Goal: Task Accomplishment & Management: Complete application form

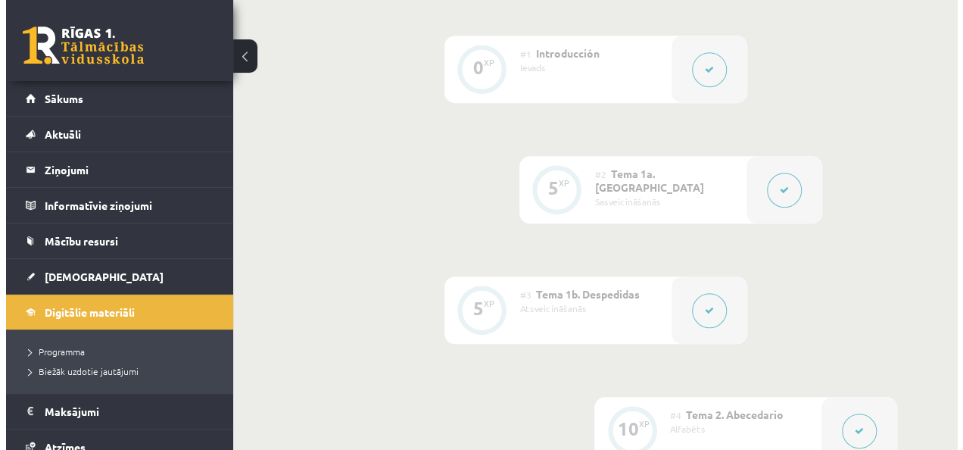
scroll to position [273, 0]
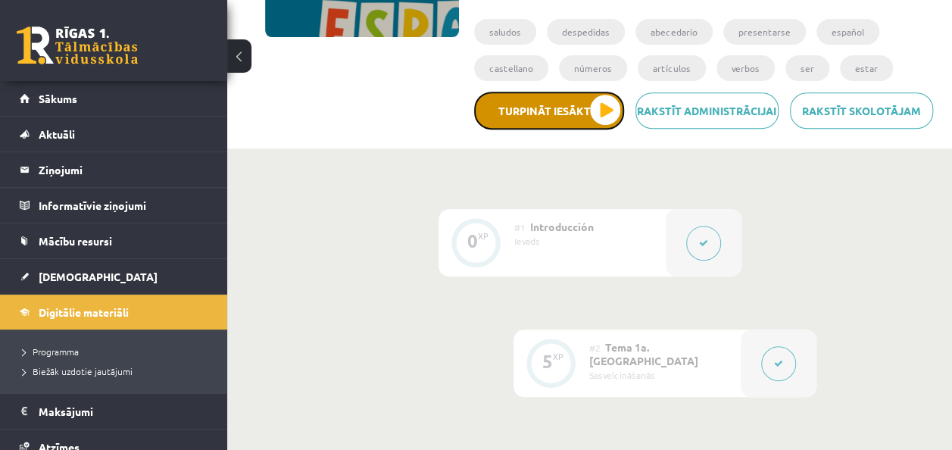
click at [536, 110] on button "Turpināt iesākto" at bounding box center [549, 111] width 150 height 38
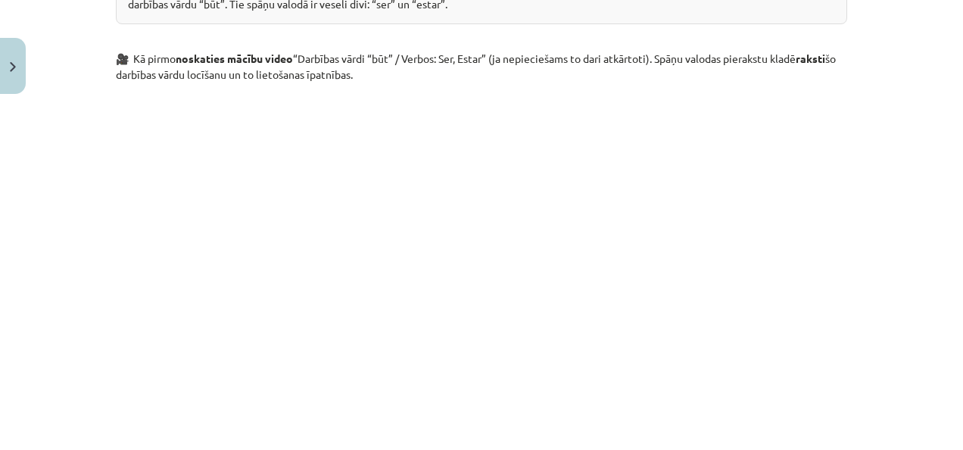
scroll to position [1027, 0]
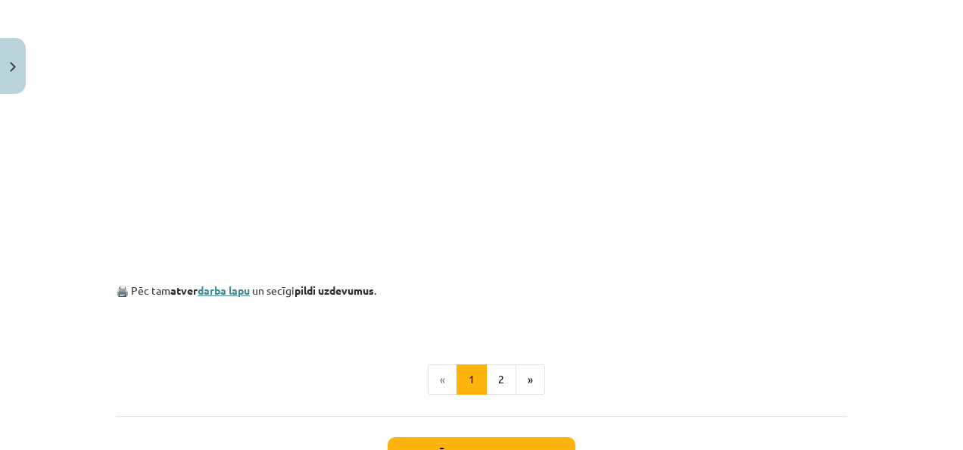
click at [237, 284] on link "darba lapu" at bounding box center [224, 290] width 52 height 14
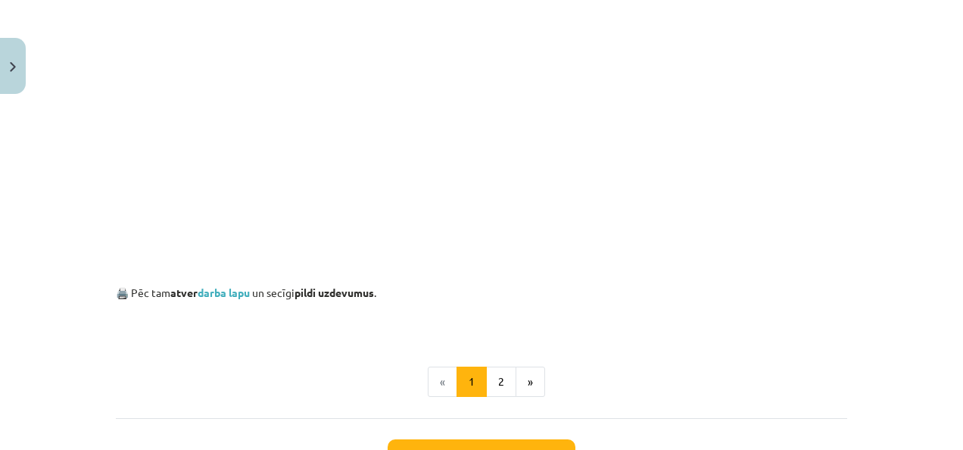
scroll to position [1027, 0]
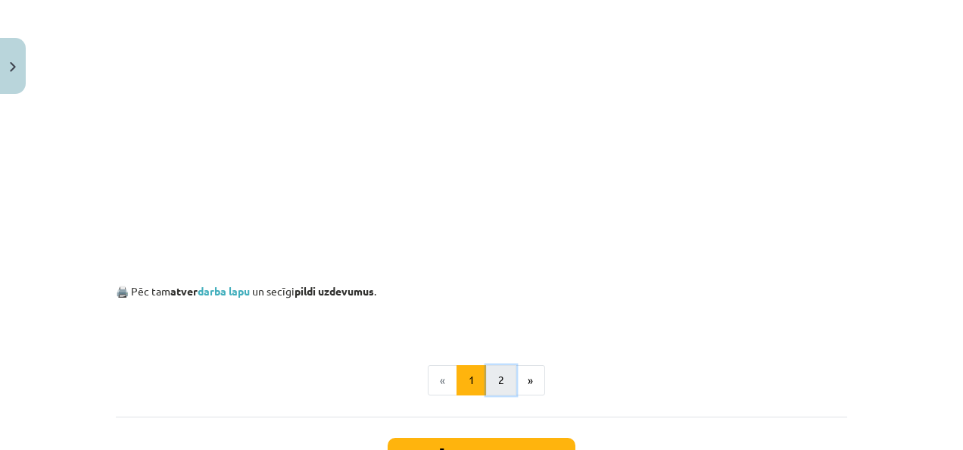
click at [497, 377] on button "2" at bounding box center [501, 380] width 30 height 30
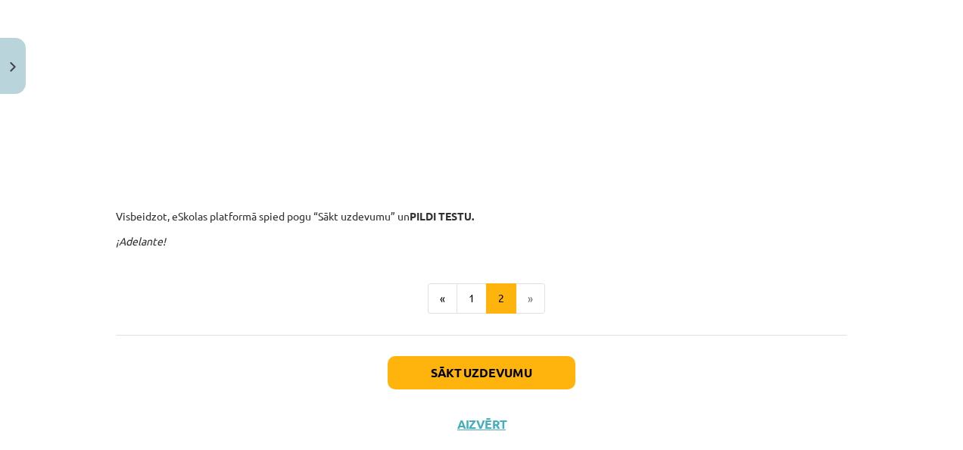
scroll to position [395, 0]
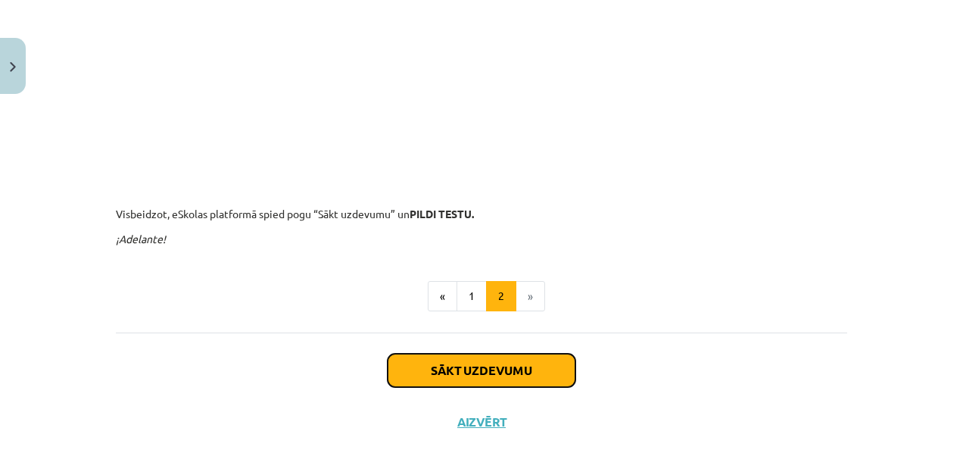
click at [471, 369] on button "Sākt uzdevumu" at bounding box center [482, 370] width 188 height 33
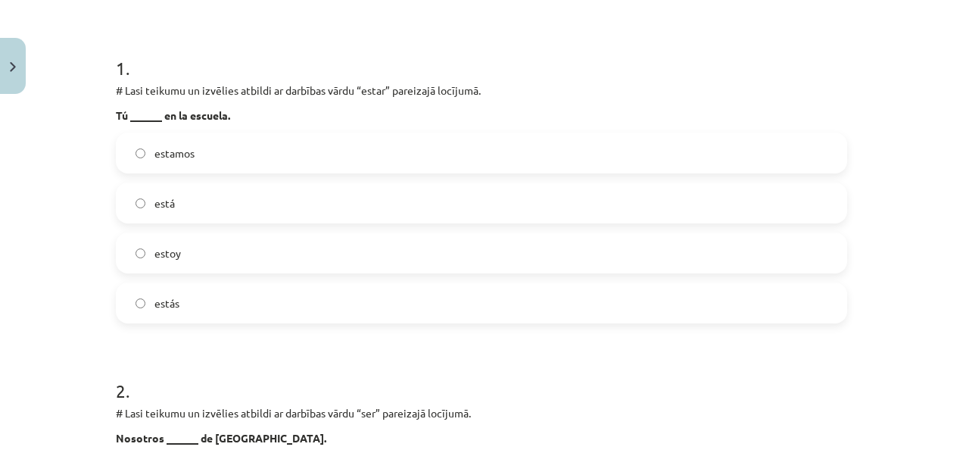
scroll to position [288, 0]
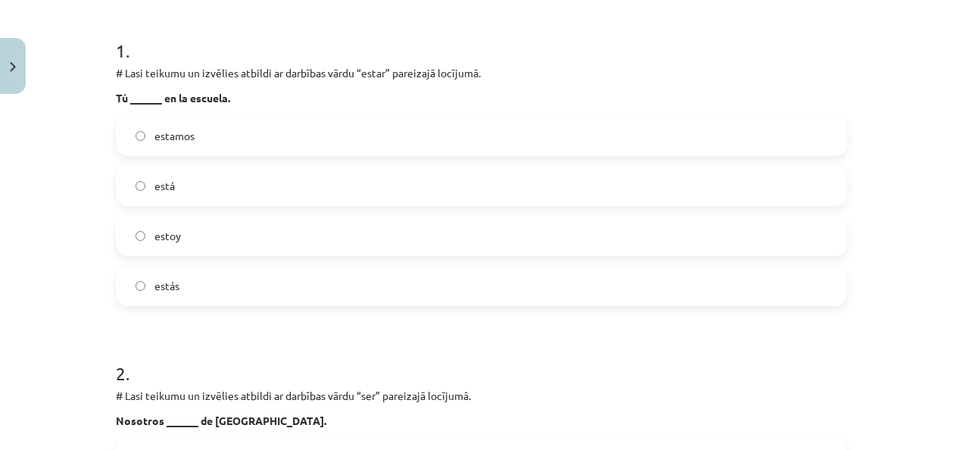
click at [491, 198] on label "está" at bounding box center [481, 186] width 728 height 38
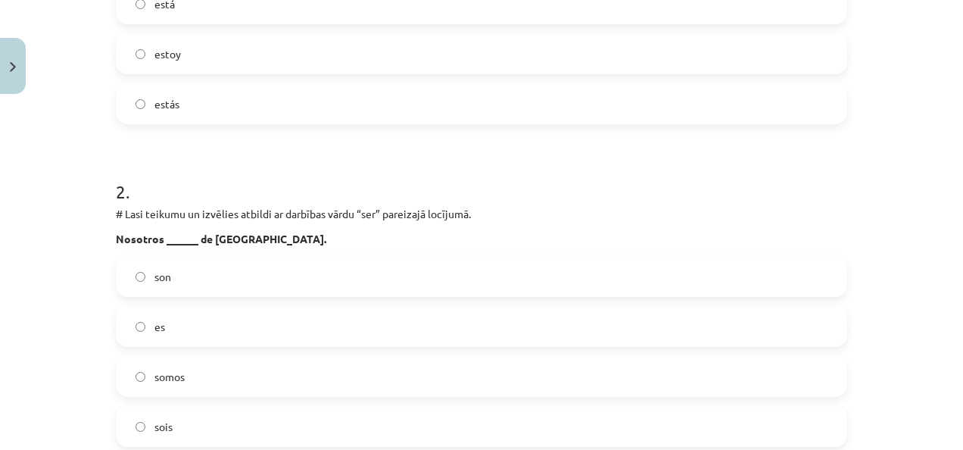
scroll to position [545, 0]
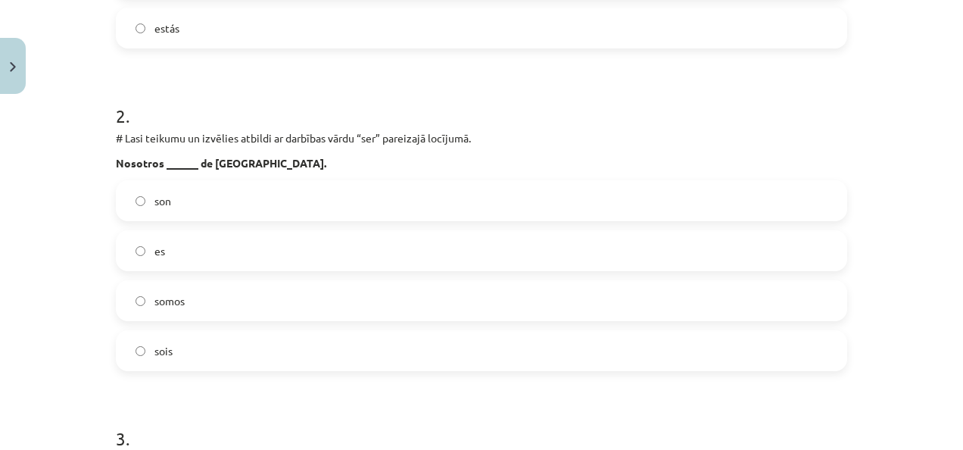
click at [692, 285] on label "somos" at bounding box center [481, 301] width 728 height 38
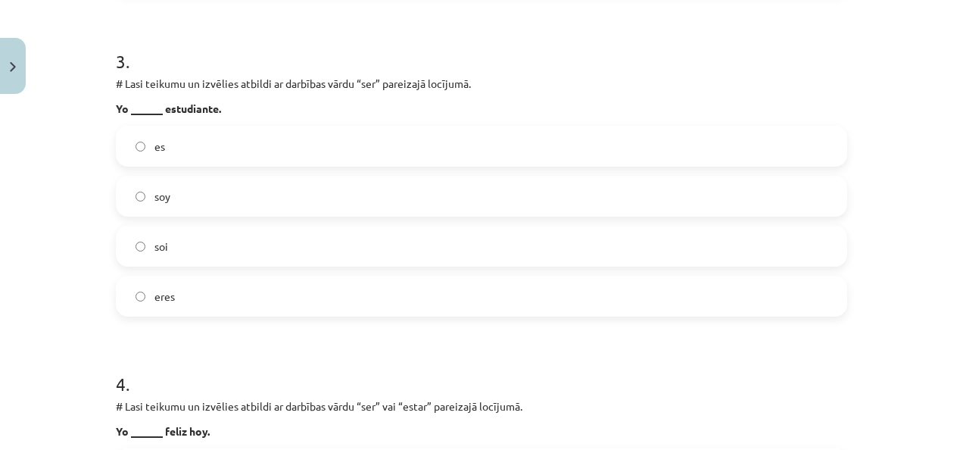
scroll to position [924, 0]
click at [697, 210] on label "soy" at bounding box center [481, 195] width 728 height 38
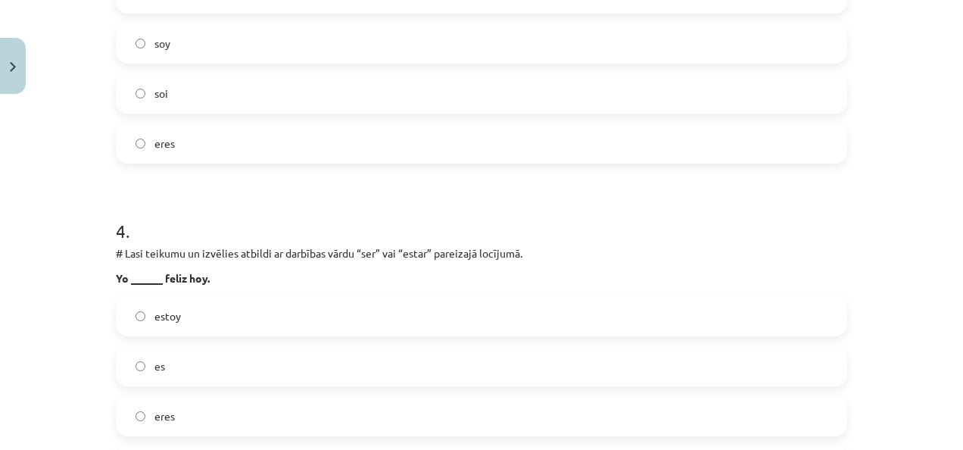
scroll to position [1151, 0]
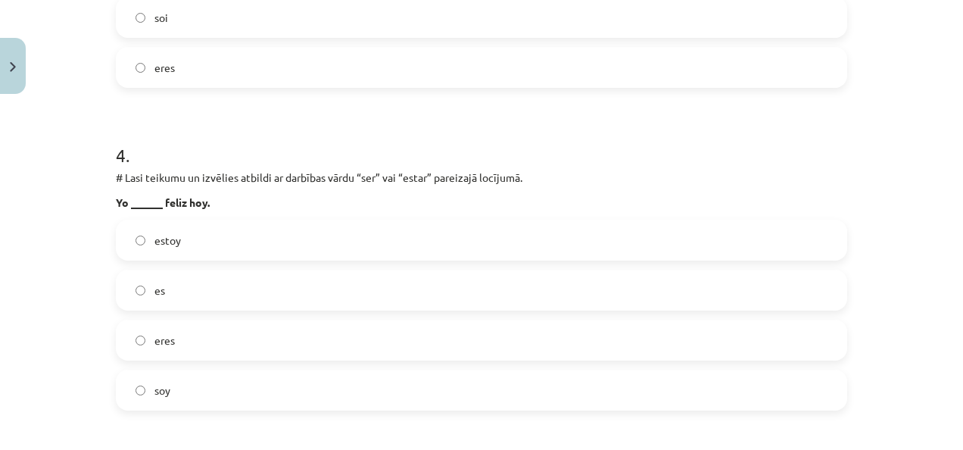
click at [159, 245] on span "estoy" at bounding box center [167, 240] width 26 height 16
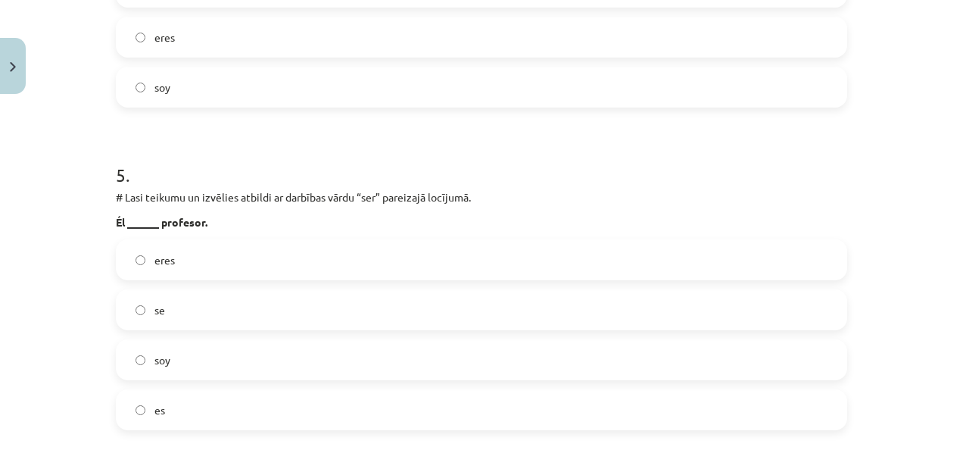
scroll to position [1529, 0]
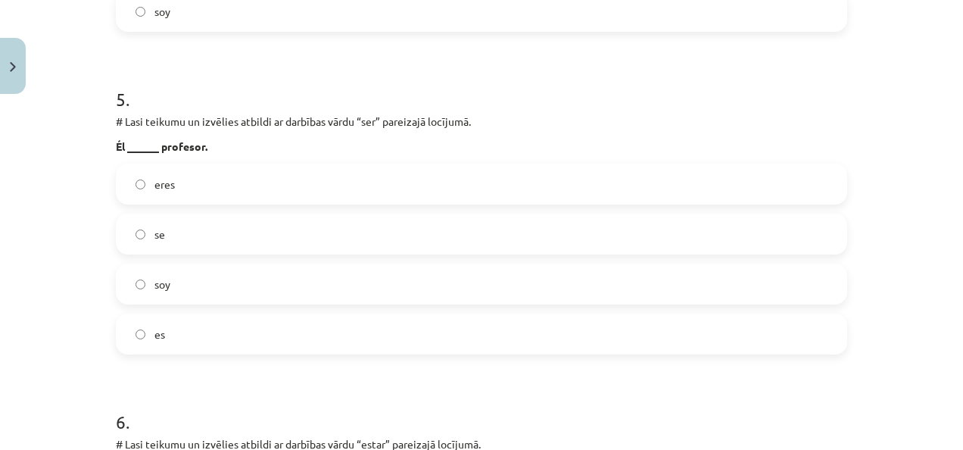
click at [194, 319] on label "es" at bounding box center [481, 334] width 728 height 38
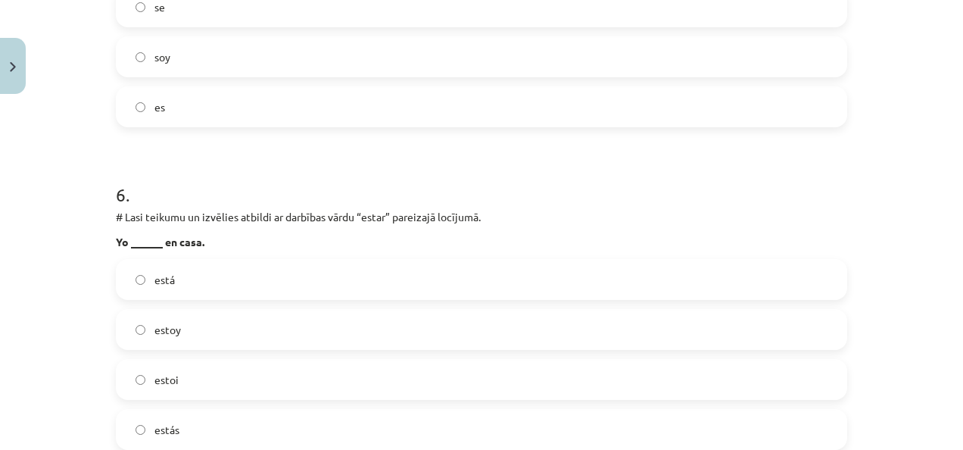
scroll to position [1832, 0]
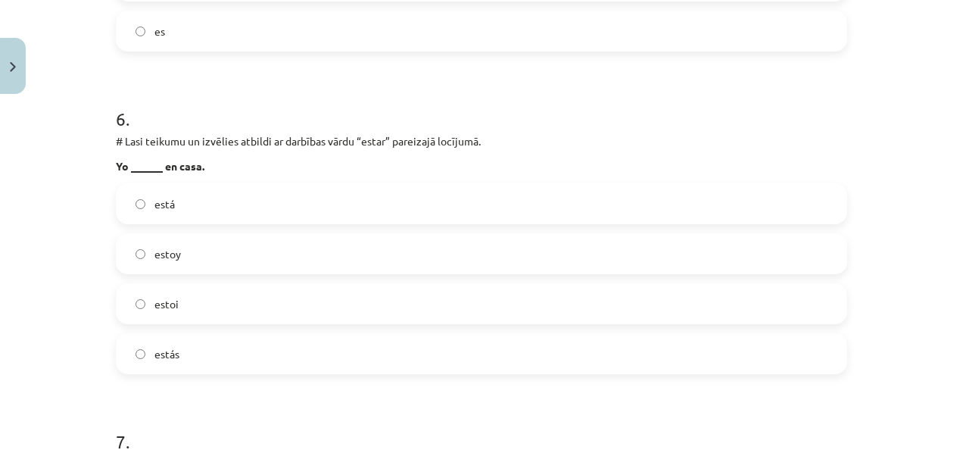
click at [214, 258] on label "estoy" at bounding box center [481, 254] width 728 height 38
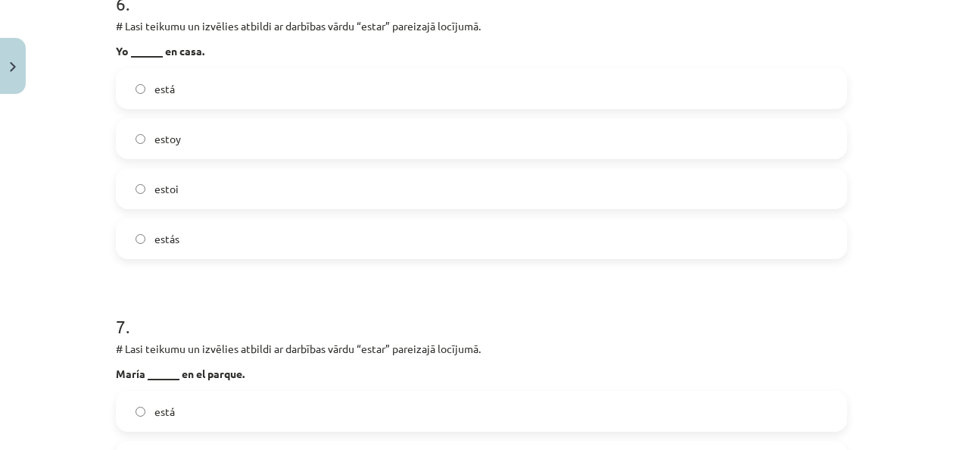
scroll to position [1984, 0]
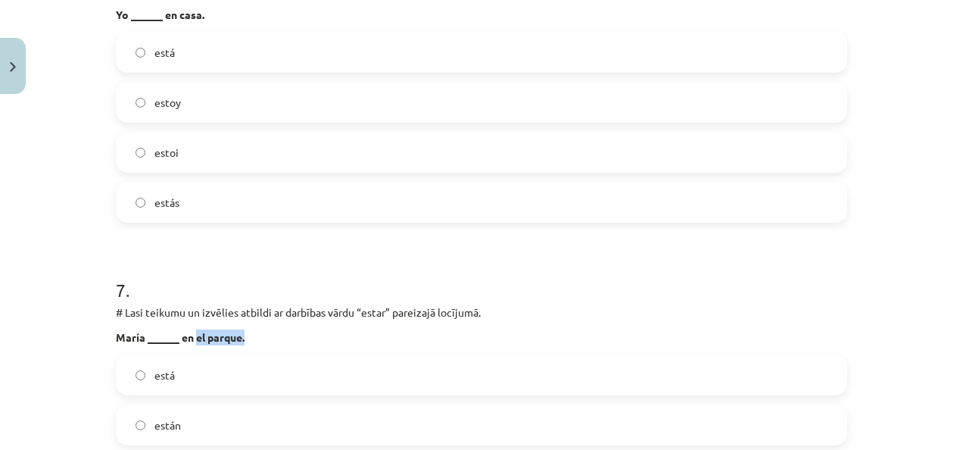
drag, startPoint x: 191, startPoint y: 335, endPoint x: 242, endPoint y: 335, distance: 51.5
click at [242, 335] on p "María ______ en el parque." at bounding box center [481, 337] width 731 height 16
drag, startPoint x: 242, startPoint y: 335, endPoint x: 231, endPoint y: 335, distance: 11.4
copy strong "el parque."
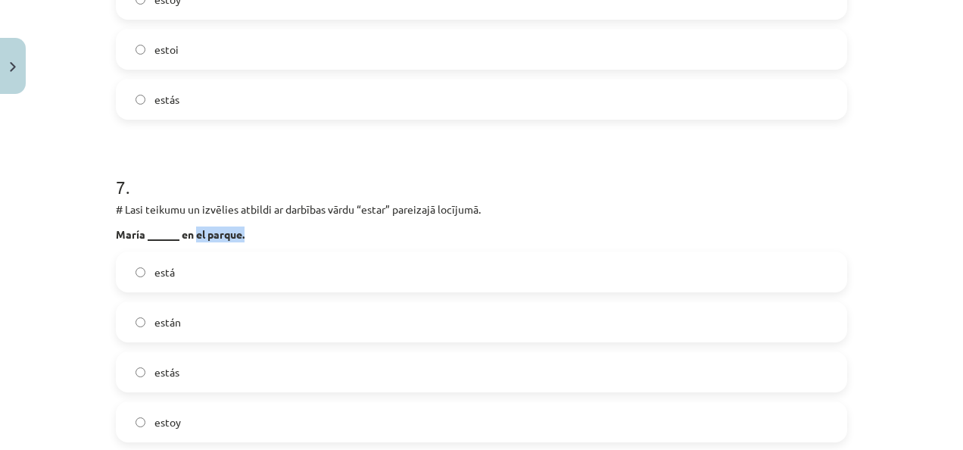
scroll to position [2135, 0]
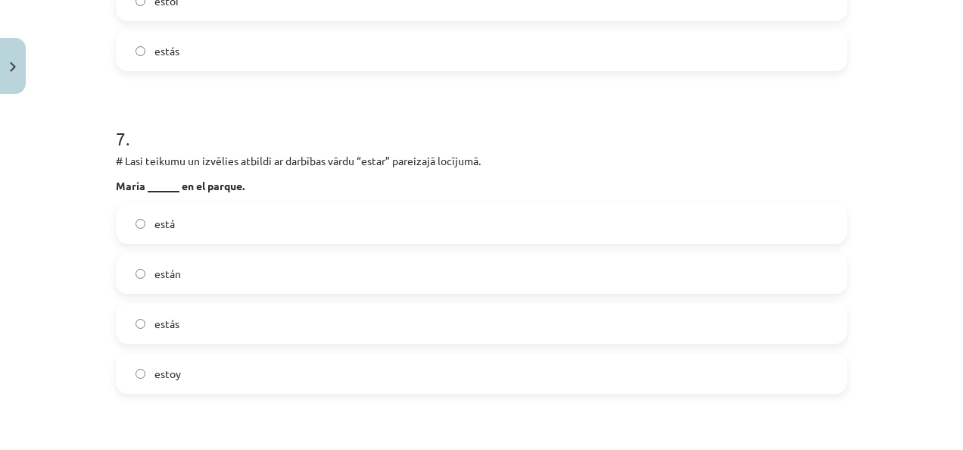
click at [233, 224] on label "está" at bounding box center [481, 223] width 728 height 38
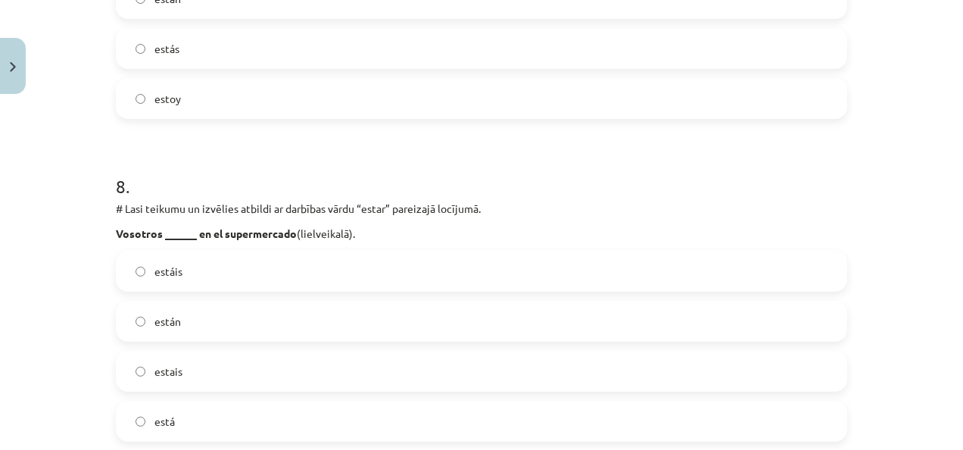
scroll to position [2438, 0]
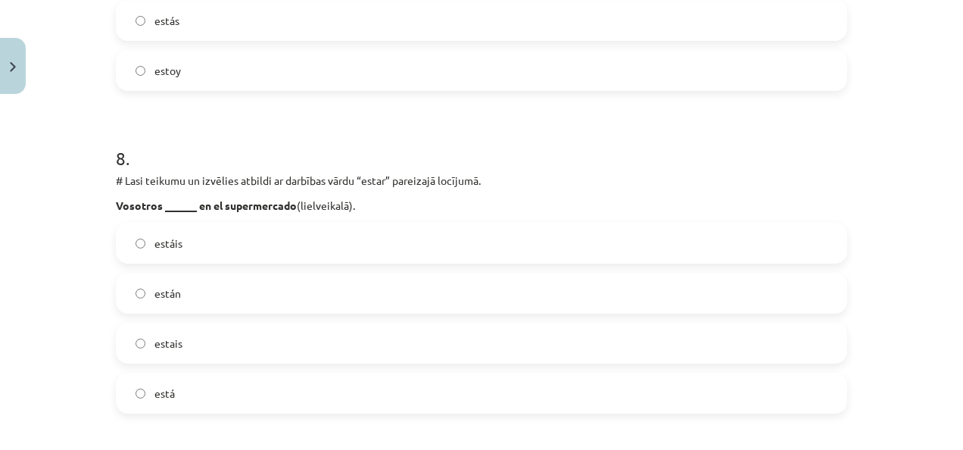
drag, startPoint x: 209, startPoint y: 207, endPoint x: 293, endPoint y: 203, distance: 84.1
click at [293, 203] on strong "Vosotros ______ en el supermercado" at bounding box center [206, 205] width 181 height 14
drag, startPoint x: 293, startPoint y: 203, endPoint x: 282, endPoint y: 203, distance: 11.4
copy strong "el supermercado"
click at [485, 161] on h1 "8 ." at bounding box center [481, 144] width 731 height 47
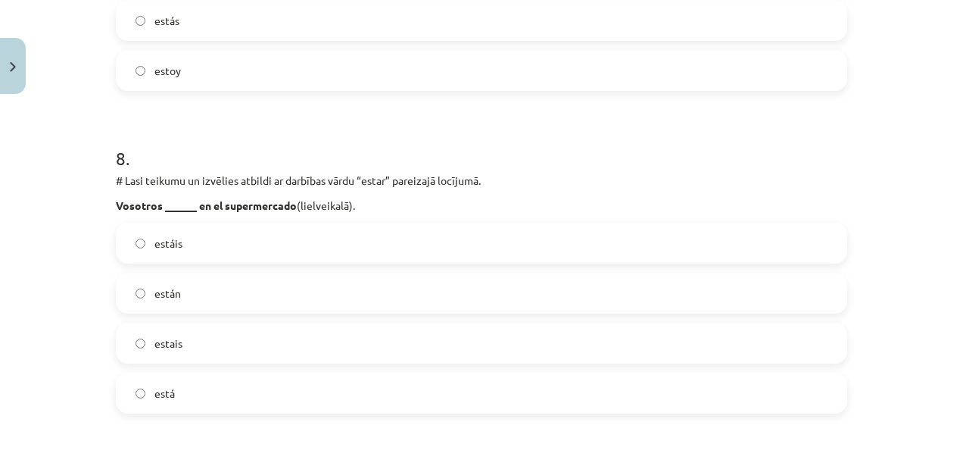
click at [198, 251] on label "estáis" at bounding box center [481, 243] width 728 height 38
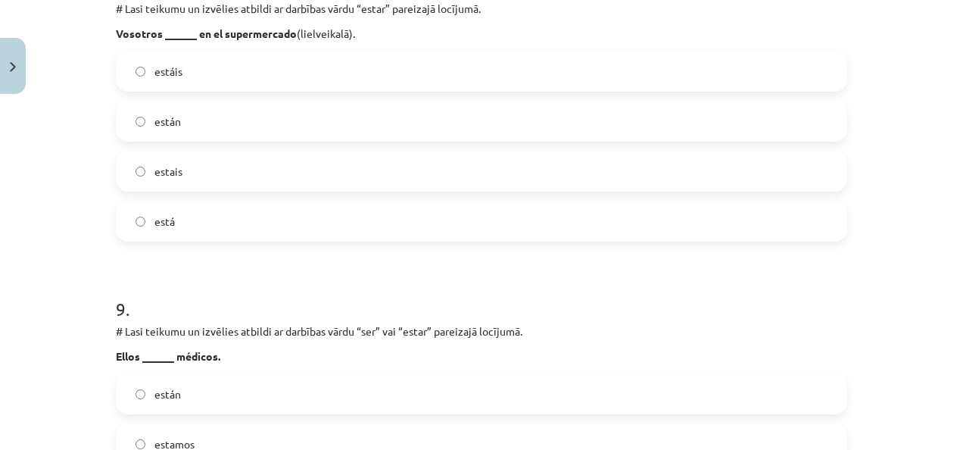
scroll to position [2665, 0]
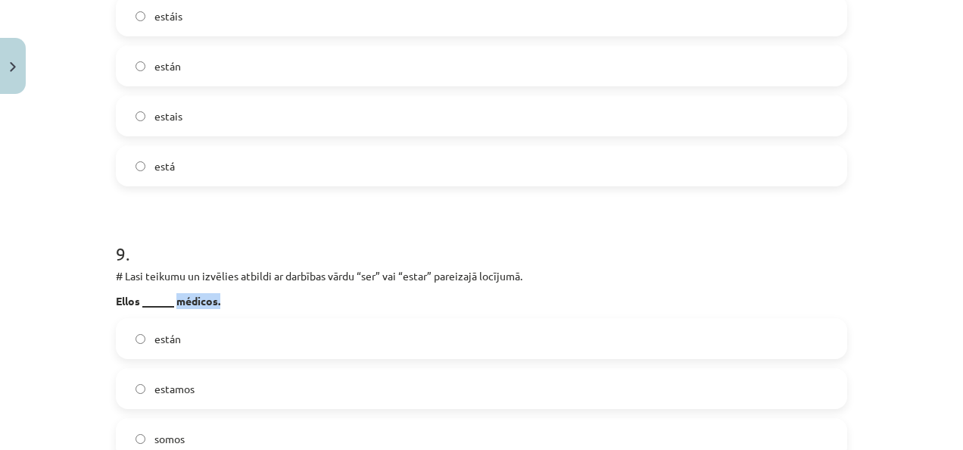
drag, startPoint x: 173, startPoint y: 298, endPoint x: 218, endPoint y: 299, distance: 45.4
click at [218, 299] on p "Ellos ______ médicos." at bounding box center [481, 301] width 731 height 16
drag, startPoint x: 218, startPoint y: 299, endPoint x: 191, endPoint y: 292, distance: 28.1
copy strong "médicos."
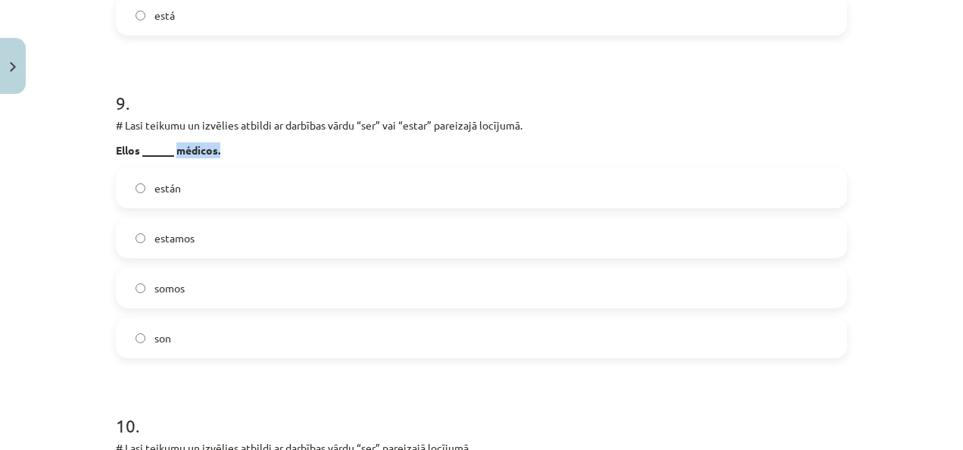
scroll to position [2816, 0]
click at [254, 193] on label "están" at bounding box center [481, 187] width 728 height 38
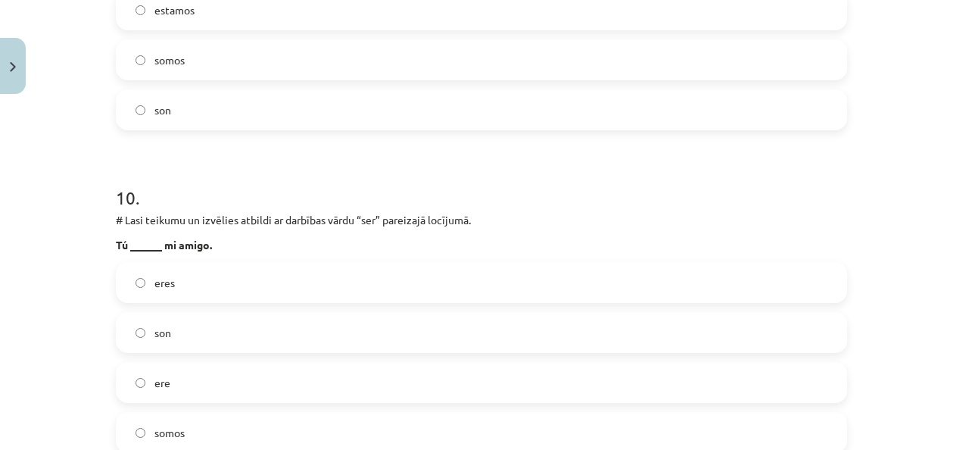
scroll to position [3119, 0]
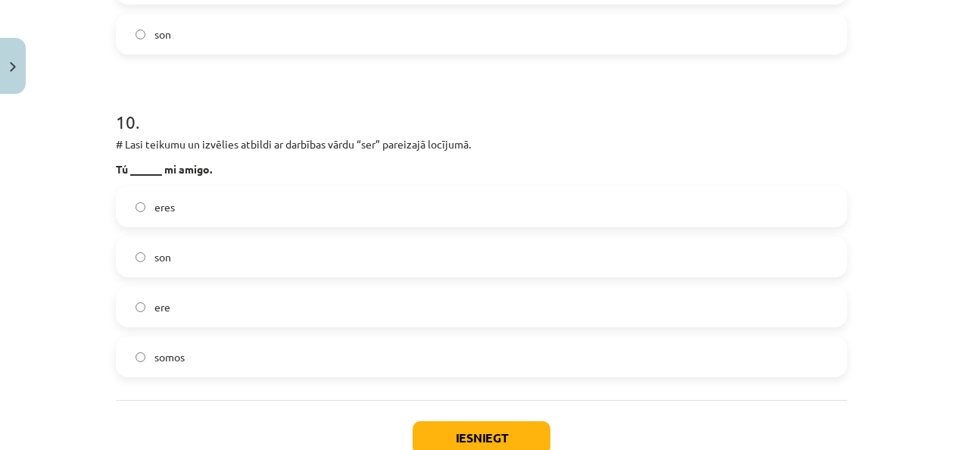
click at [191, 351] on label "somos" at bounding box center [481, 357] width 728 height 38
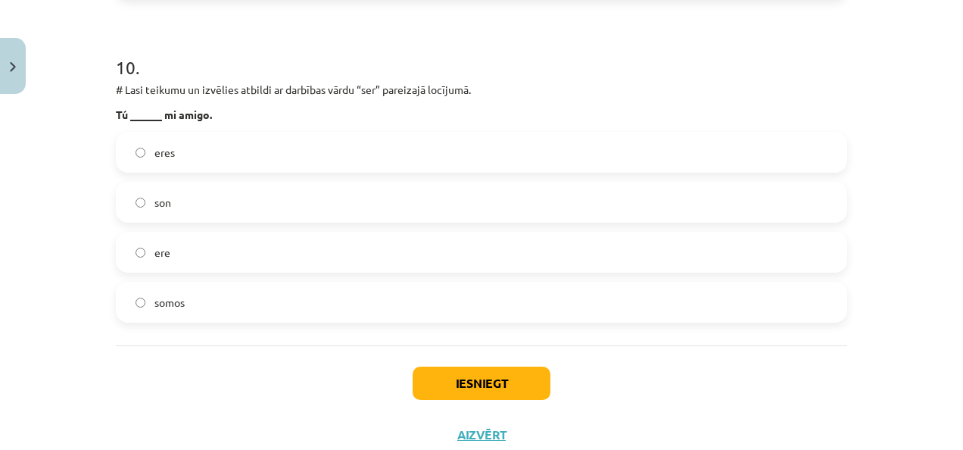
scroll to position [3221, 0]
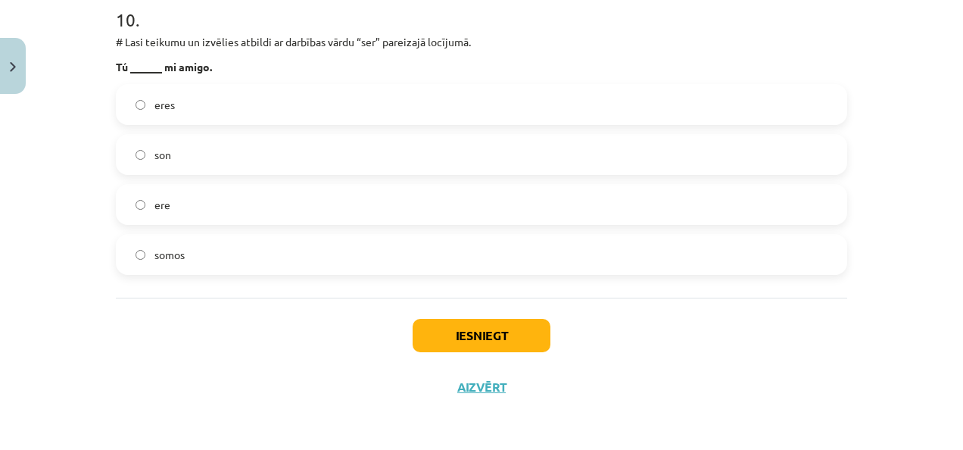
click at [224, 112] on label "eres" at bounding box center [481, 105] width 728 height 38
click at [436, 327] on button "Iesniegt" at bounding box center [482, 335] width 138 height 33
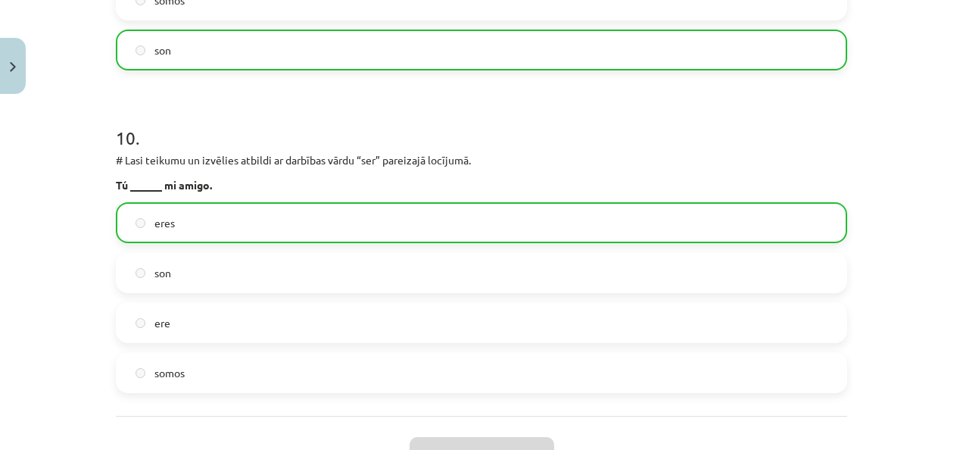
scroll to position [3269, 0]
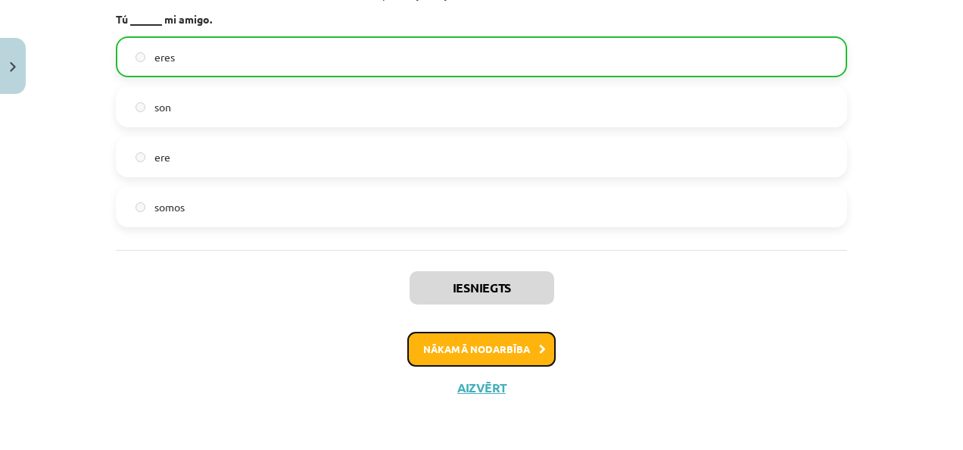
click at [444, 351] on button "Nākamā nodarbība" at bounding box center [481, 349] width 148 height 35
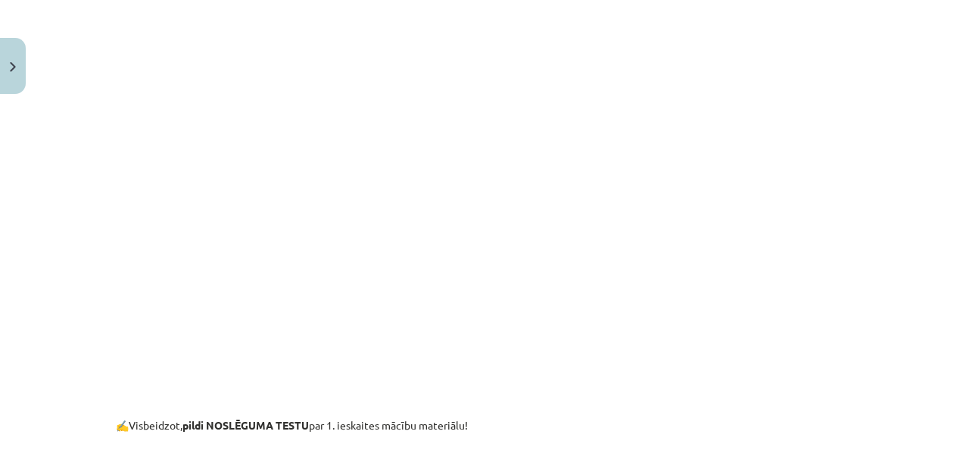
scroll to position [205, 0]
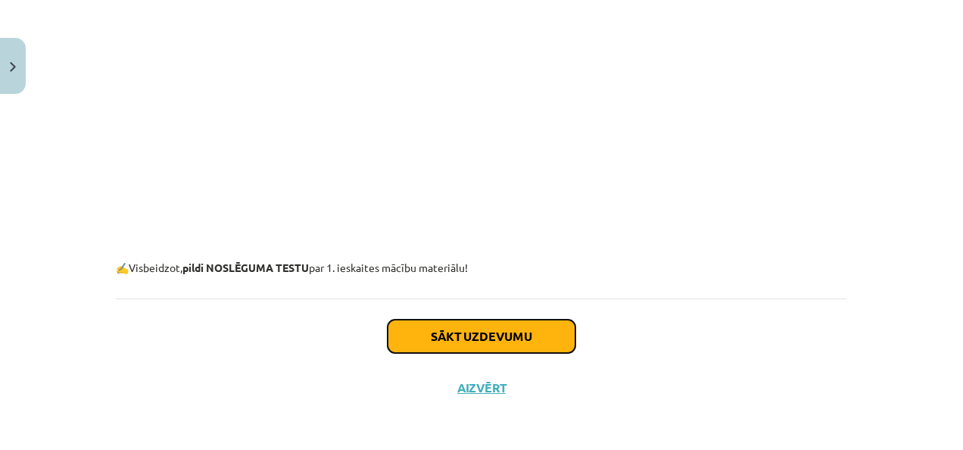
click at [513, 336] on button "Sākt uzdevumu" at bounding box center [482, 335] width 188 height 33
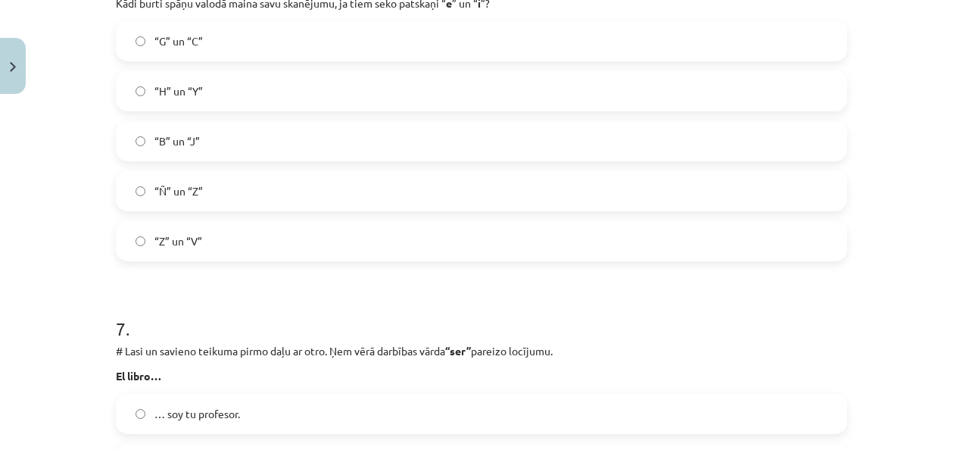
scroll to position [2135, 0]
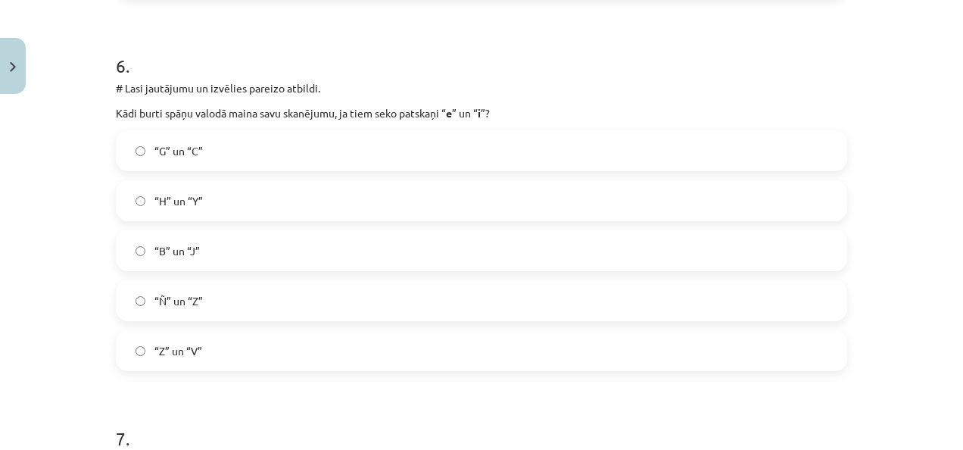
click at [508, 138] on label "“G” un “C”" at bounding box center [481, 151] width 728 height 38
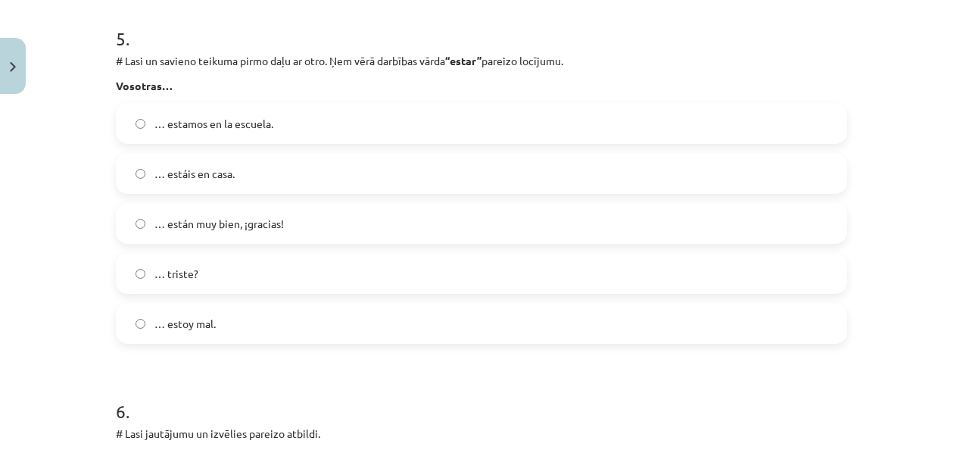
scroll to position [1756, 0]
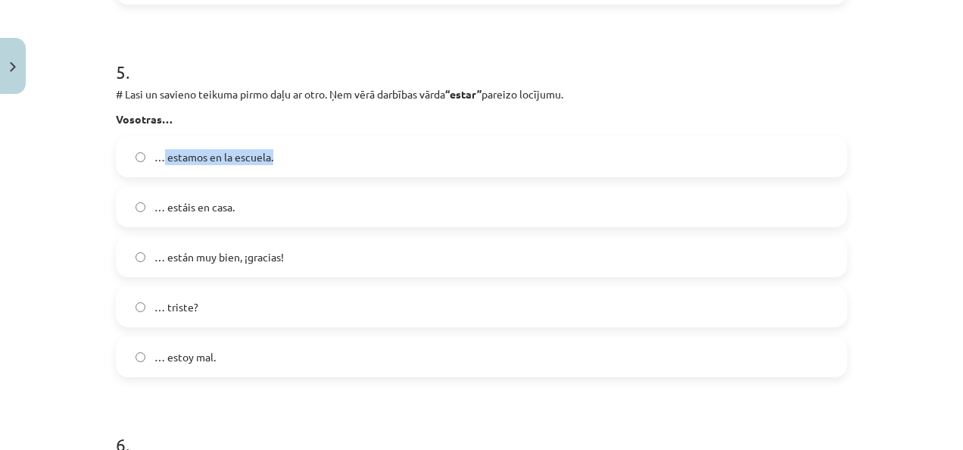
drag, startPoint x: 159, startPoint y: 153, endPoint x: 272, endPoint y: 165, distance: 113.5
click at [272, 165] on label "… estamos en la escuela." at bounding box center [481, 157] width 728 height 38
drag, startPoint x: 272, startPoint y: 165, endPoint x: 256, endPoint y: 153, distance: 20.0
copy span "estamos en la escuela."
click at [292, 129] on div "5 . # Lasi un savieno teikuma pirmo daļu ar otro. Ņem vērā darbības vārda “esta…" at bounding box center [481, 206] width 731 height 342
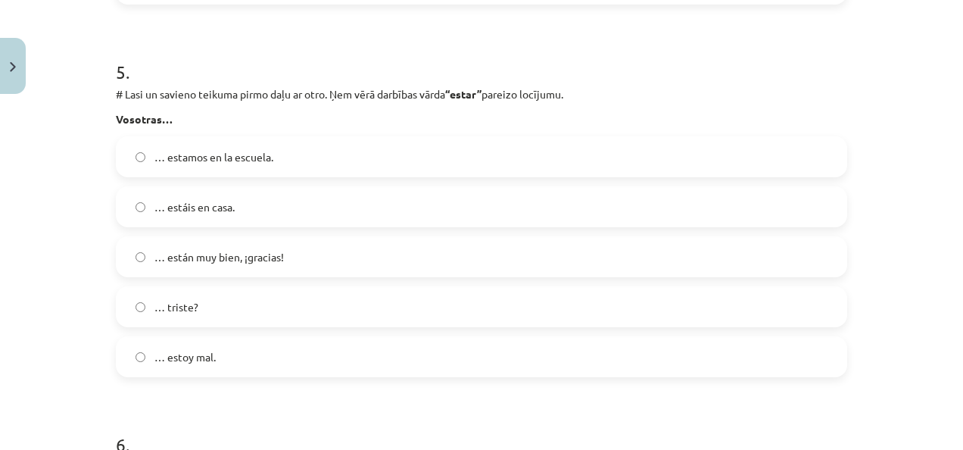
click at [339, 207] on label "… estáis en casa." at bounding box center [481, 207] width 728 height 38
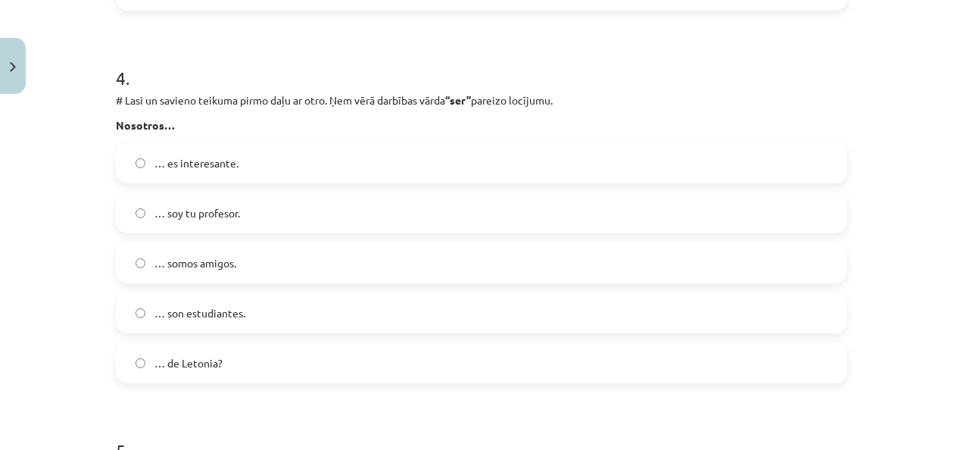
click at [303, 258] on label "… somos amigos." at bounding box center [481, 263] width 728 height 38
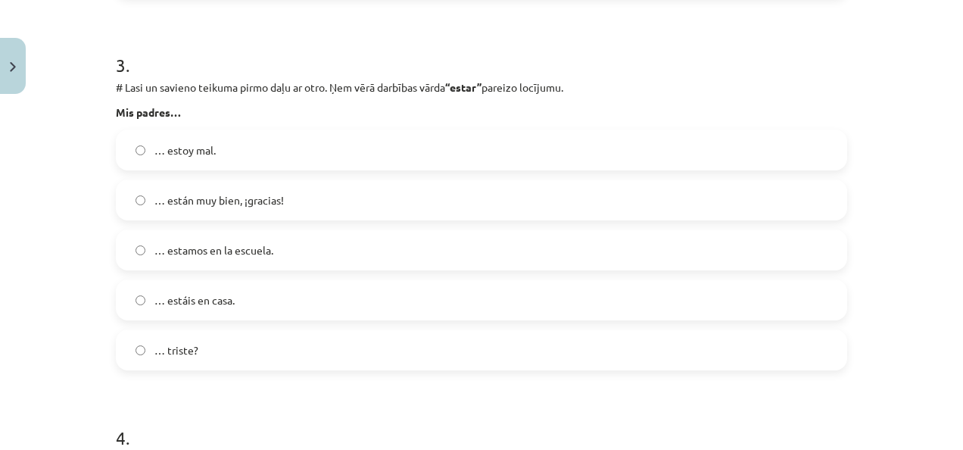
scroll to position [999, 0]
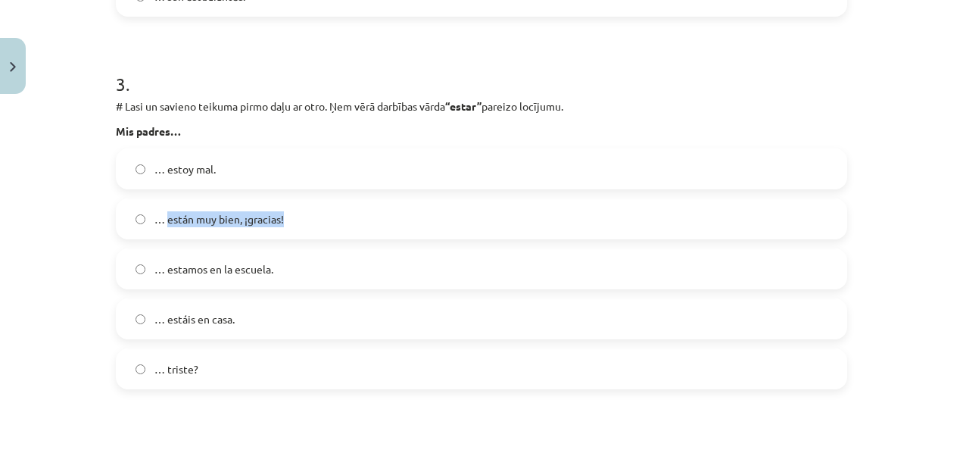
drag, startPoint x: 163, startPoint y: 218, endPoint x: 284, endPoint y: 231, distance: 121.8
click at [284, 231] on label "… están muy bien, ¡gracias!" at bounding box center [481, 219] width 728 height 38
drag, startPoint x: 284, startPoint y: 231, endPoint x: 262, endPoint y: 218, distance: 25.4
copy span "están muy bien, ¡gracias!"
drag, startPoint x: 165, startPoint y: 168, endPoint x: 207, endPoint y: 173, distance: 42.7
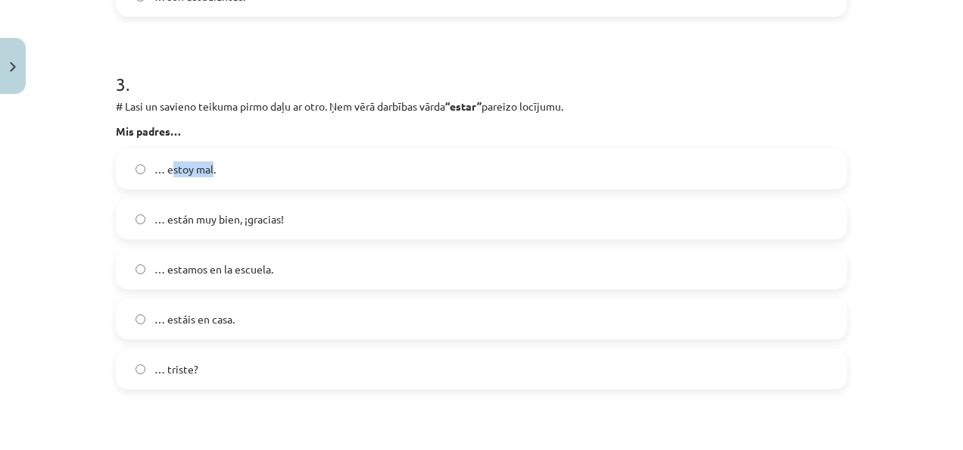
click at [207, 173] on span "… estoy mal." at bounding box center [184, 169] width 61 height 16
click at [210, 170] on label "… estoy mal." at bounding box center [481, 169] width 728 height 38
drag, startPoint x: 210, startPoint y: 170, endPoint x: 199, endPoint y: 169, distance: 11.4
copy span "estoy mal."
click at [173, 320] on span "… estáis en casa." at bounding box center [194, 319] width 80 height 16
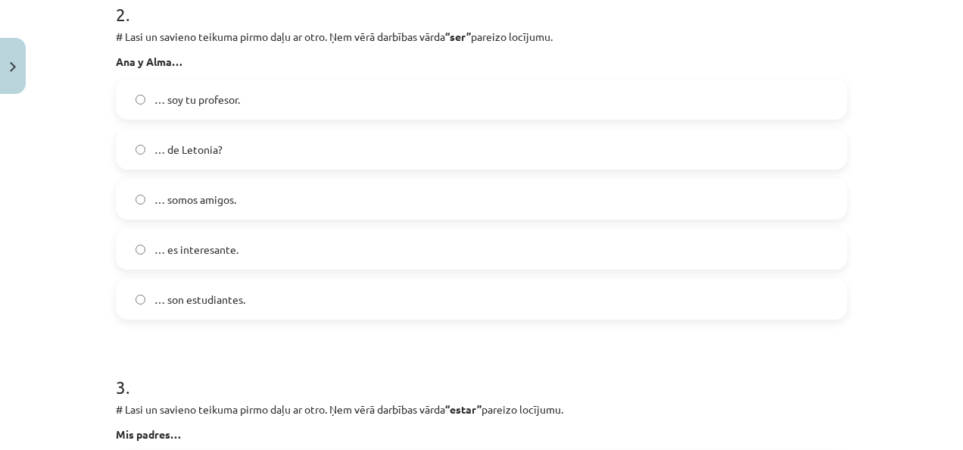
scroll to position [621, 0]
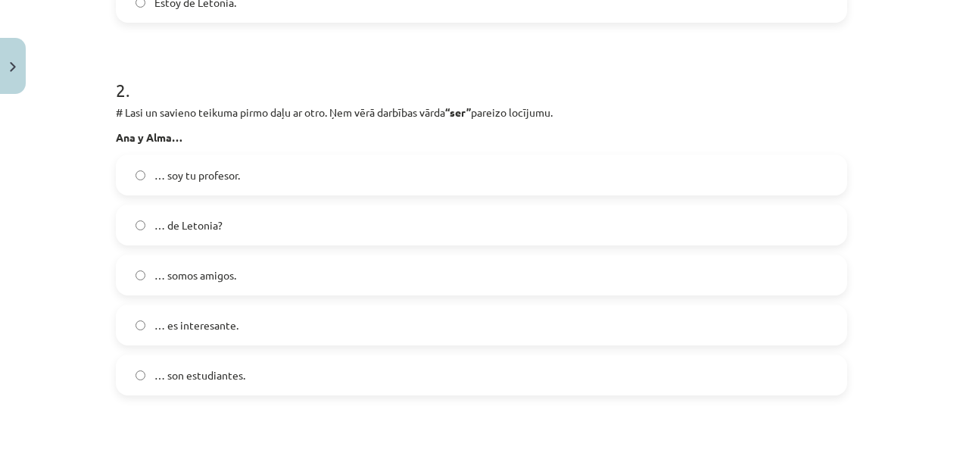
click at [224, 376] on span "… son estudiantes." at bounding box center [199, 375] width 91 height 16
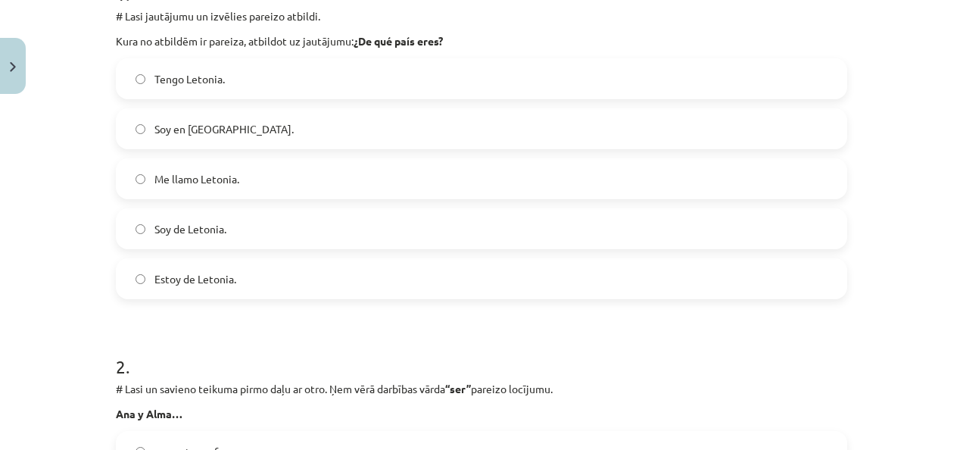
scroll to position [318, 0]
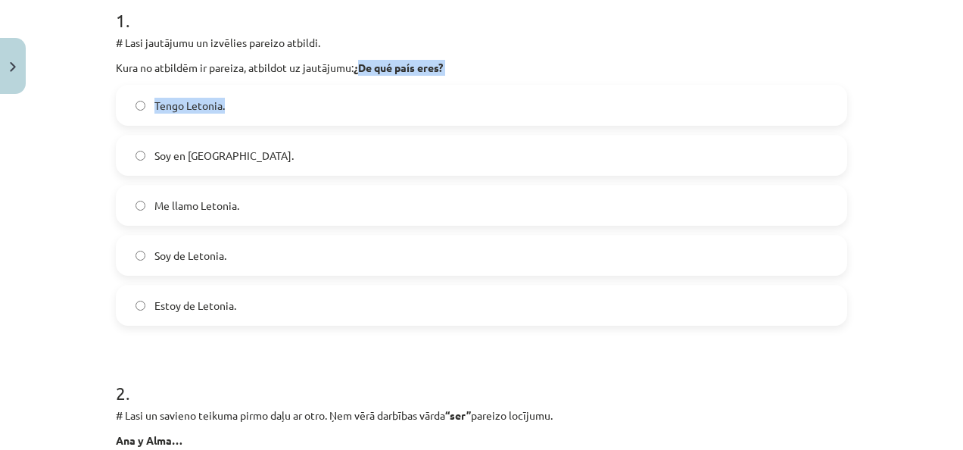
drag, startPoint x: 354, startPoint y: 63, endPoint x: 445, endPoint y: 89, distance: 94.4
click at [445, 89] on div "1 . # Lasi jautājumu un izvēlies pareizo atbildi. Kura no atbildēm ir pareiza, …" at bounding box center [481, 154] width 731 height 342
drag, startPoint x: 445, startPoint y: 89, endPoint x: 439, endPoint y: 83, distance: 8.0
click at [441, 84] on div "1 . # Lasi jautājumu un izvēlies pareizo atbildi. Kura no atbildēm ir pareiza, …" at bounding box center [481, 154] width 731 height 342
click at [459, 29] on h1 "1 ." at bounding box center [481, 6] width 731 height 47
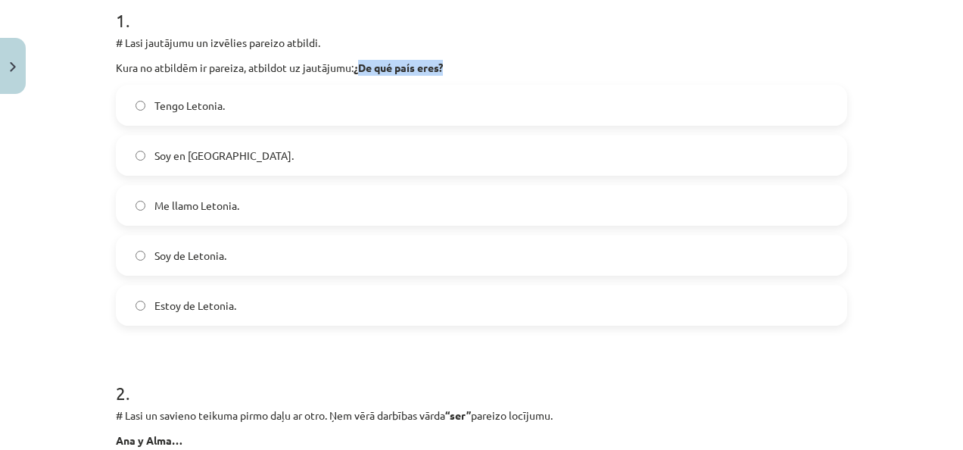
drag, startPoint x: 357, startPoint y: 68, endPoint x: 448, endPoint y: 73, distance: 91.7
click at [448, 73] on p "Kura no atbildēm ir pareiza, atbildot uz jautājumu: ¿De qué país eres?" at bounding box center [481, 68] width 731 height 16
drag, startPoint x: 448, startPoint y: 73, endPoint x: 427, endPoint y: 70, distance: 21.4
copy strong "De qué país eres?"
click at [154, 309] on span "Estoy de Letonia." at bounding box center [195, 306] width 82 height 16
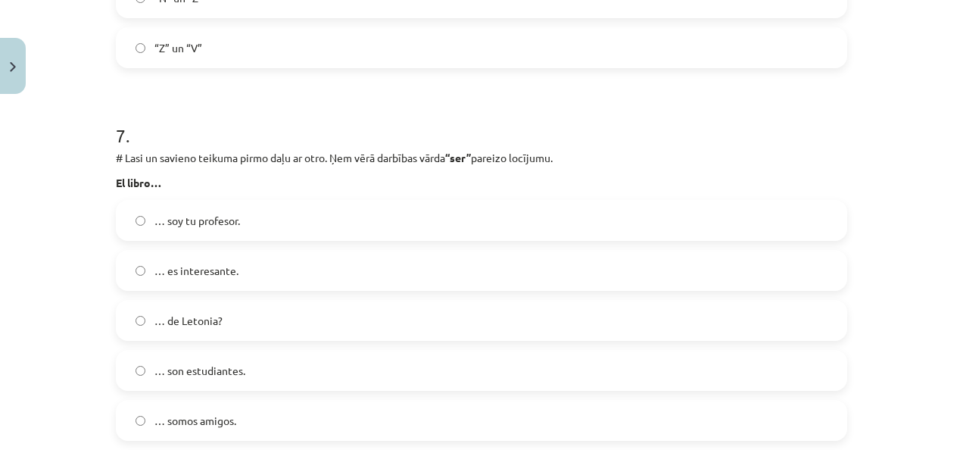
scroll to position [2514, 0]
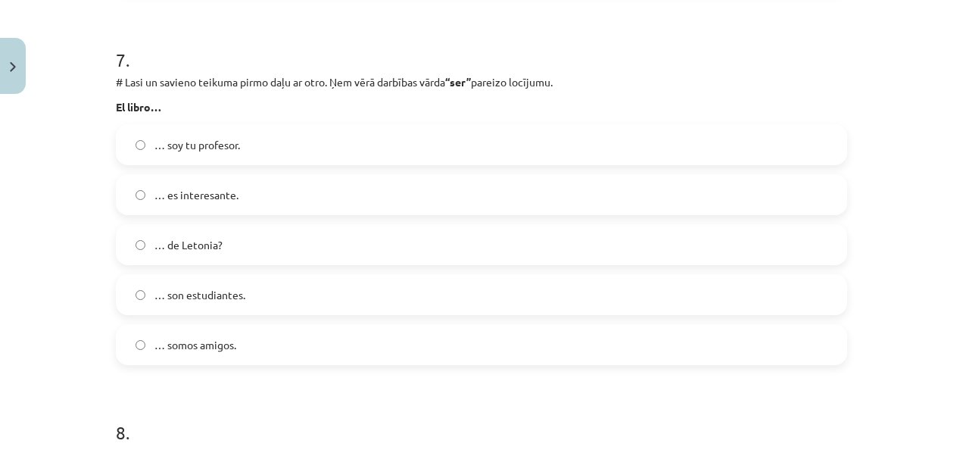
click at [292, 191] on label "… es interesante." at bounding box center [481, 195] width 728 height 38
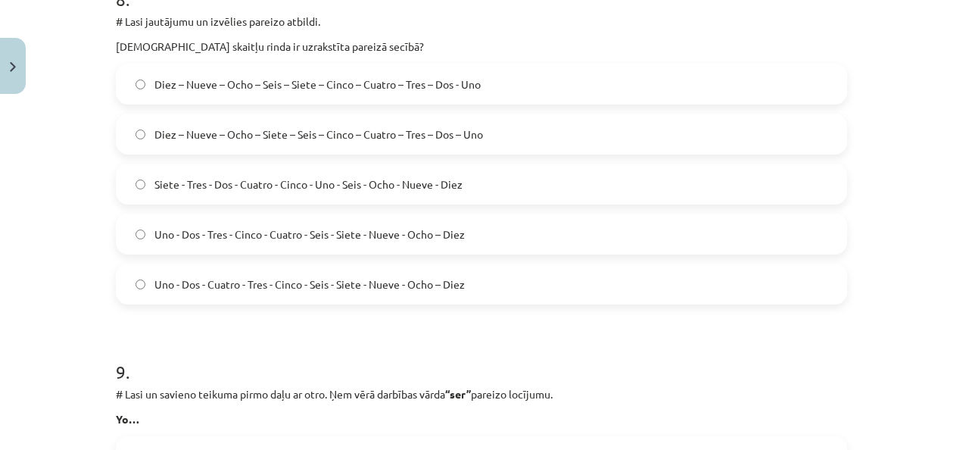
scroll to position [2968, 0]
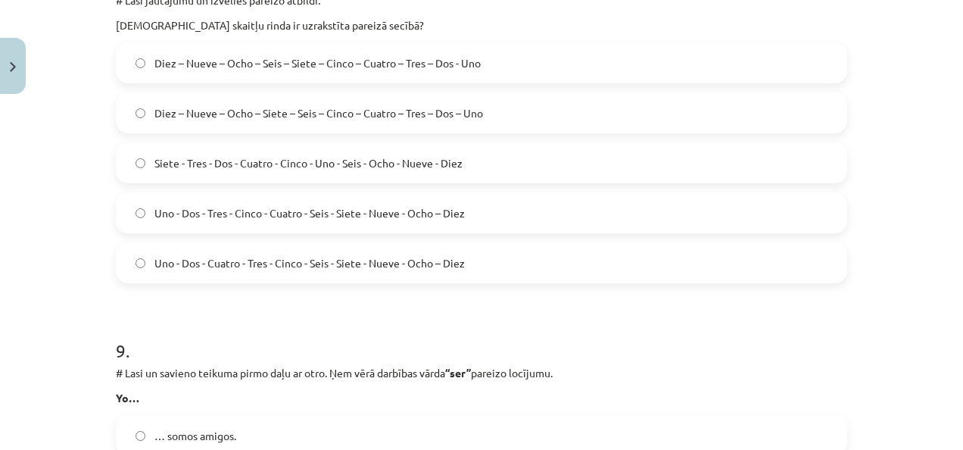
click at [318, 114] on span "Diez – Nueve – Ocho – Siete – Seis – Cinco – Cuatro – Tres – Dos – Uno" at bounding box center [318, 113] width 329 height 16
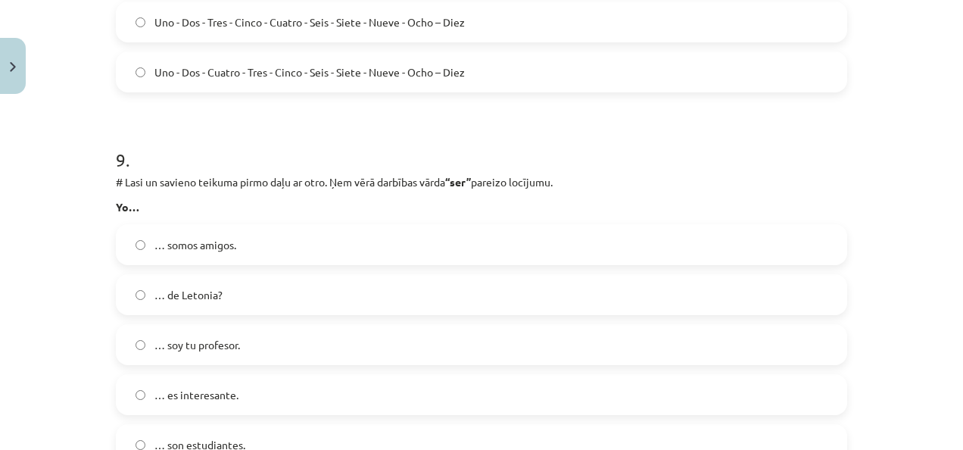
scroll to position [3195, 0]
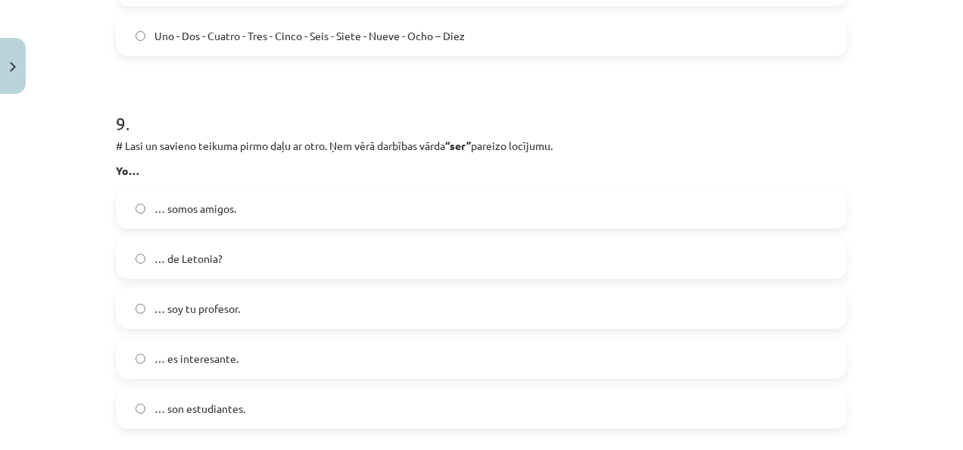
click at [254, 300] on label "… soy tu profesor." at bounding box center [481, 308] width 728 height 38
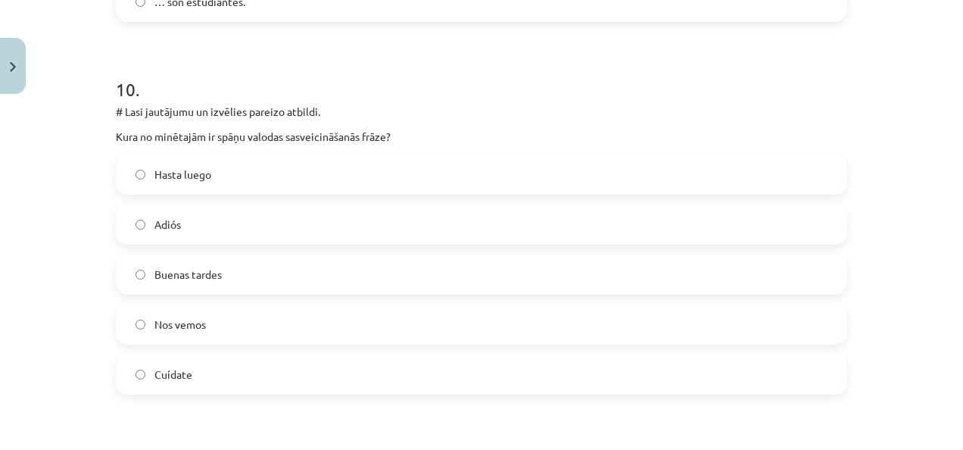
scroll to position [3649, 0]
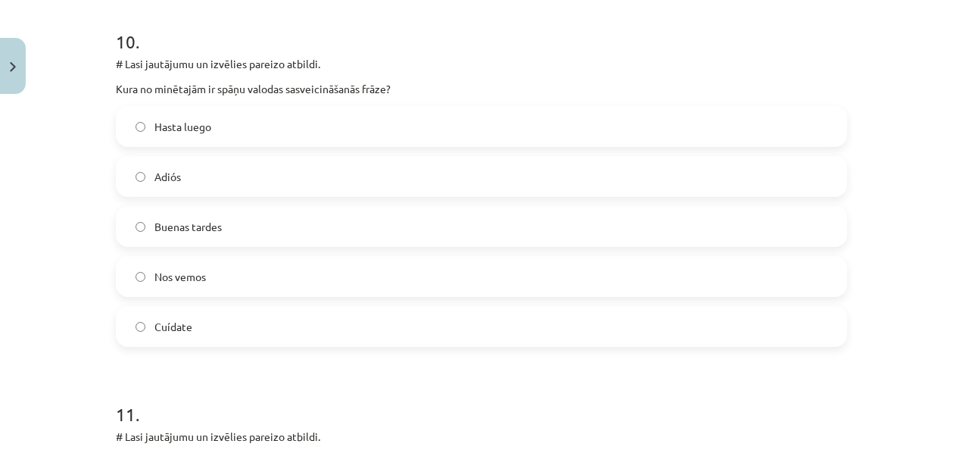
click at [316, 221] on label "Buenas tardes" at bounding box center [481, 226] width 728 height 38
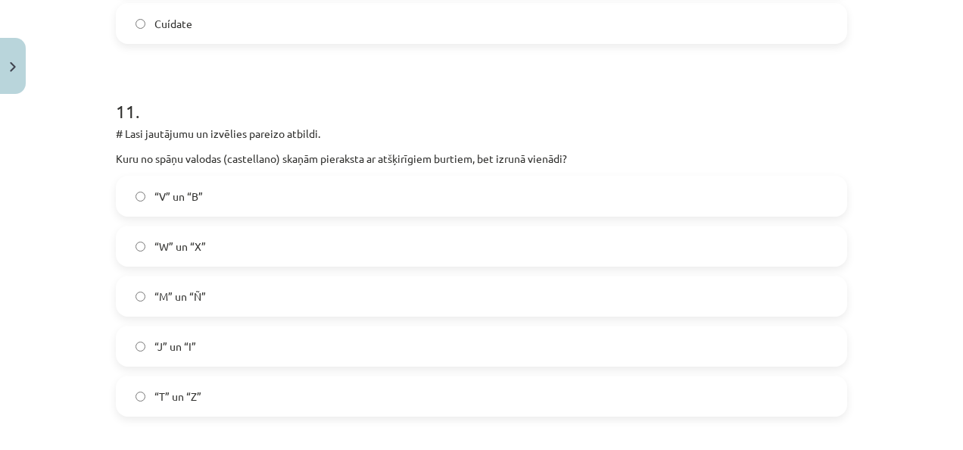
scroll to position [4028, 0]
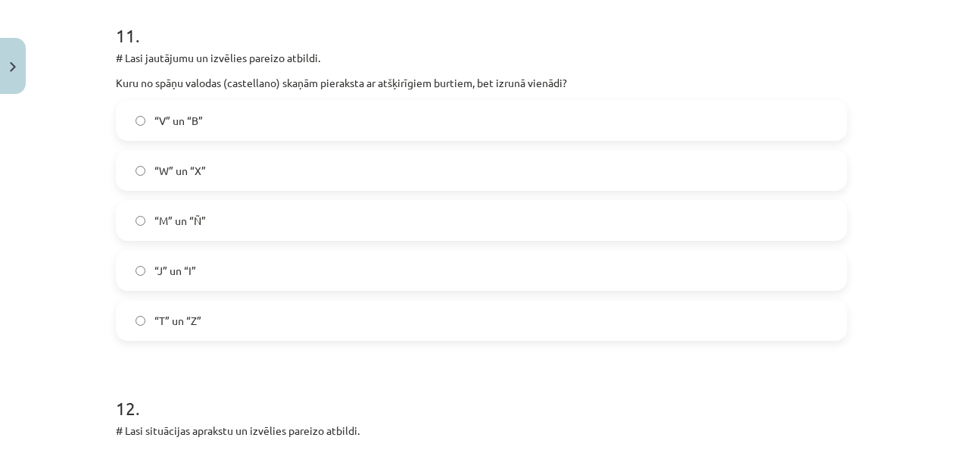
click at [266, 125] on label "“V” un “B”" at bounding box center [481, 120] width 728 height 38
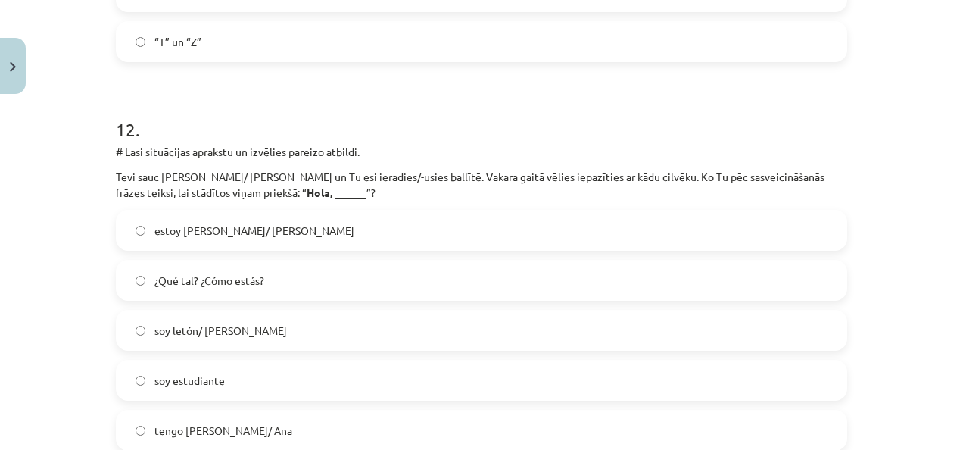
scroll to position [4331, 0]
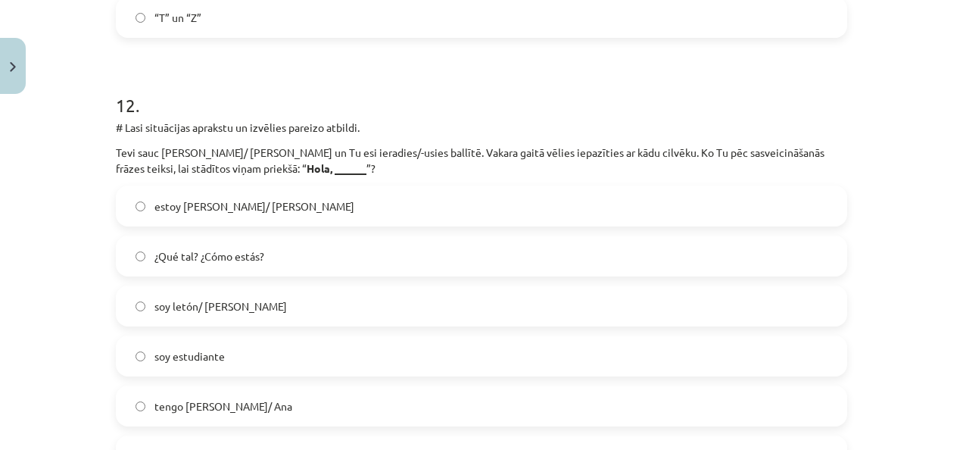
click at [230, 260] on span "¿Qué tal? ¿Cómo estás?" at bounding box center [209, 256] width 110 height 16
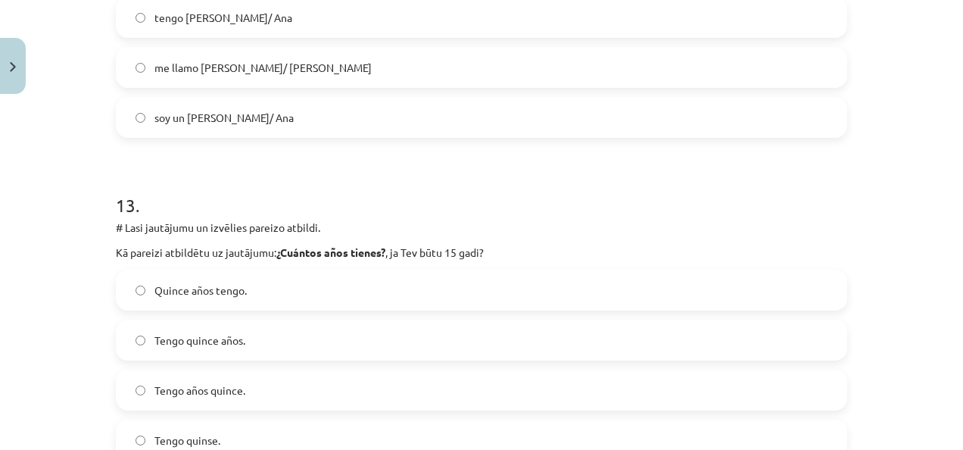
scroll to position [4785, 0]
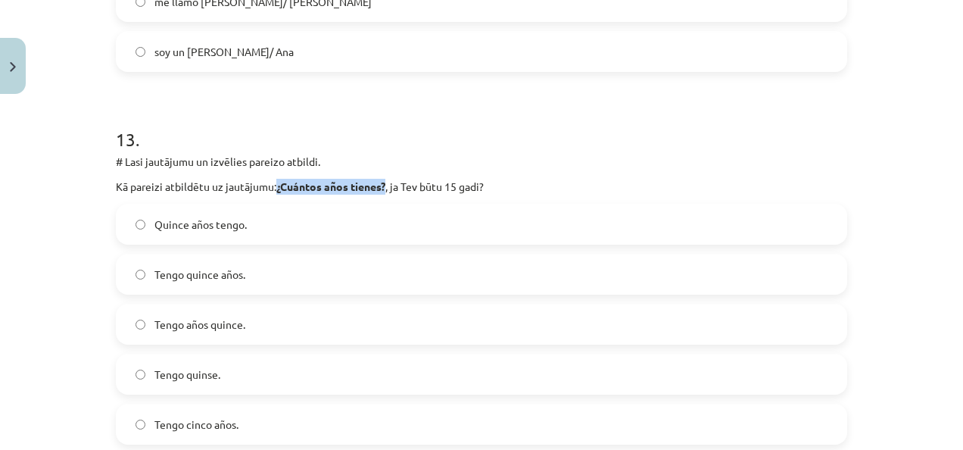
drag, startPoint x: 273, startPoint y: 187, endPoint x: 382, endPoint y: 188, distance: 109.0
click at [382, 188] on strong "¿Cuántos años tienes?" at bounding box center [330, 186] width 109 height 14
drag, startPoint x: 382, startPoint y: 188, endPoint x: 356, endPoint y: 185, distance: 25.9
copy strong "¿Cuántos años tienes?"
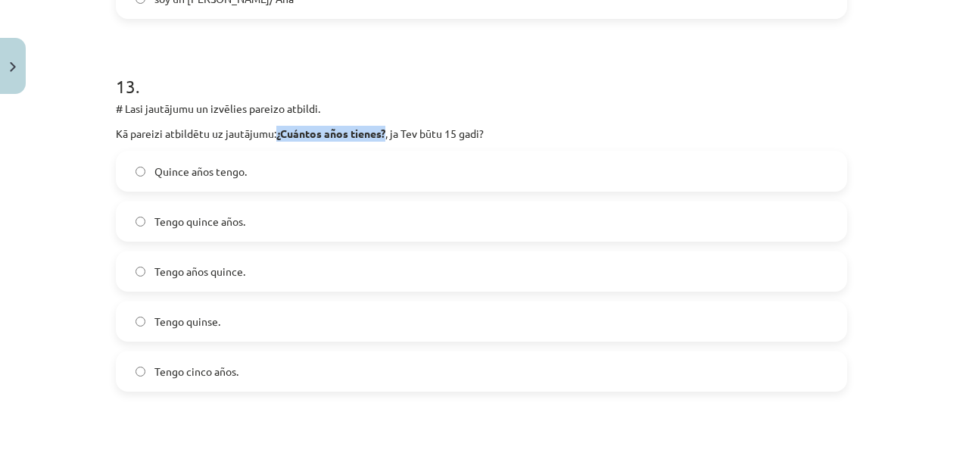
scroll to position [4861, 0]
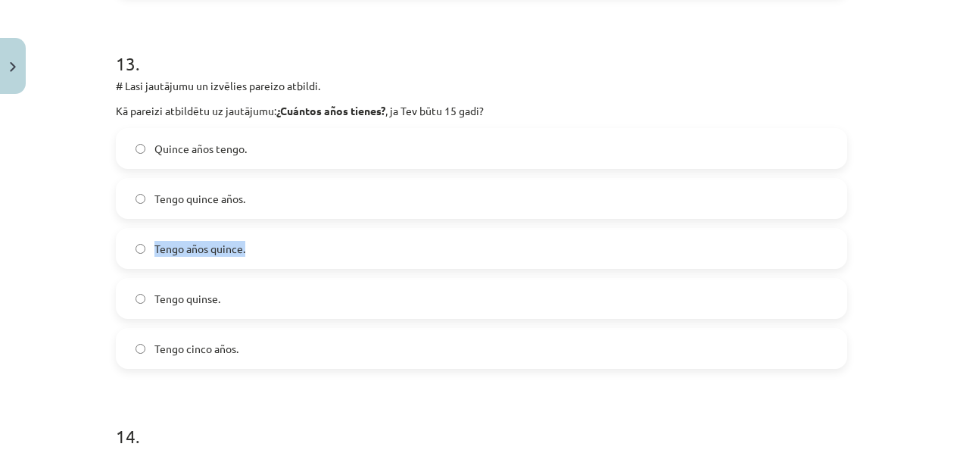
drag, startPoint x: 150, startPoint y: 248, endPoint x: 241, endPoint y: 263, distance: 92.1
click at [241, 263] on label "Tengo años quince." at bounding box center [481, 248] width 728 height 38
drag, startPoint x: 241, startPoint y: 263, endPoint x: 226, endPoint y: 248, distance: 21.4
copy span "Tengo años quince."
click at [139, 247] on label "Tengo años quince." at bounding box center [481, 248] width 728 height 38
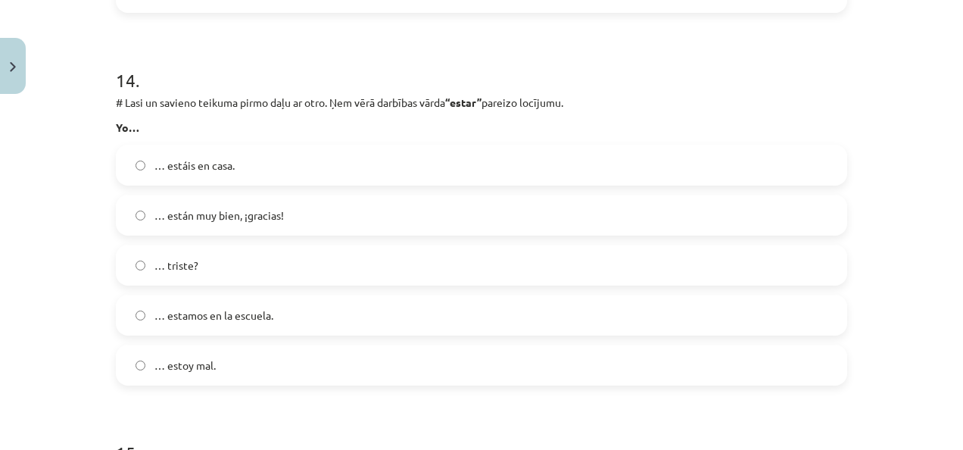
scroll to position [5239, 0]
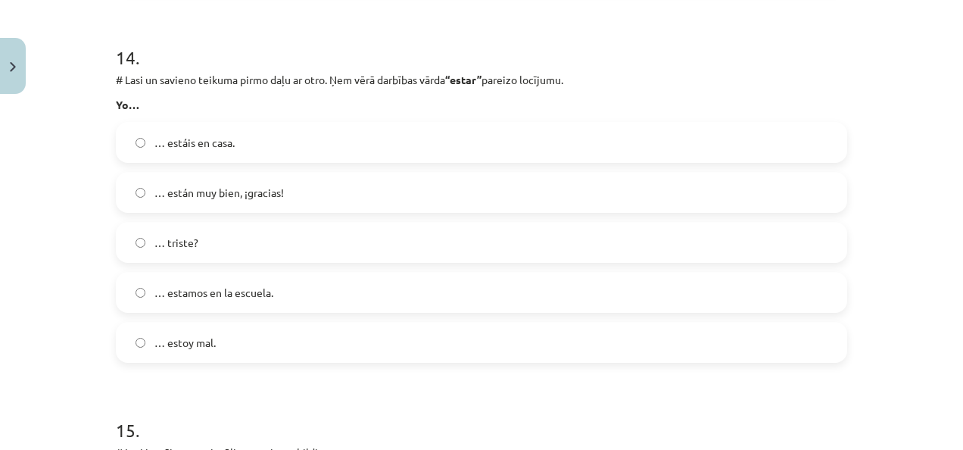
click at [206, 288] on span "… estamos en la escuela." at bounding box center [213, 293] width 119 height 16
click at [279, 288] on label "… estamos en la escuela." at bounding box center [481, 292] width 728 height 38
click at [228, 339] on label "… estoy mal." at bounding box center [481, 342] width 728 height 38
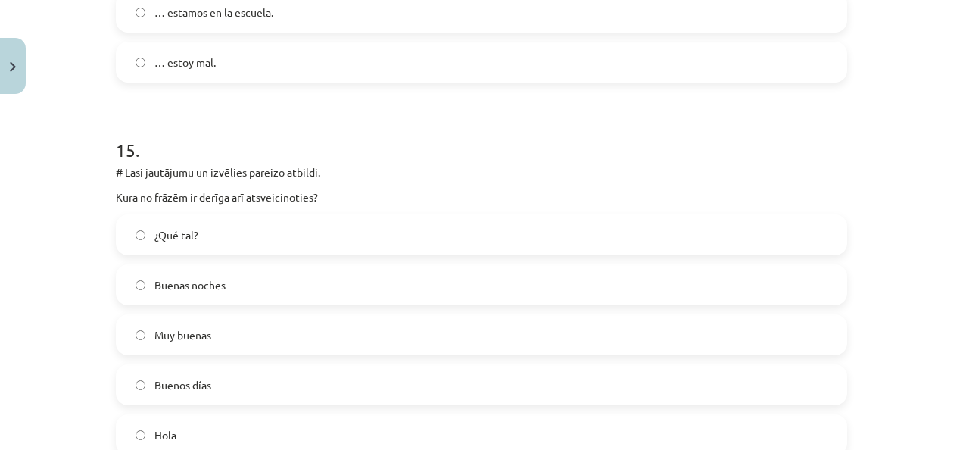
scroll to position [5542, 0]
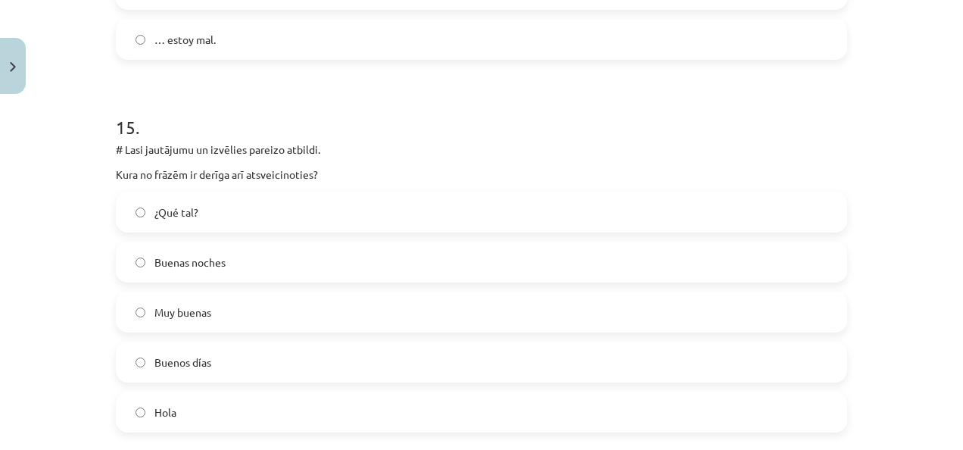
click at [232, 265] on label "Buenas noches" at bounding box center [481, 262] width 728 height 38
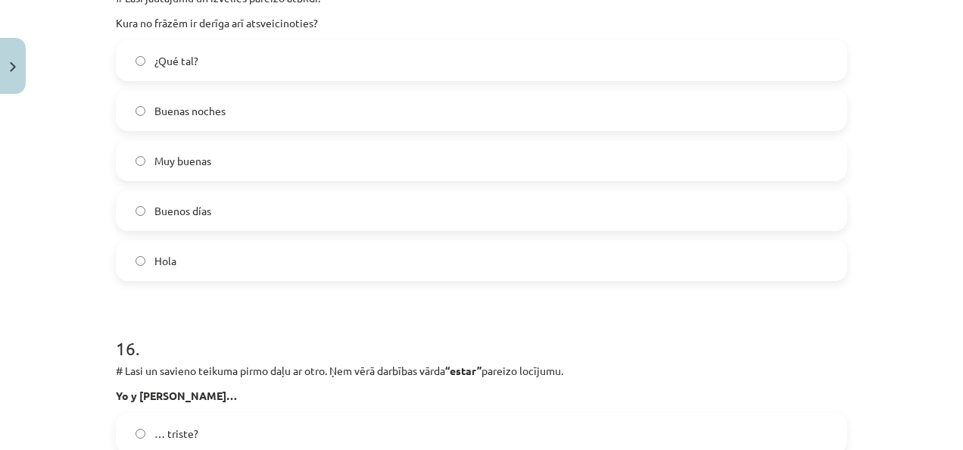
scroll to position [5618, 0]
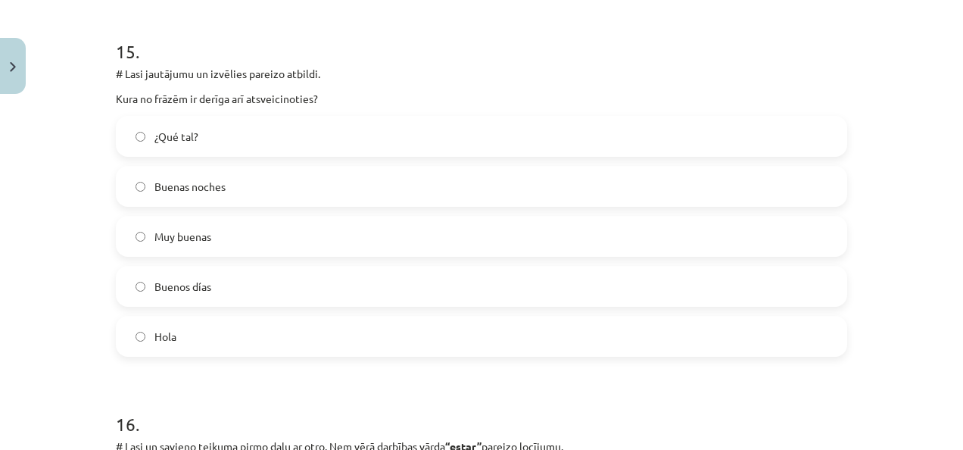
click at [286, 344] on label "Hola" at bounding box center [481, 336] width 728 height 38
click at [280, 183] on label "Buenas noches" at bounding box center [481, 186] width 728 height 38
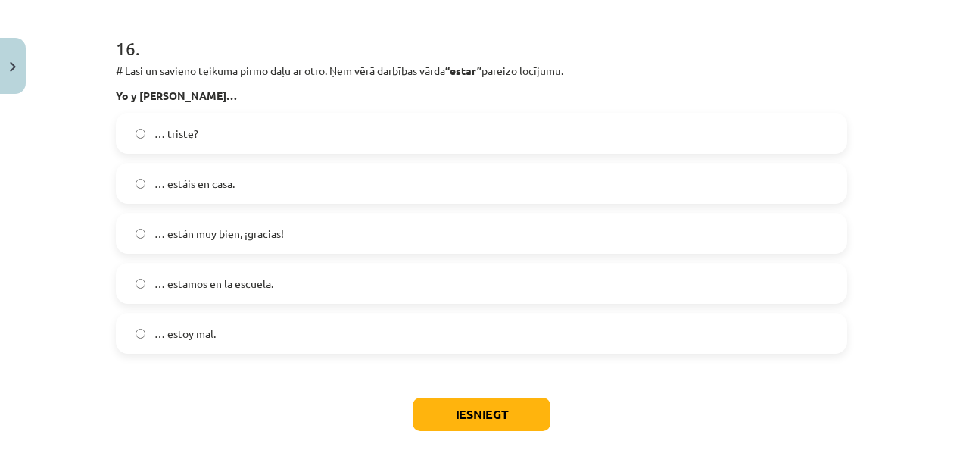
scroll to position [5996, 0]
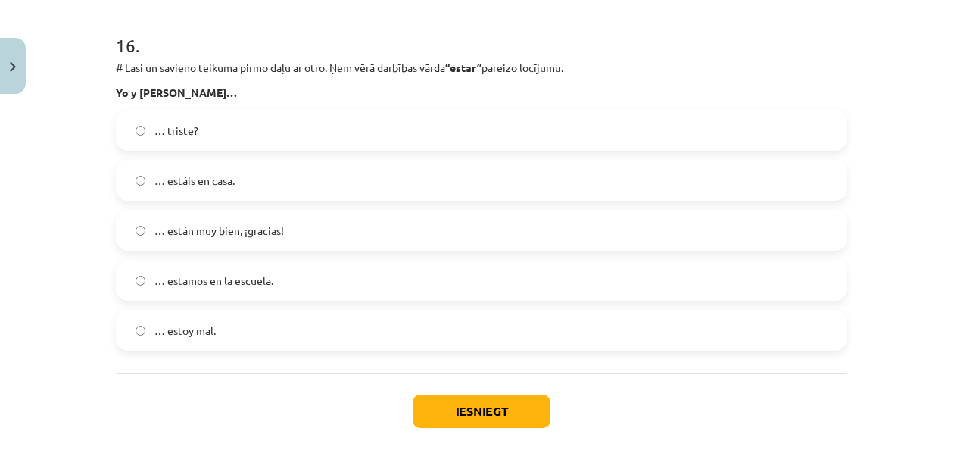
click at [360, 270] on label "… estamos en la escuela." at bounding box center [481, 280] width 728 height 38
click at [447, 410] on button "Iesniegt" at bounding box center [482, 410] width 138 height 33
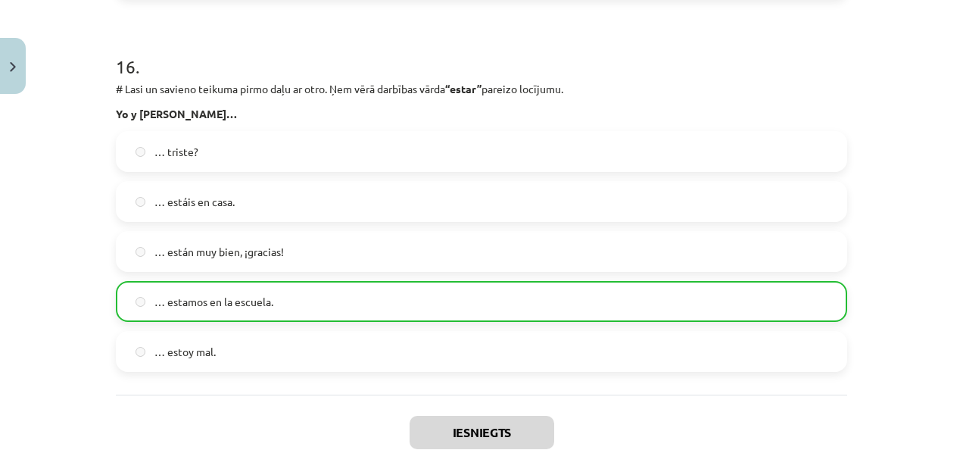
scroll to position [6119, 0]
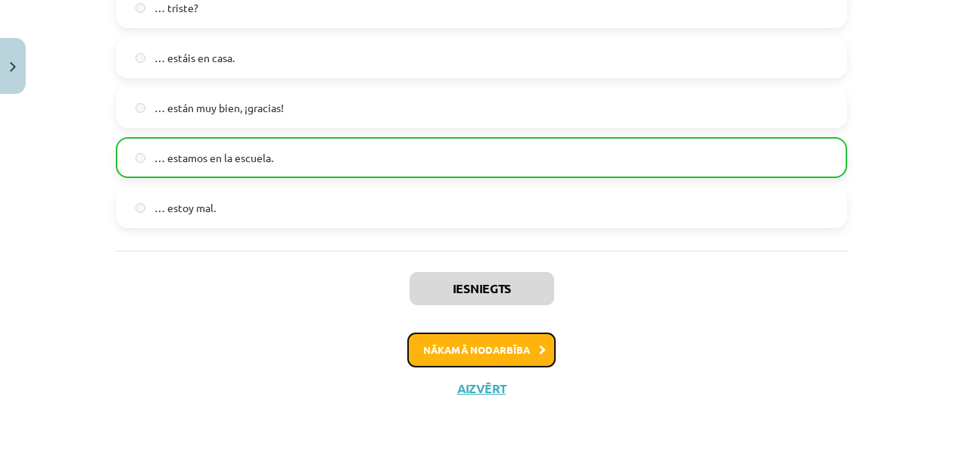
click at [422, 353] on button "Nākamā nodarbība" at bounding box center [481, 349] width 148 height 35
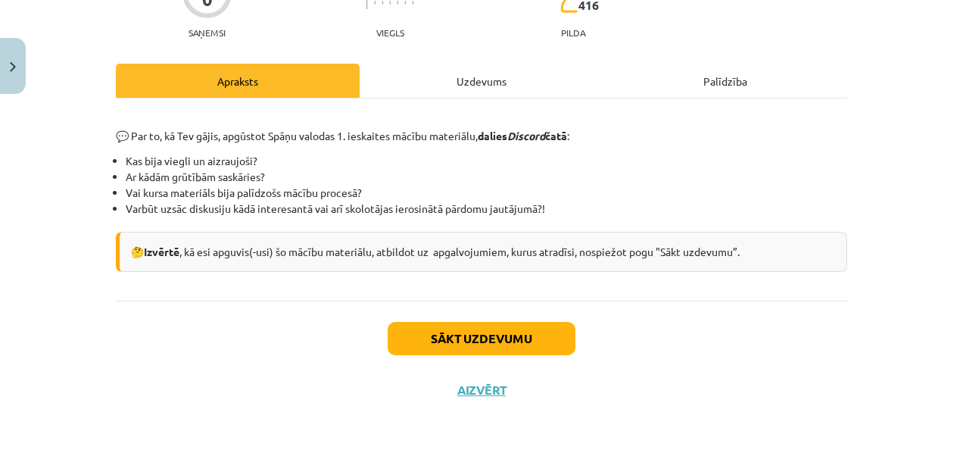
scroll to position [161, 0]
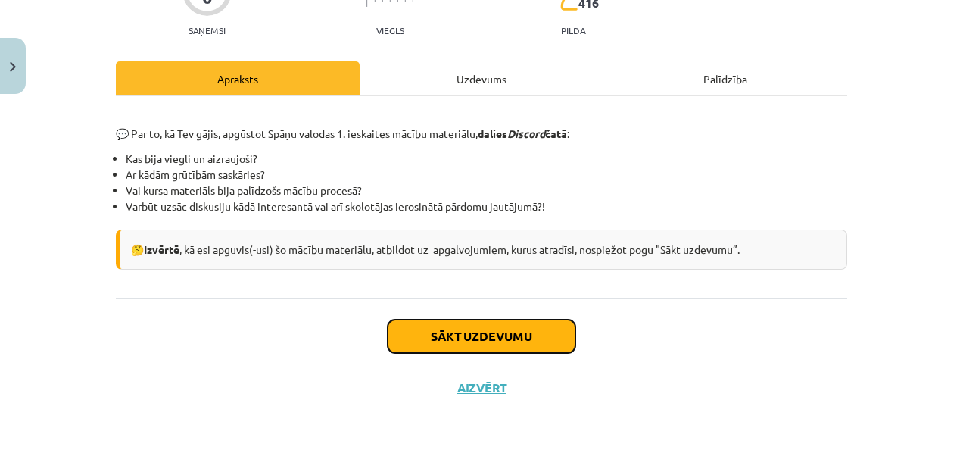
click at [437, 341] on button "Sākt uzdevumu" at bounding box center [482, 335] width 188 height 33
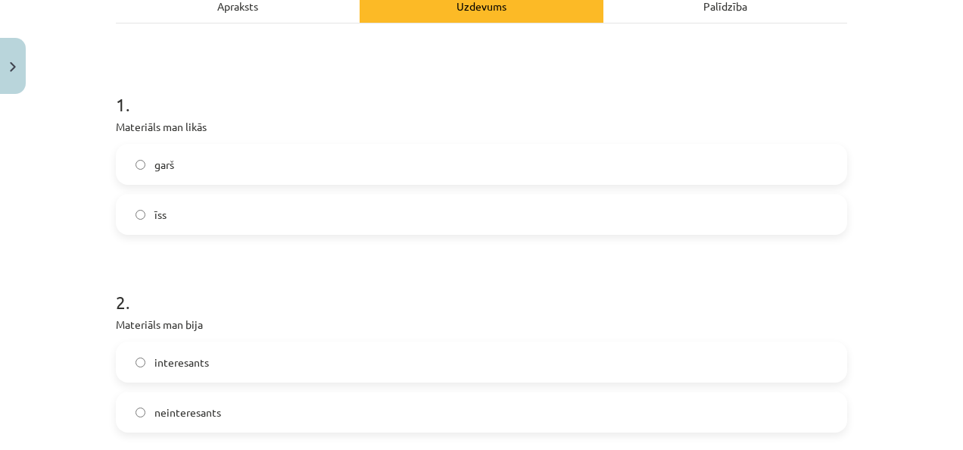
scroll to position [265, 0]
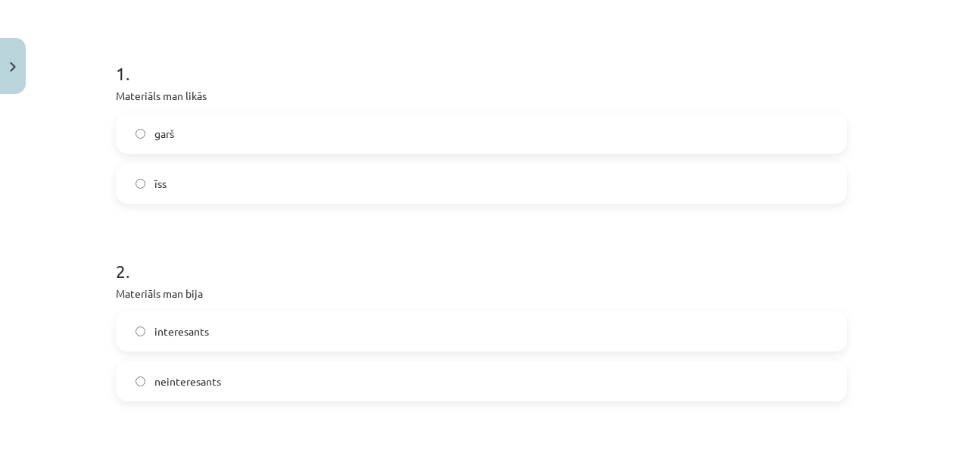
click at [260, 135] on label "garš" at bounding box center [481, 133] width 728 height 38
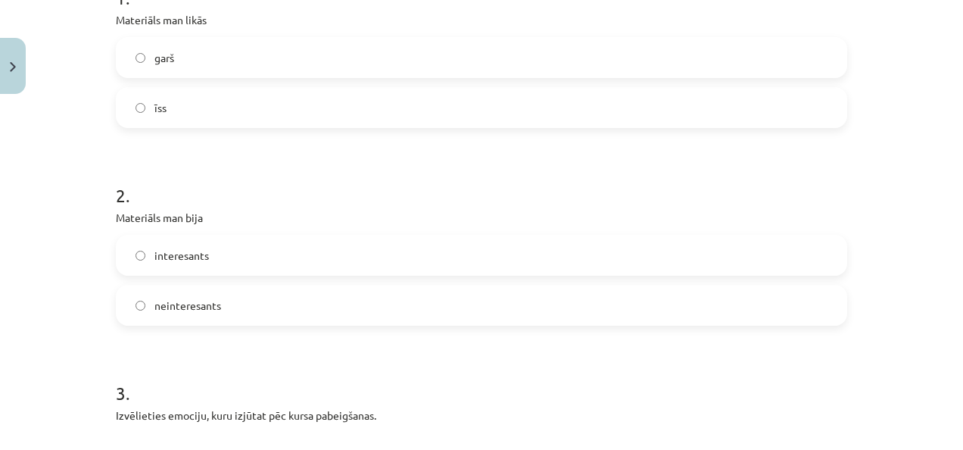
click at [266, 245] on label "interesants" at bounding box center [481, 255] width 728 height 38
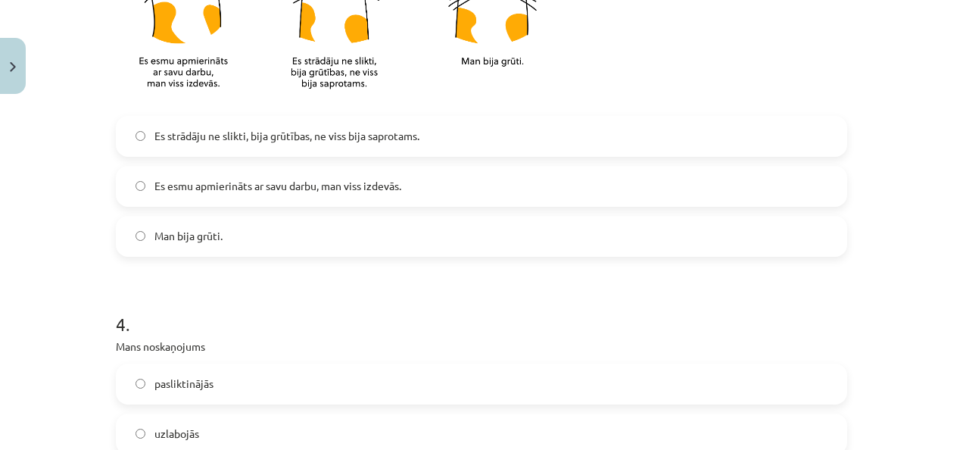
scroll to position [871, 0]
click at [257, 139] on span "Es strādāju ne slikti, bija grūtības, ne viss bija saprotams." at bounding box center [286, 134] width 265 height 16
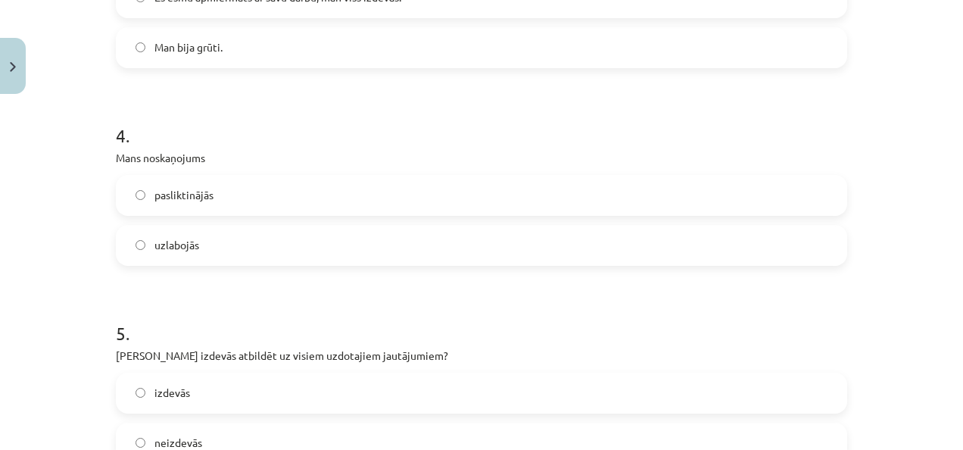
scroll to position [1098, 0]
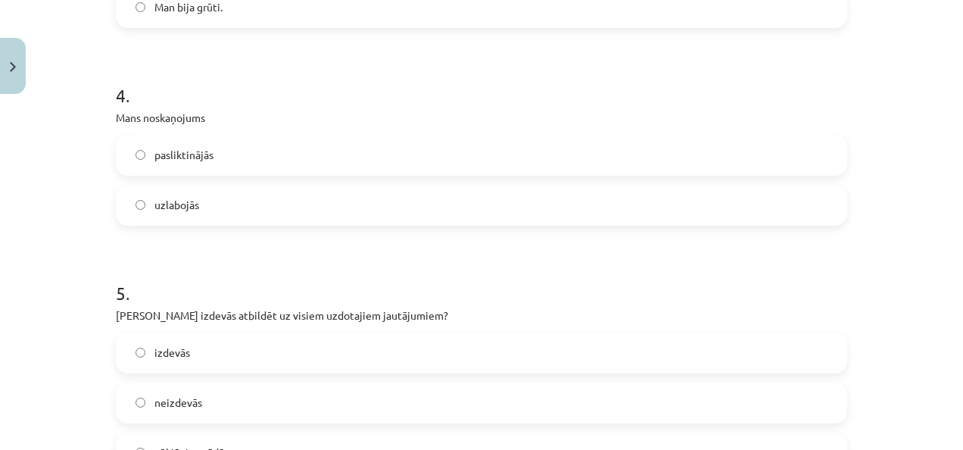
click at [253, 204] on label "uzlabojās" at bounding box center [481, 205] width 728 height 38
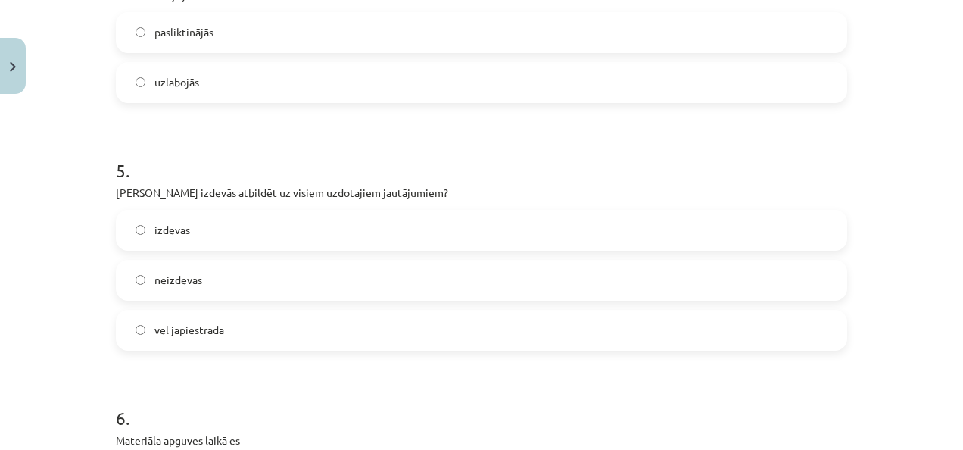
scroll to position [1249, 0]
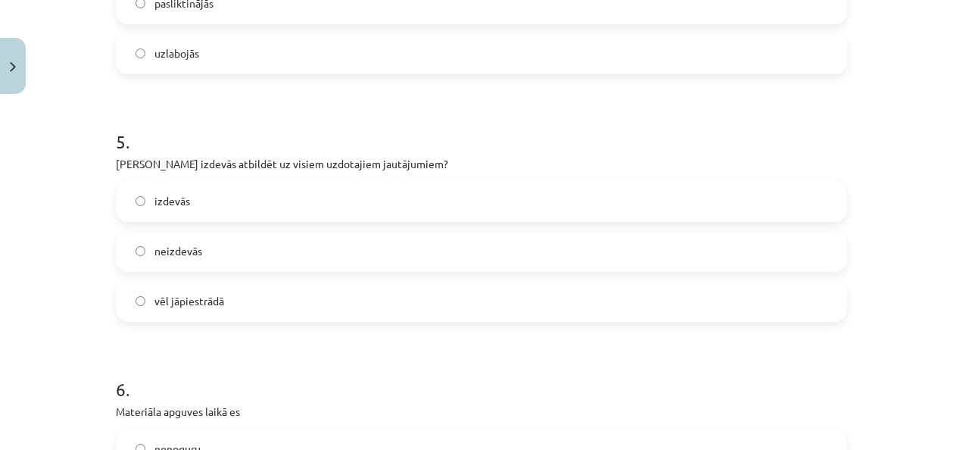
click at [266, 289] on label "vēl jāpiestrādā" at bounding box center [481, 301] width 728 height 38
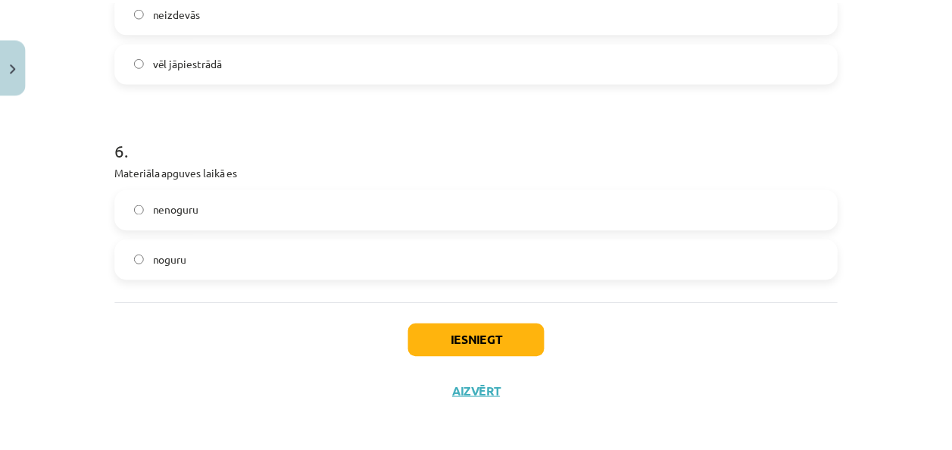
scroll to position [1493, 0]
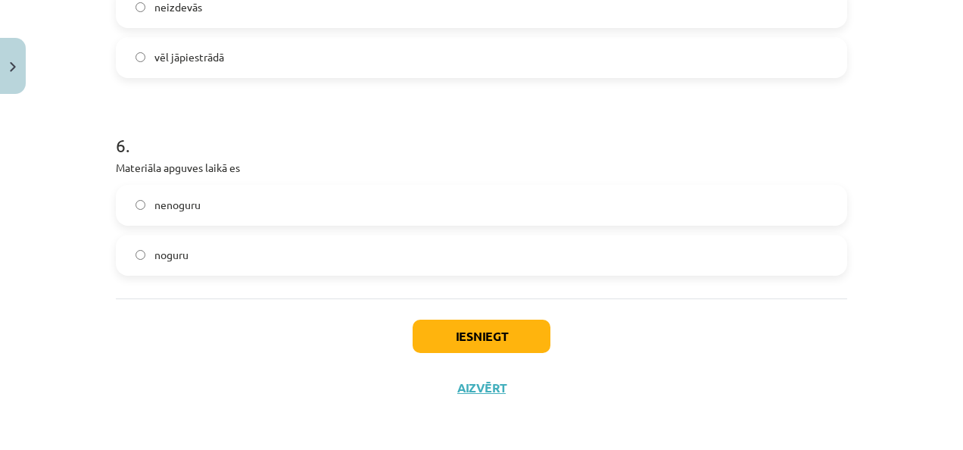
click at [251, 247] on label "noguru" at bounding box center [481, 255] width 728 height 38
click at [427, 335] on button "Iesniegt" at bounding box center [482, 335] width 138 height 33
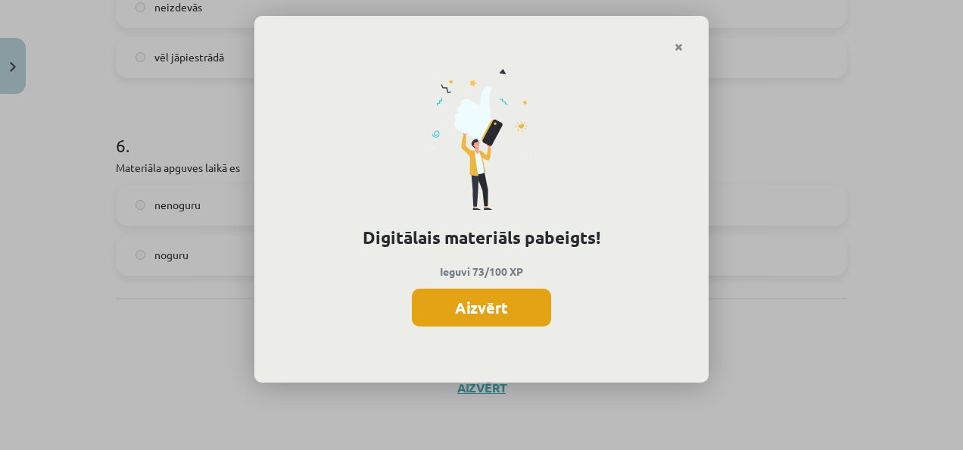
click at [468, 313] on button "Aizvērt" at bounding box center [481, 307] width 139 height 38
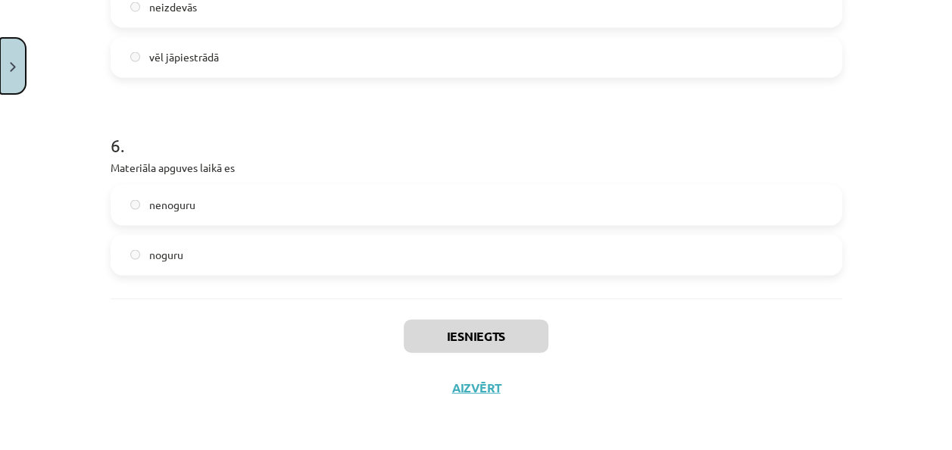
click at [20, 45] on button "Close" at bounding box center [13, 66] width 26 height 56
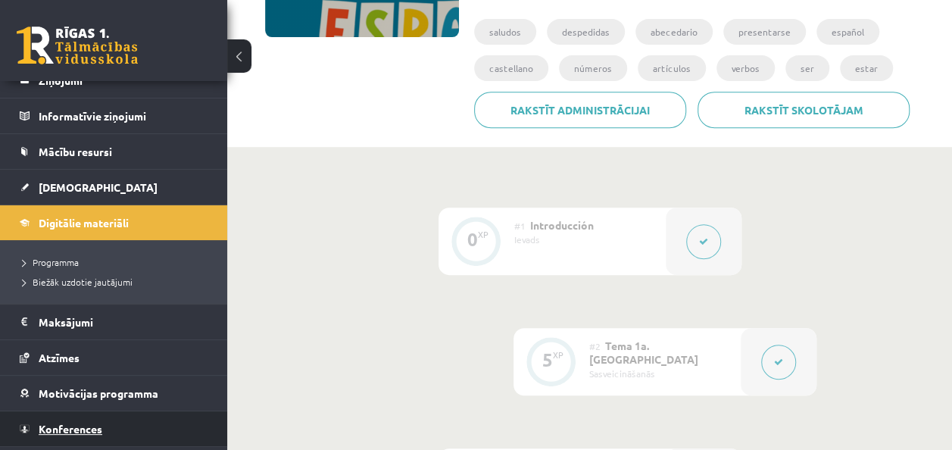
scroll to position [118, 0]
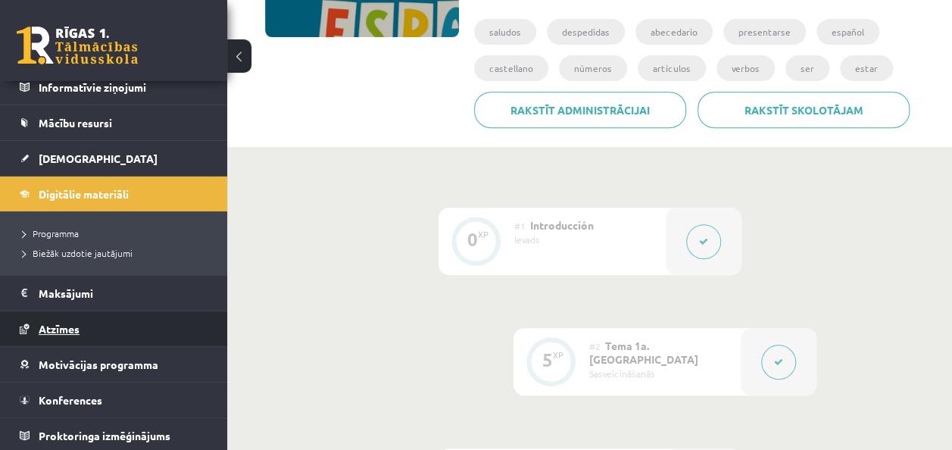
click at [75, 328] on span "Atzīmes" at bounding box center [59, 329] width 41 height 14
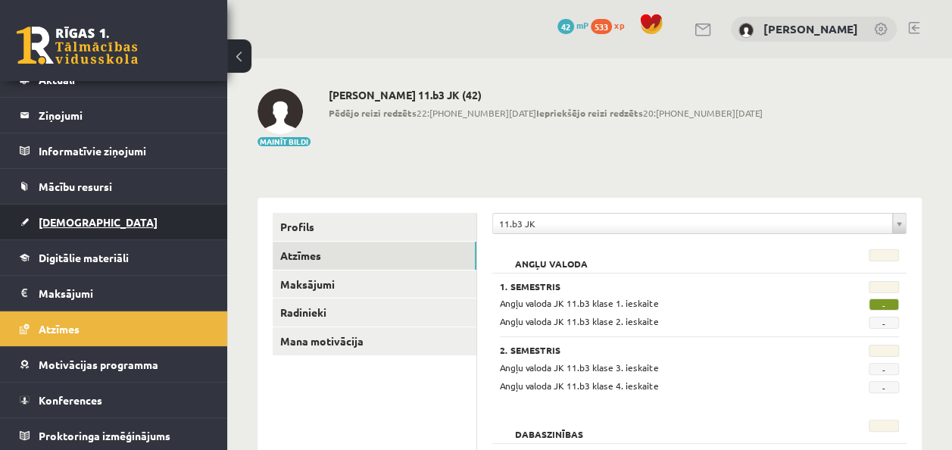
click at [79, 224] on span "[DEMOGRAPHIC_DATA]" at bounding box center [98, 222] width 119 height 14
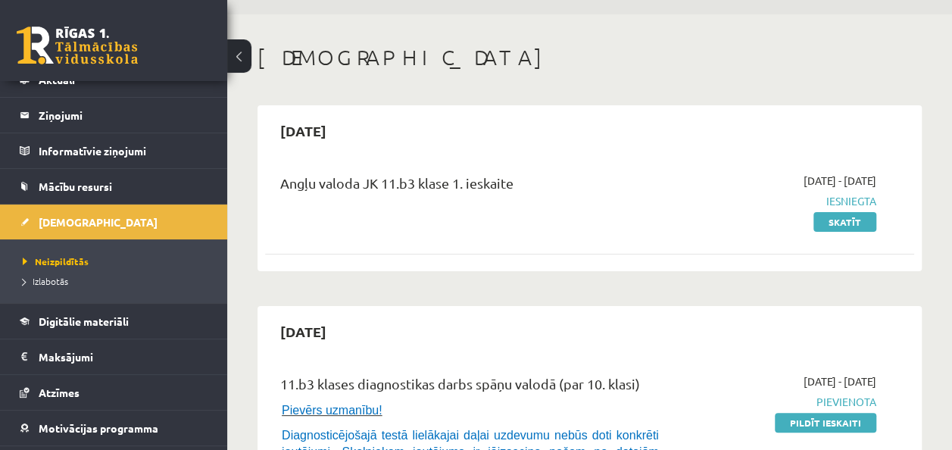
scroll to position [151, 0]
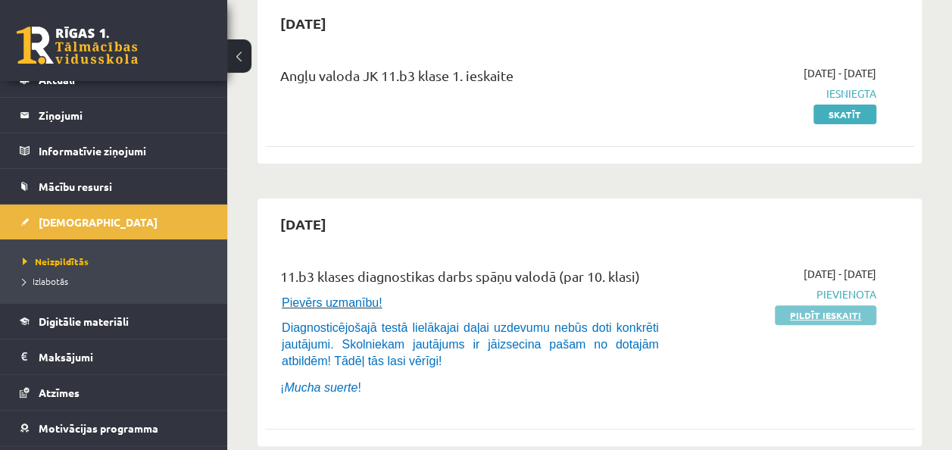
click at [818, 320] on link "Pildīt ieskaiti" at bounding box center [825, 315] width 101 height 20
click at [829, 312] on link "Pildīt ieskaiti" at bounding box center [825, 315] width 101 height 20
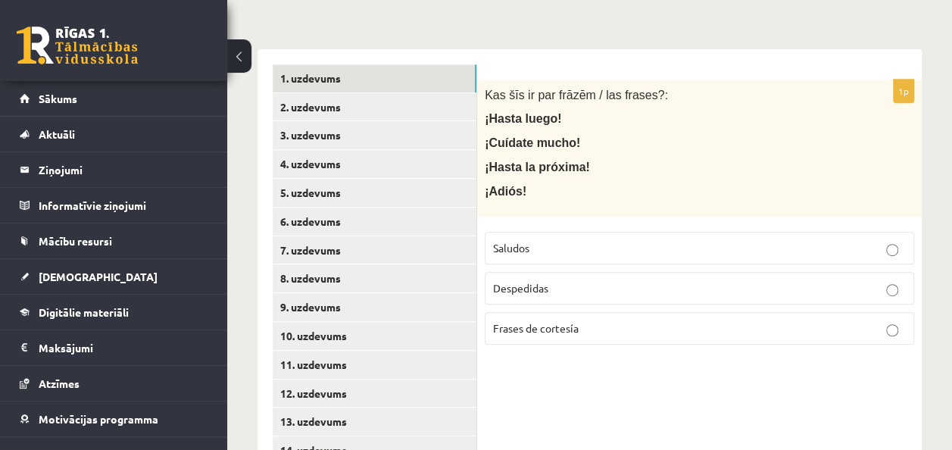
scroll to position [303, 0]
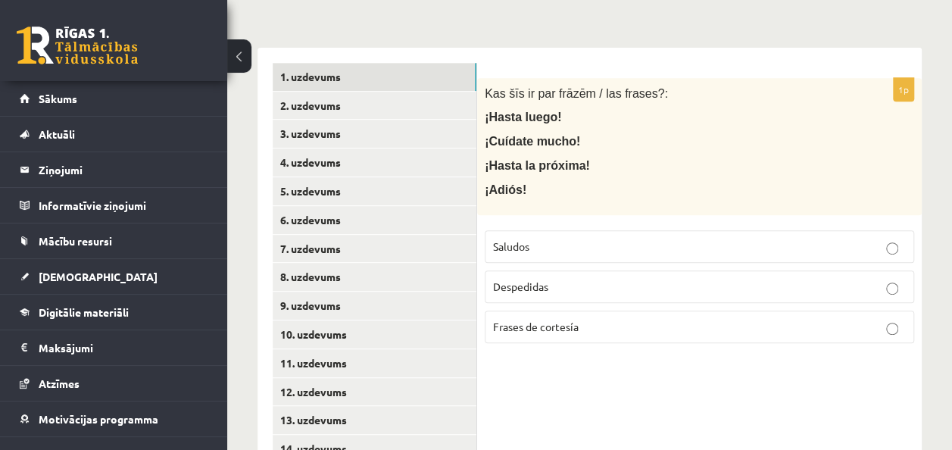
click at [648, 281] on p "Despedidas" at bounding box center [699, 287] width 413 height 16
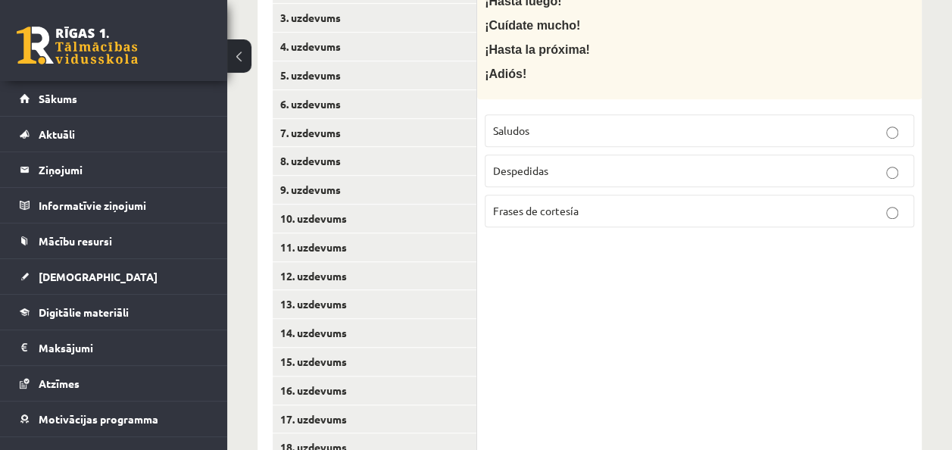
scroll to position [365, 0]
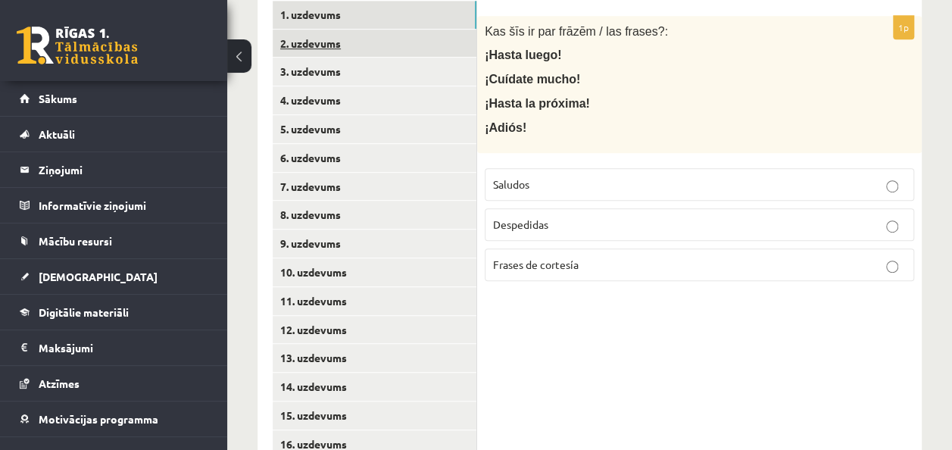
click at [320, 51] on link "2. uzdevums" at bounding box center [375, 44] width 204 height 28
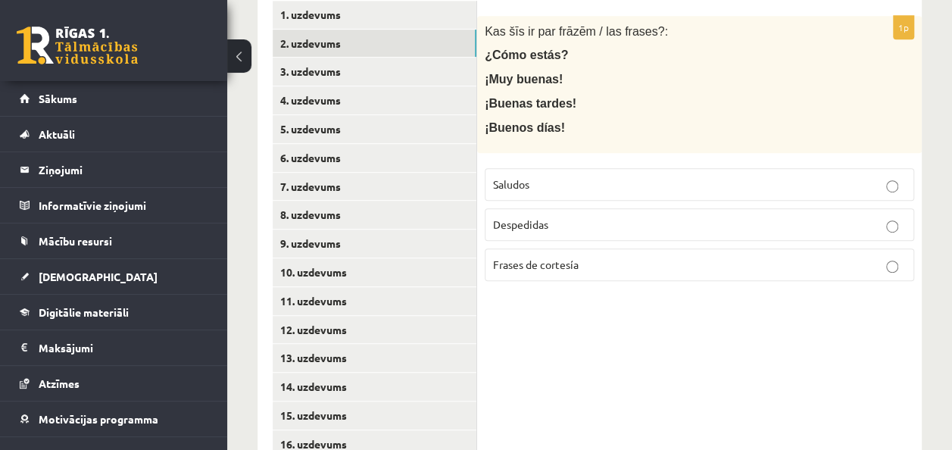
click at [626, 254] on label "Frases de cortesía" at bounding box center [699, 264] width 429 height 33
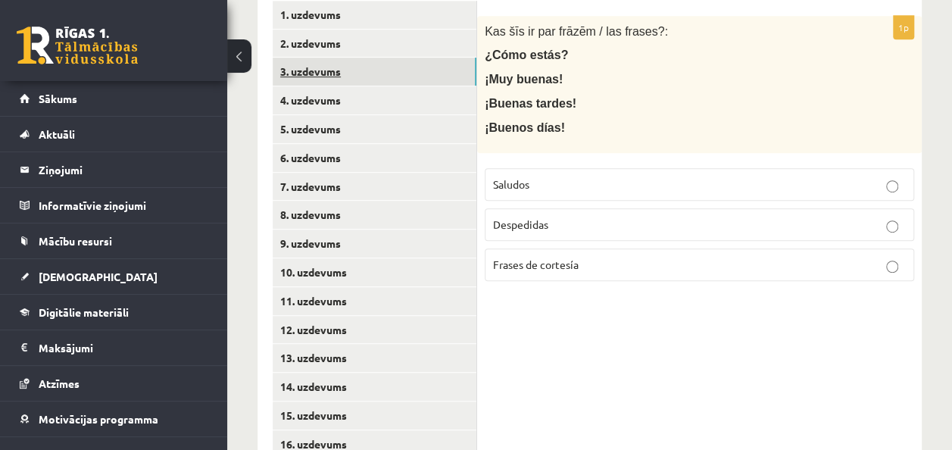
click at [290, 79] on link "3. uzdevums" at bounding box center [375, 72] width 204 height 28
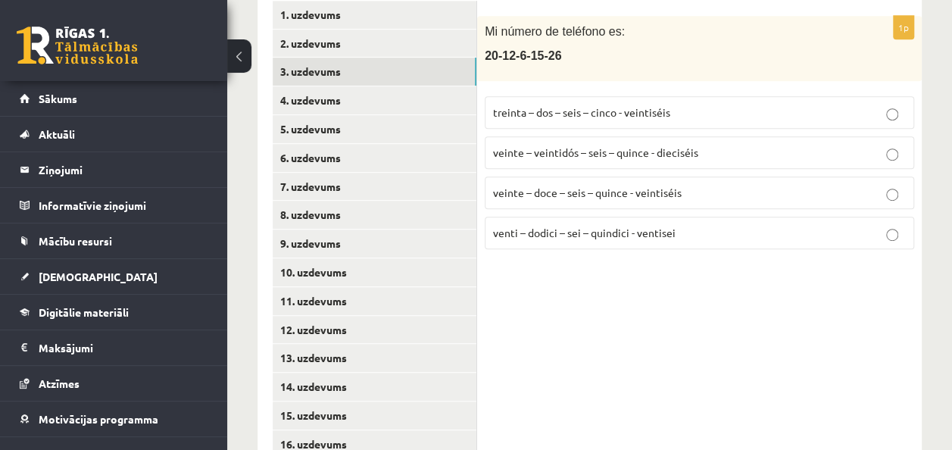
click at [560, 198] on p "veinte – doce – seis – quince - veintiséis" at bounding box center [699, 193] width 413 height 16
click at [323, 98] on link "4. uzdevums" at bounding box center [375, 100] width 204 height 28
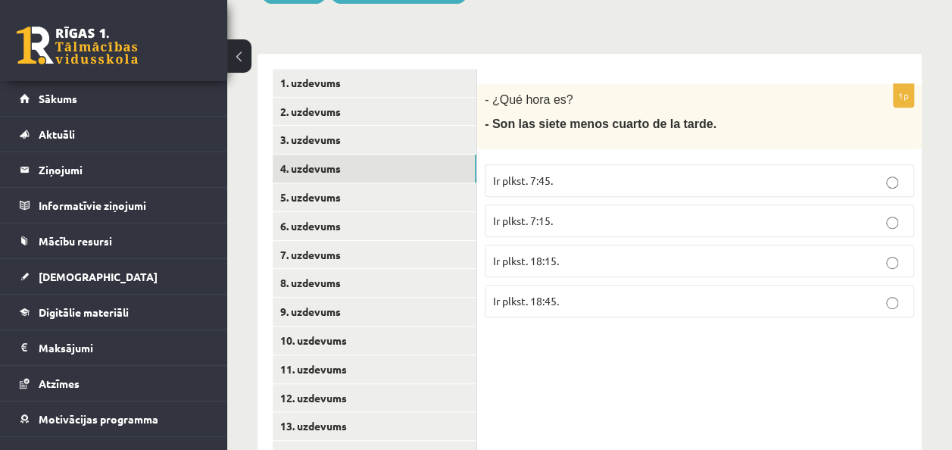
scroll to position [295, 0]
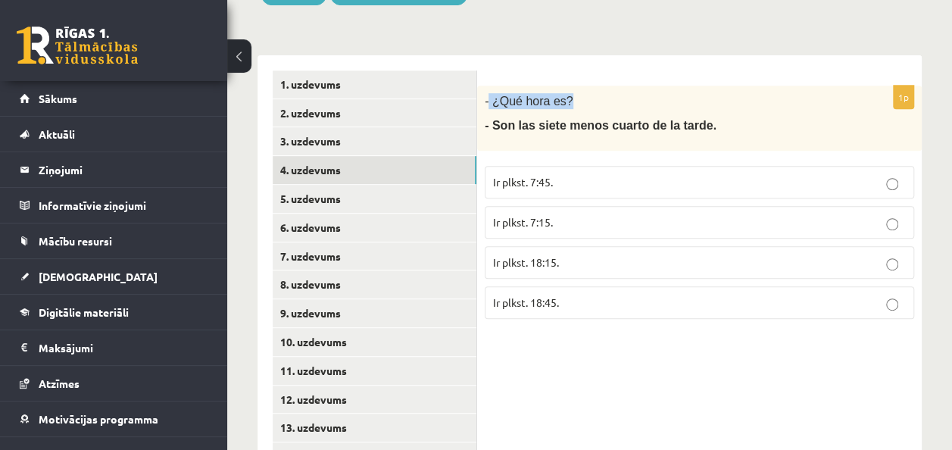
drag, startPoint x: 489, startPoint y: 96, endPoint x: 567, endPoint y: 89, distance: 78.3
click at [567, 89] on div "- ¿Qué hora es? - Son las siete menos cuarto de la tarde." at bounding box center [699, 118] width 444 height 65
drag, startPoint x: 567, startPoint y: 89, endPoint x: 533, endPoint y: 101, distance: 36.2
copy span "¿Qué hora es?"
click at [598, 265] on p "Ir plkst. 18:15." at bounding box center [699, 262] width 413 height 16
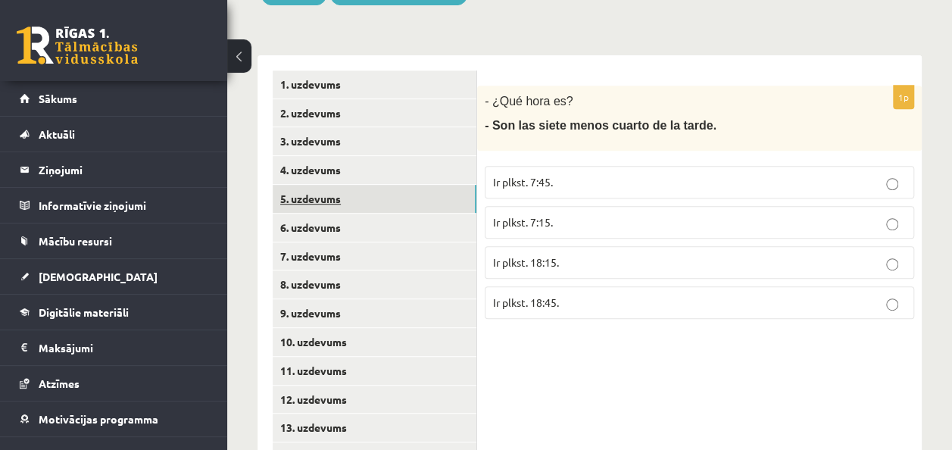
click at [326, 191] on link "5. uzdevums" at bounding box center [375, 199] width 204 height 28
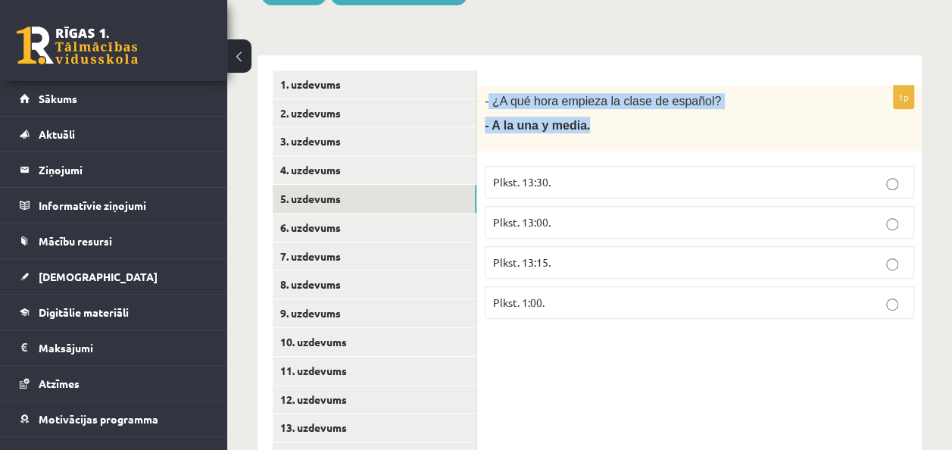
drag, startPoint x: 489, startPoint y: 103, endPoint x: 689, endPoint y: 119, distance: 200.5
click at [689, 119] on div "- ¿A qué hora empieza la clase de español? - A la una y media." at bounding box center [699, 118] width 444 height 65
drag, startPoint x: 689, startPoint y: 119, endPoint x: 627, endPoint y: 100, distance: 64.9
copy div "¿A qué hora empieza la clase de español? - A la una y media."
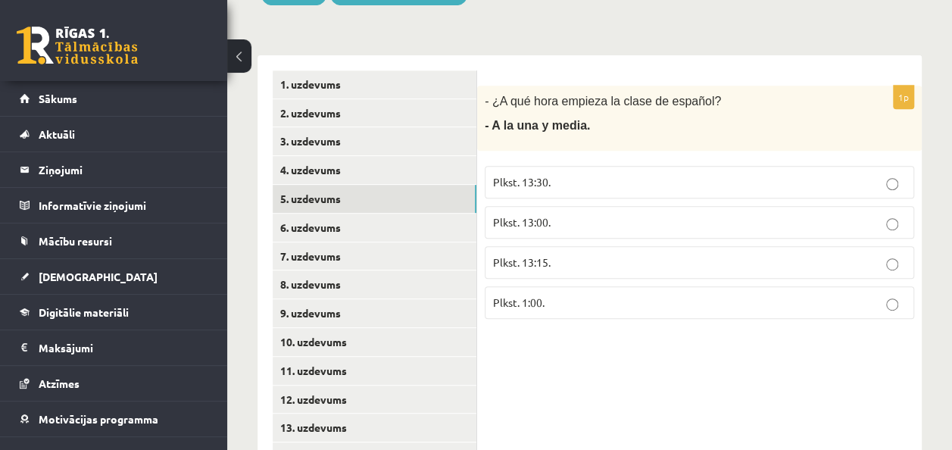
click at [557, 182] on p "Plkst. 13:30." at bounding box center [699, 182] width 413 height 16
click at [310, 229] on link "6. uzdevums" at bounding box center [375, 227] width 204 height 28
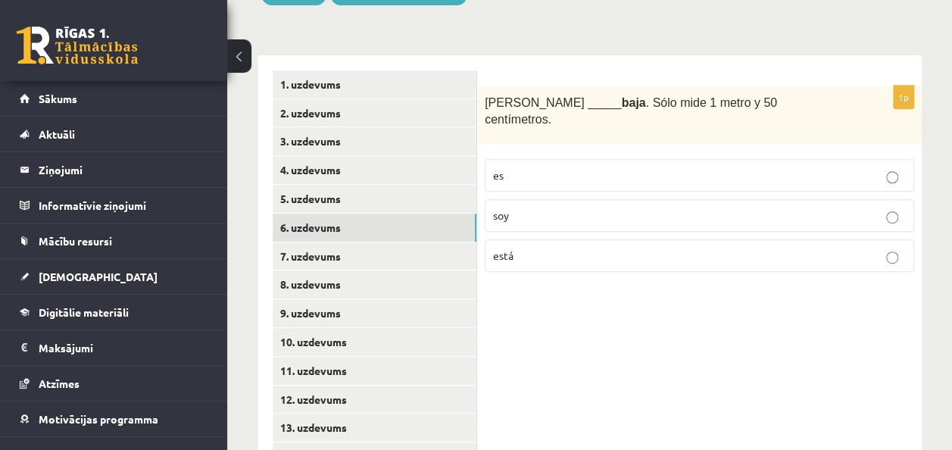
click at [552, 248] on p "está" at bounding box center [699, 256] width 413 height 16
click at [329, 250] on link "7. uzdevums" at bounding box center [375, 256] width 204 height 28
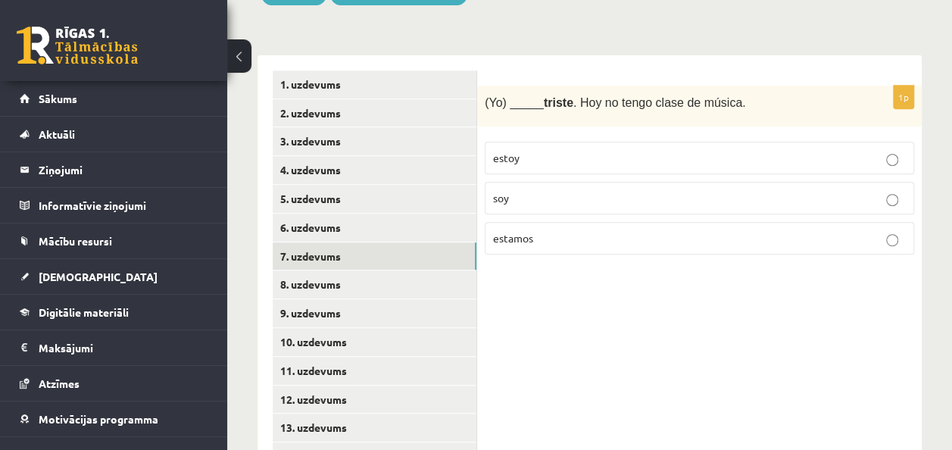
click at [541, 153] on p "estoy" at bounding box center [699, 158] width 413 height 16
click at [539, 203] on p "soy" at bounding box center [699, 198] width 413 height 16
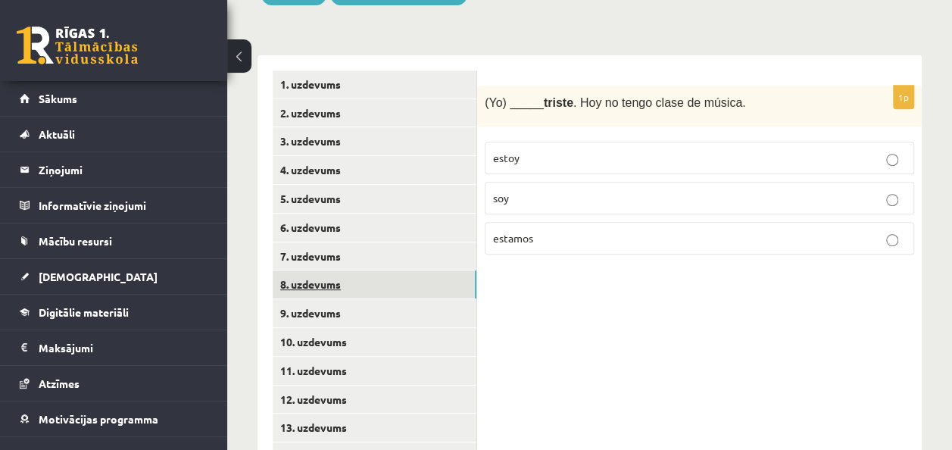
click at [333, 287] on link "8. uzdevums" at bounding box center [375, 284] width 204 height 28
drag, startPoint x: 551, startPoint y: 239, endPoint x: 488, endPoint y: 241, distance: 63.6
click at [488, 241] on label "rectángulo" at bounding box center [699, 238] width 429 height 33
drag, startPoint x: 488, startPoint y: 241, endPoint x: 507, endPoint y: 236, distance: 20.2
copy span "rectángulo"
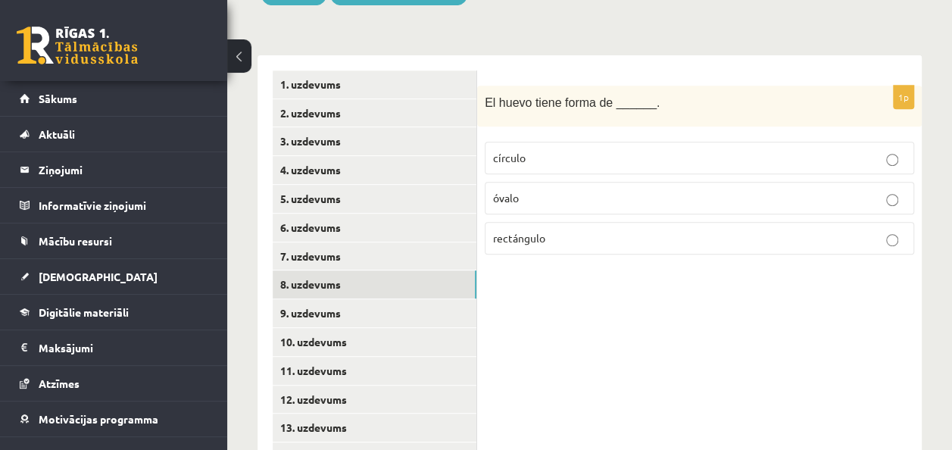
click at [700, 200] on p "óvalo" at bounding box center [699, 198] width 413 height 16
drag, startPoint x: 539, startPoint y: 191, endPoint x: 490, endPoint y: 189, distance: 49.2
click at [490, 189] on label "óvalo" at bounding box center [699, 198] width 429 height 33
drag, startPoint x: 490, startPoint y: 189, endPoint x: 504, endPoint y: 198, distance: 16.6
copy span "óvalo"
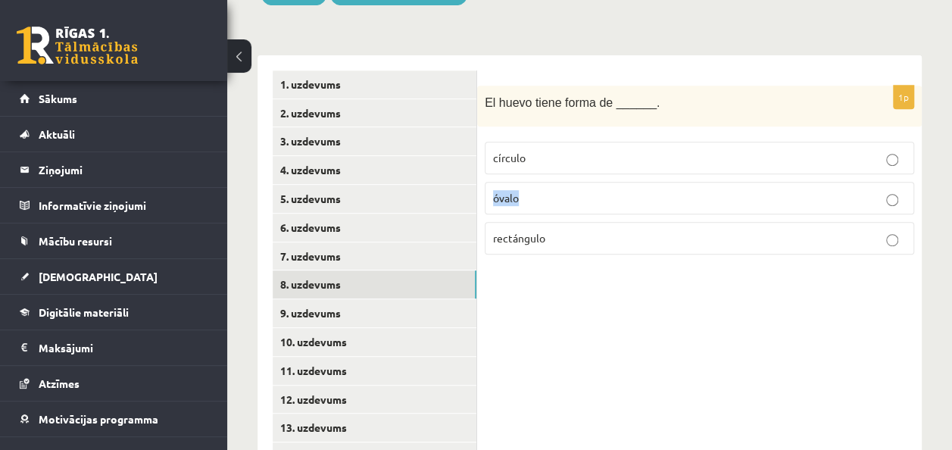
click at [551, 195] on p "óvalo" at bounding box center [699, 198] width 413 height 16
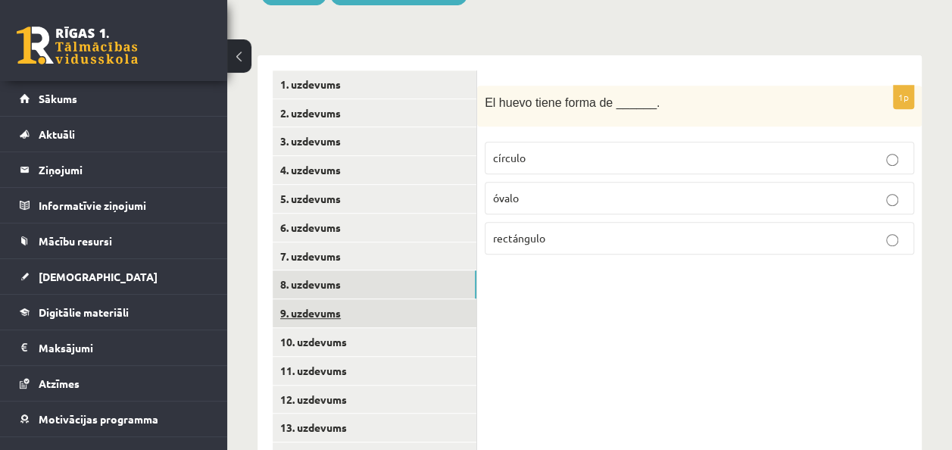
click at [341, 312] on link "9. uzdevums" at bounding box center [375, 313] width 204 height 28
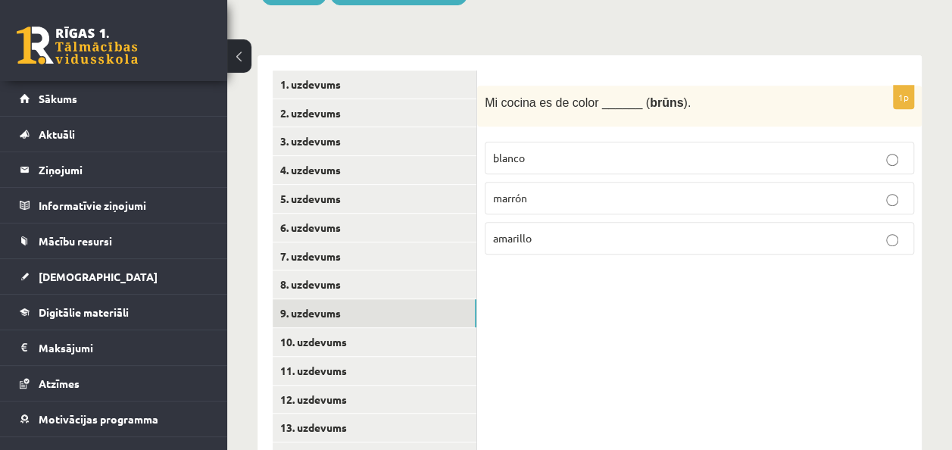
click at [604, 197] on p "marrón" at bounding box center [699, 198] width 413 height 16
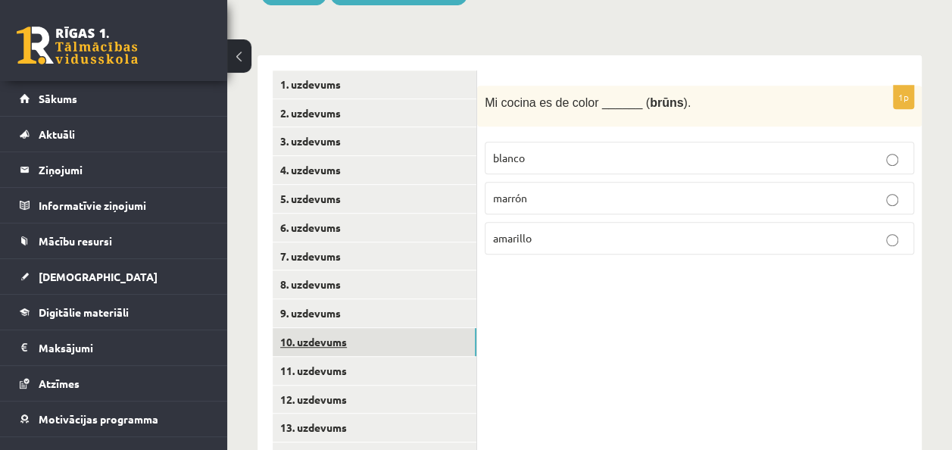
click at [321, 345] on link "10. uzdevums" at bounding box center [375, 342] width 204 height 28
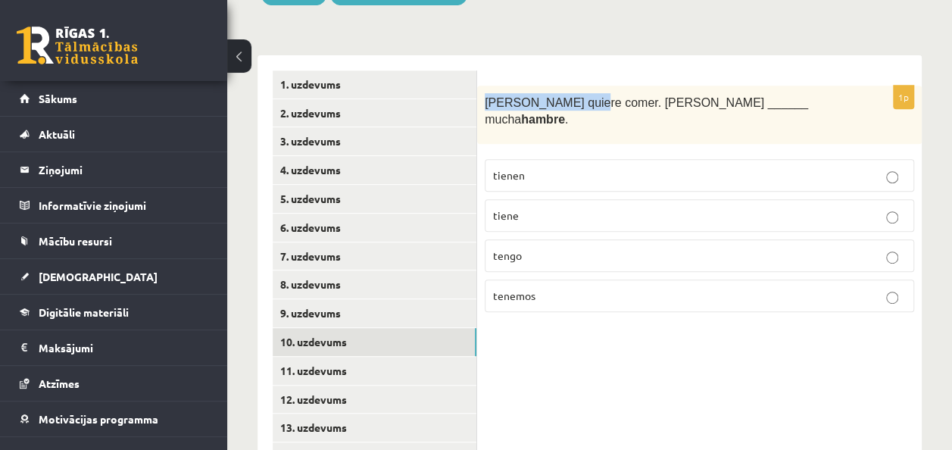
drag, startPoint x: 483, startPoint y: 98, endPoint x: 580, endPoint y: 104, distance: 97.1
click at [580, 104] on div "[PERSON_NAME] quiere comer. [PERSON_NAME] ______ mucha hambre ." at bounding box center [699, 115] width 444 height 58
drag, startPoint x: 580, startPoint y: 104, endPoint x: 547, endPoint y: 100, distance: 32.9
copy span "[PERSON_NAME] quiere comer"
click at [560, 207] on p "tiene" at bounding box center [699, 215] width 413 height 16
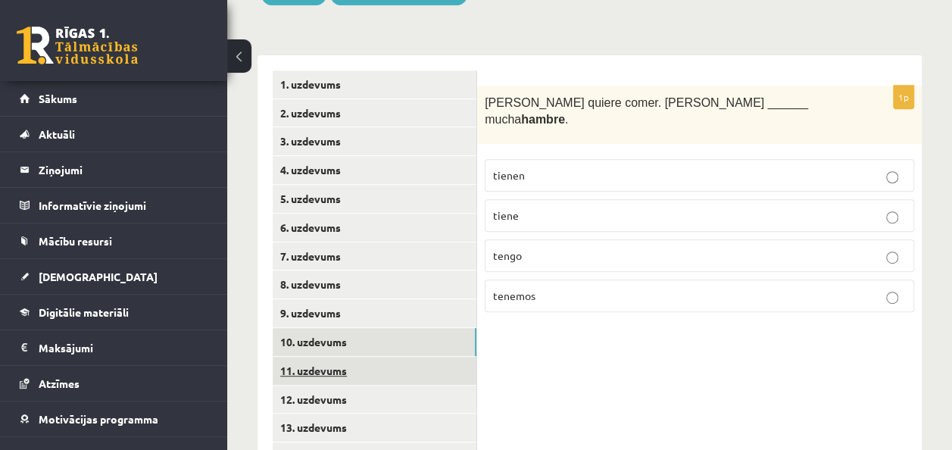
click at [340, 366] on link "11. uzdevums" at bounding box center [375, 371] width 204 height 28
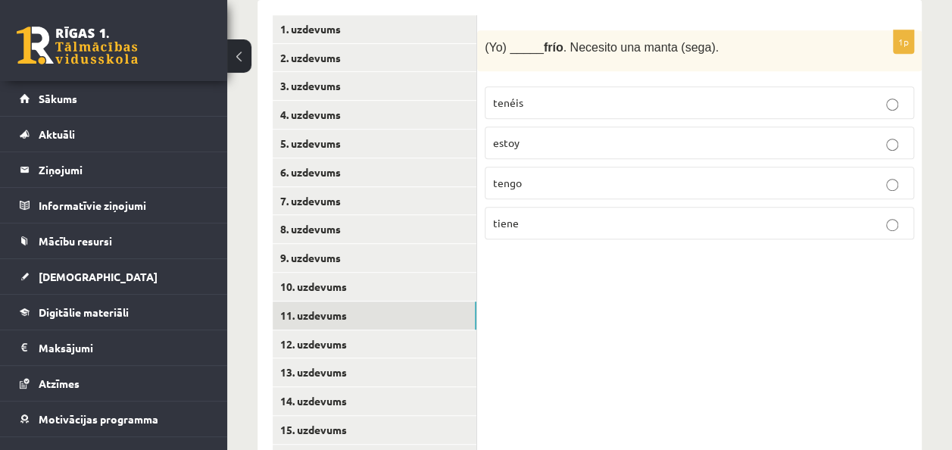
scroll to position [371, 0]
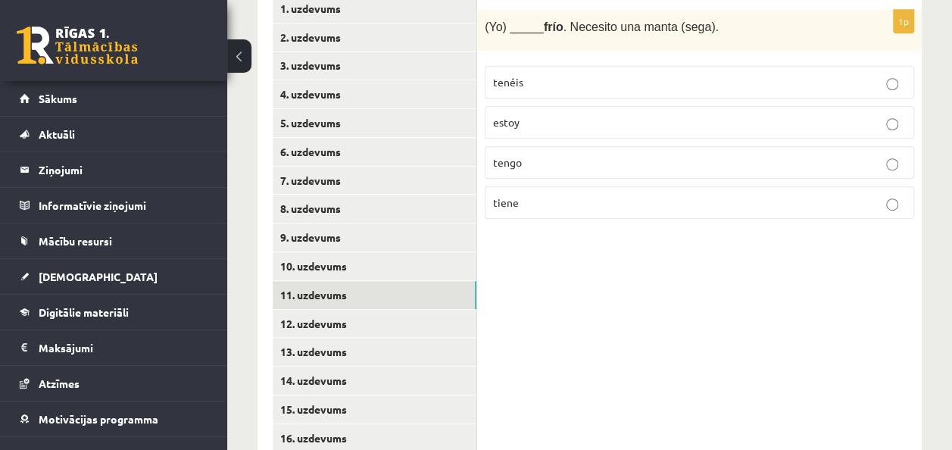
click at [518, 167] on span "tengo" at bounding box center [507, 162] width 29 height 14
click at [310, 324] on link "12. uzdevums" at bounding box center [375, 324] width 204 height 28
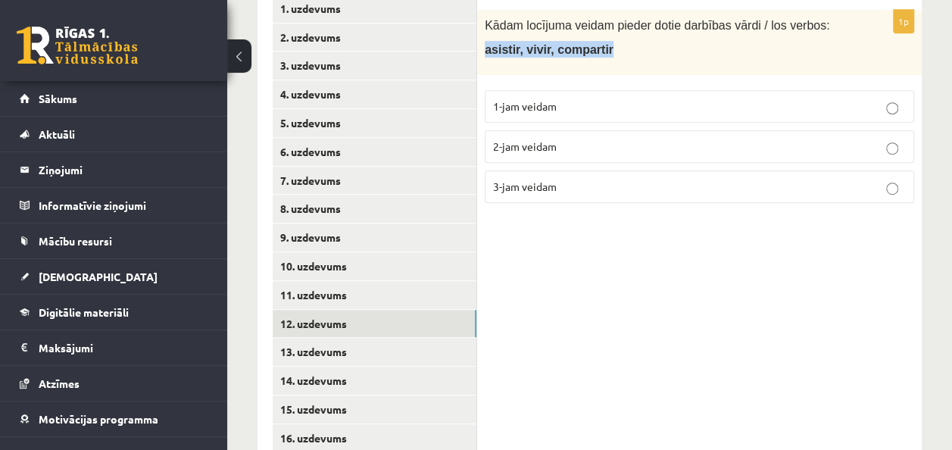
drag, startPoint x: 486, startPoint y: 46, endPoint x: 618, endPoint y: 58, distance: 132.2
click at [618, 58] on div "Kādam locījuma veidam pieder dotie darbības vārdi / los verbos: asistir, vivir,…" at bounding box center [699, 42] width 444 height 65
drag, startPoint x: 618, startPoint y: 58, endPoint x: 569, endPoint y: 48, distance: 50.2
copy span "asistir, vivir, compartir"
click at [529, 185] on span "3-jam veidam" at bounding box center [525, 186] width 64 height 14
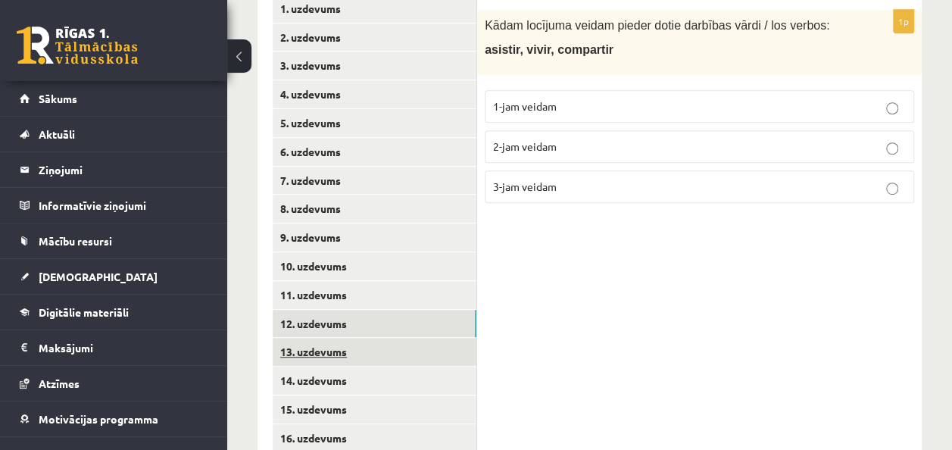
click at [338, 350] on link "13. uzdevums" at bounding box center [375, 352] width 204 height 28
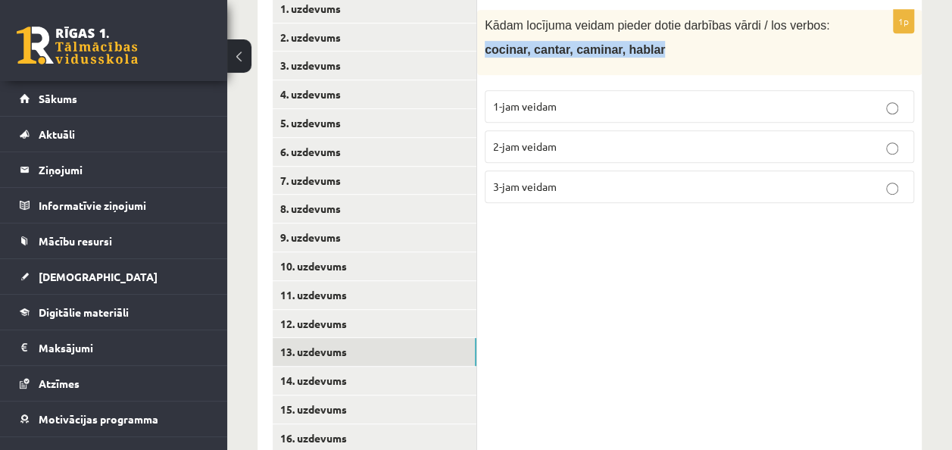
drag, startPoint x: 484, startPoint y: 47, endPoint x: 656, endPoint y: 50, distance: 171.9
click at [656, 50] on div "[PERSON_NAME] locījuma veidam pieder [PERSON_NAME] darbības vārdi / los verbos:…" at bounding box center [699, 42] width 444 height 65
drag, startPoint x: 656, startPoint y: 50, endPoint x: 627, endPoint y: 48, distance: 28.9
copy span "cocinar, cantar, caminar, hablar"
click at [513, 153] on label "2-jam veidam" at bounding box center [699, 146] width 429 height 33
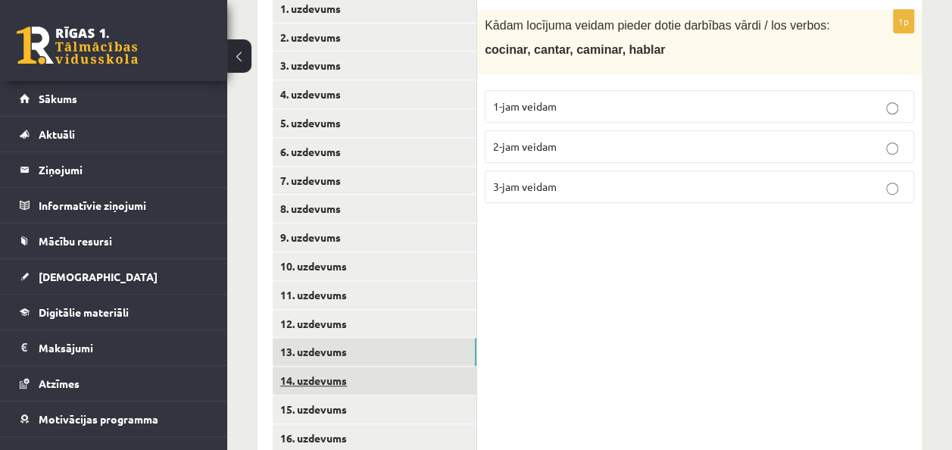
click at [305, 380] on link "14. uzdevums" at bounding box center [375, 380] width 204 height 28
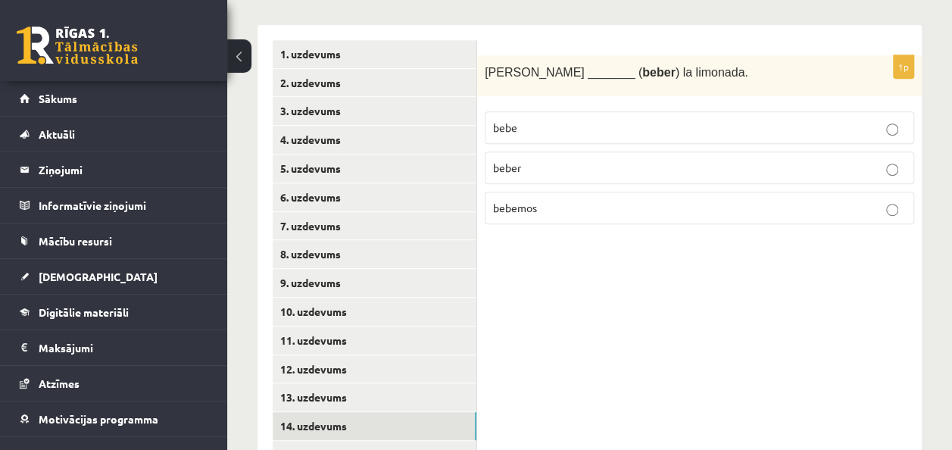
scroll to position [295, 0]
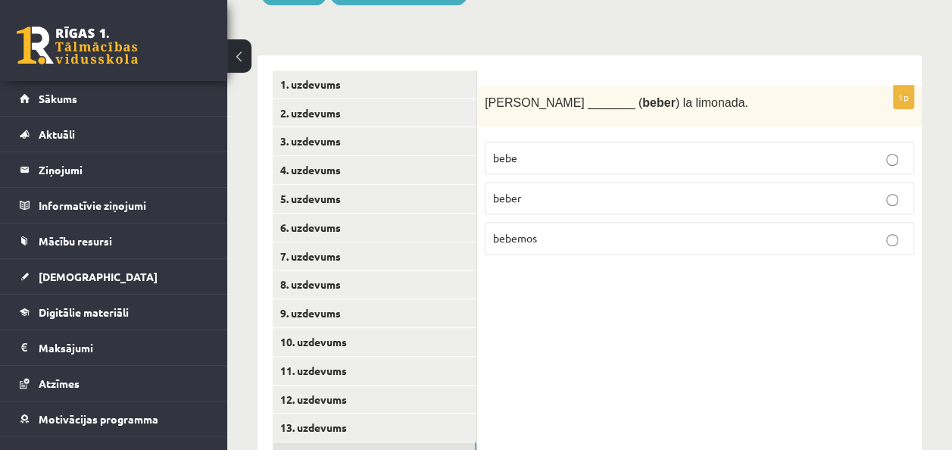
click at [519, 203] on p "beber" at bounding box center [699, 198] width 413 height 16
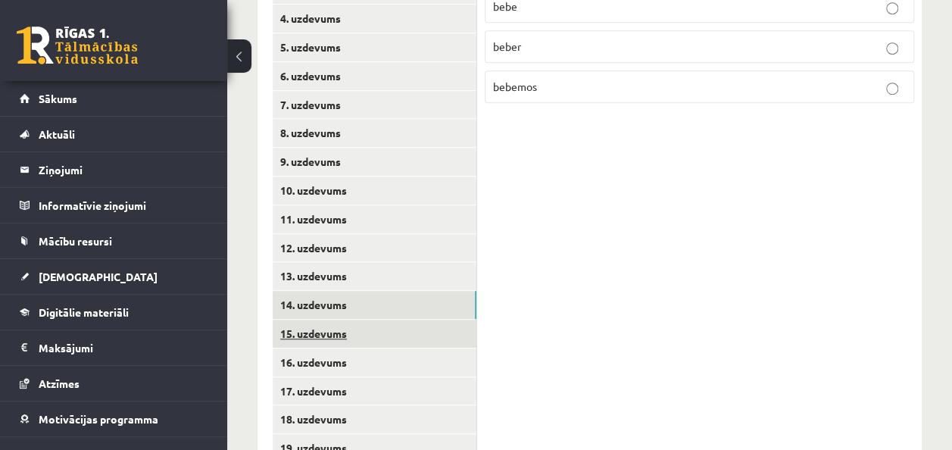
click at [357, 328] on link "15. uzdevums" at bounding box center [375, 333] width 204 height 28
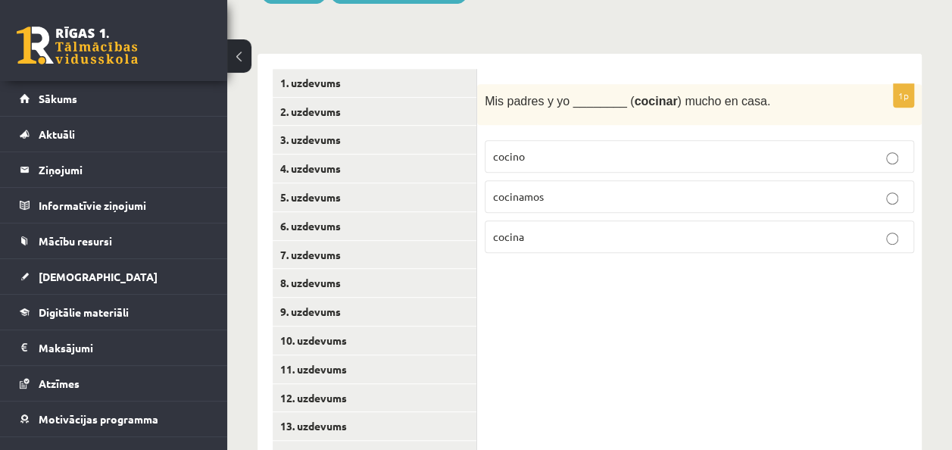
scroll to position [295, 0]
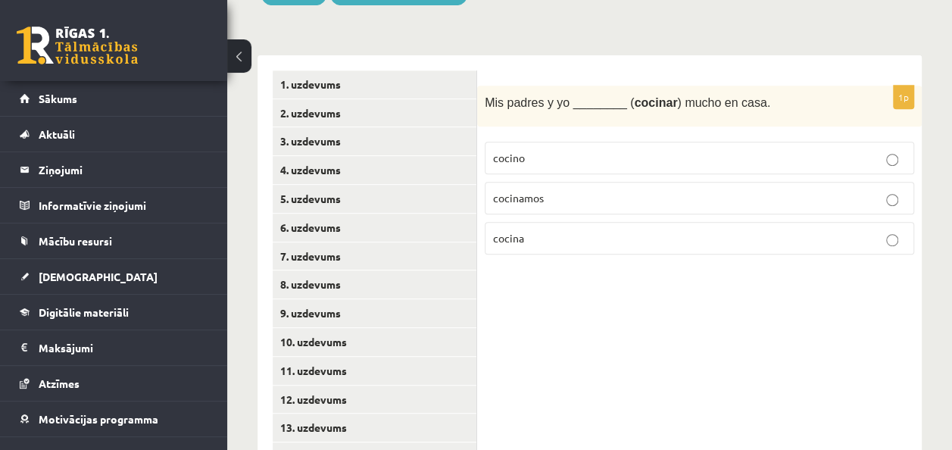
click at [665, 195] on p "cocinamos" at bounding box center [699, 198] width 413 height 16
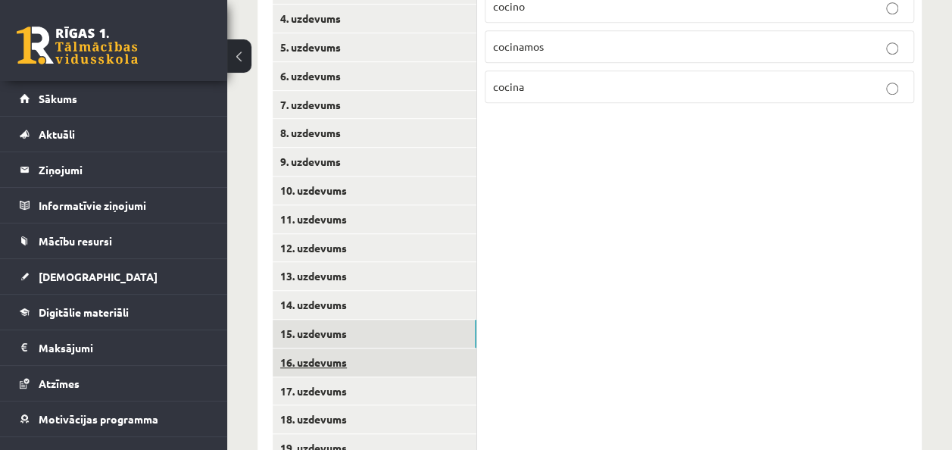
click at [310, 361] on link "16. uzdevums" at bounding box center [375, 362] width 204 height 28
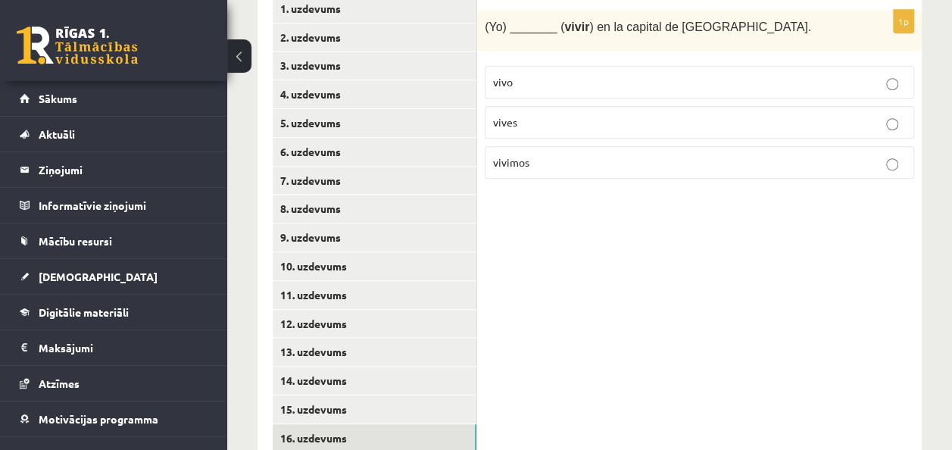
scroll to position [295, 0]
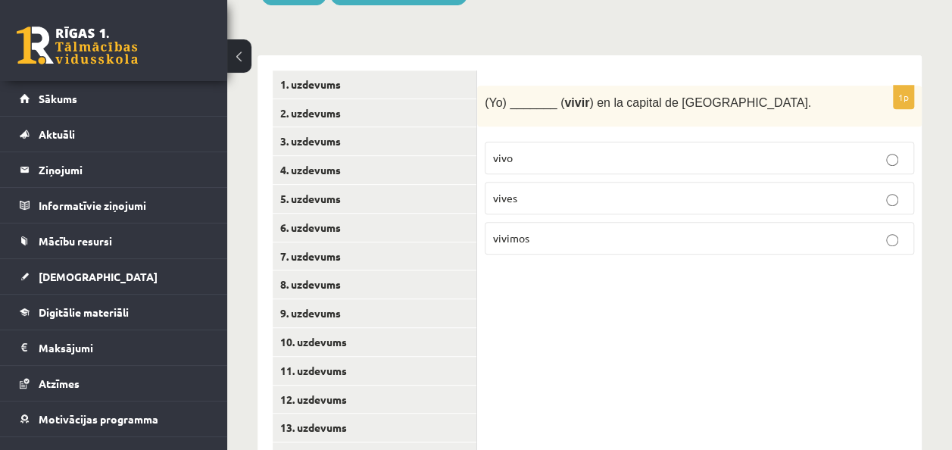
click at [633, 201] on p "vives" at bounding box center [699, 198] width 413 height 16
click at [510, 157] on span "vivo" at bounding box center [503, 158] width 20 height 14
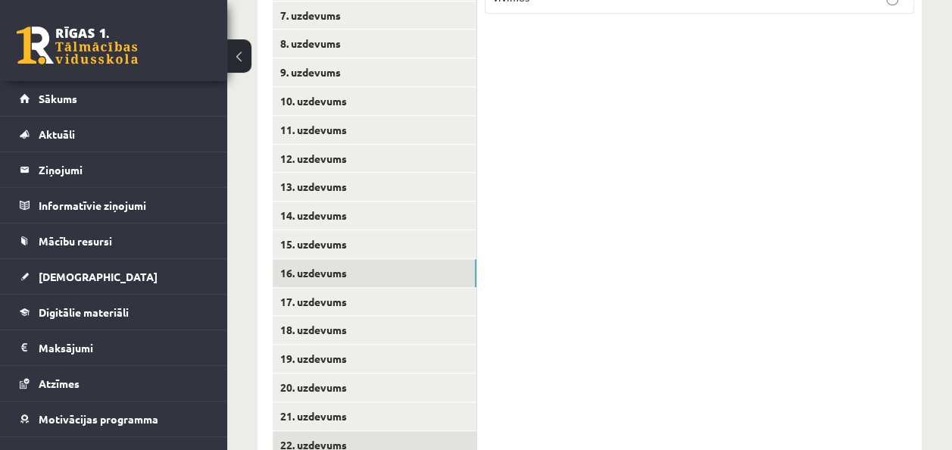
scroll to position [598, 0]
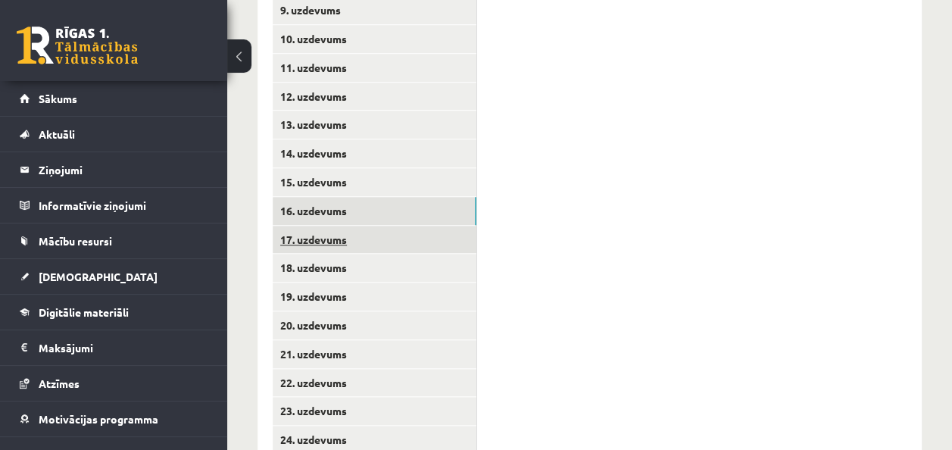
click at [309, 242] on link "17. uzdevums" at bounding box center [375, 240] width 204 height 28
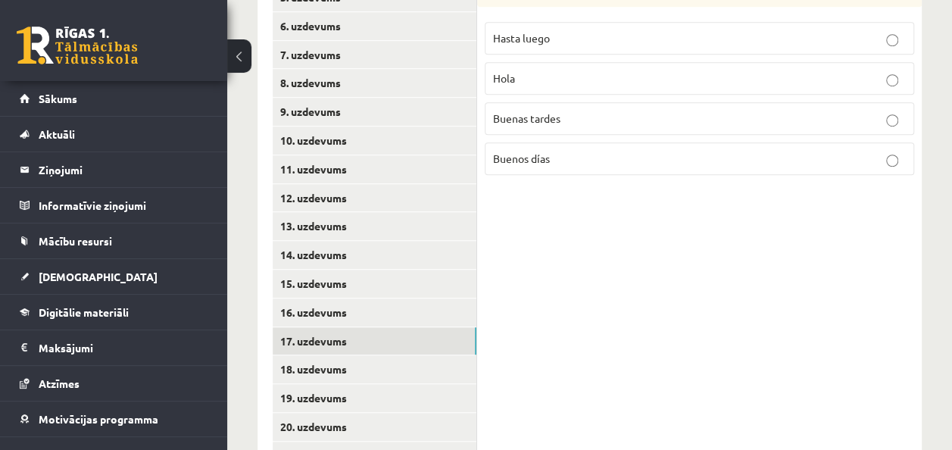
scroll to position [371, 0]
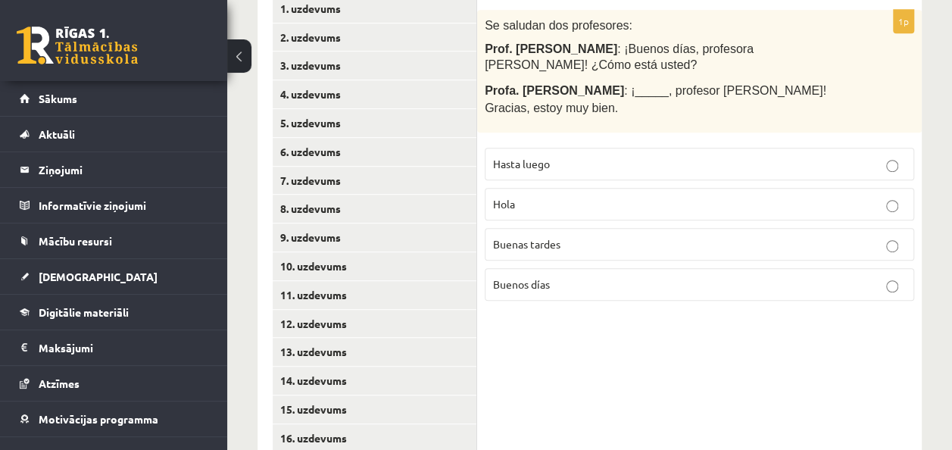
click at [678, 276] on p "Buenos días" at bounding box center [699, 284] width 413 height 16
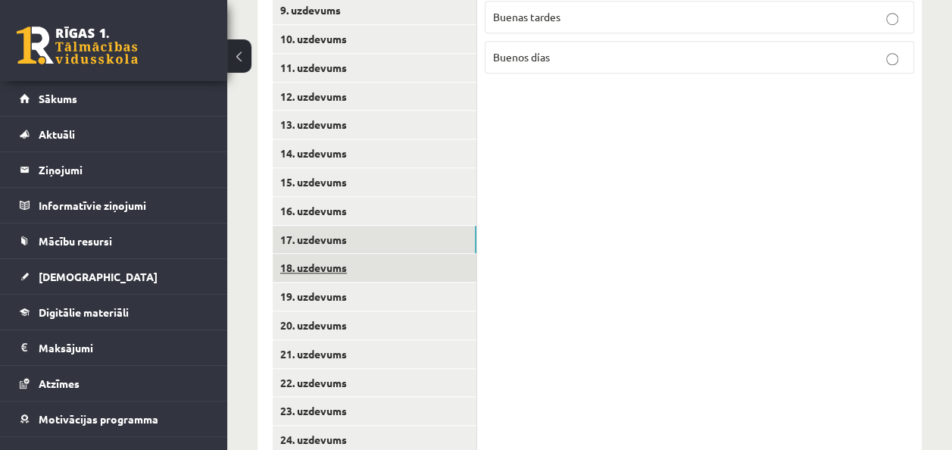
scroll to position [598, 0]
click at [303, 260] on link "18. uzdevums" at bounding box center [375, 268] width 204 height 28
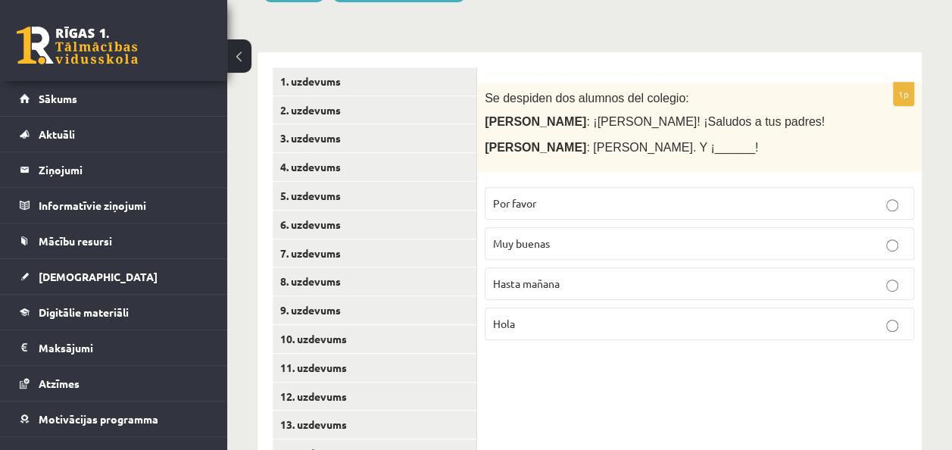
scroll to position [295, 0]
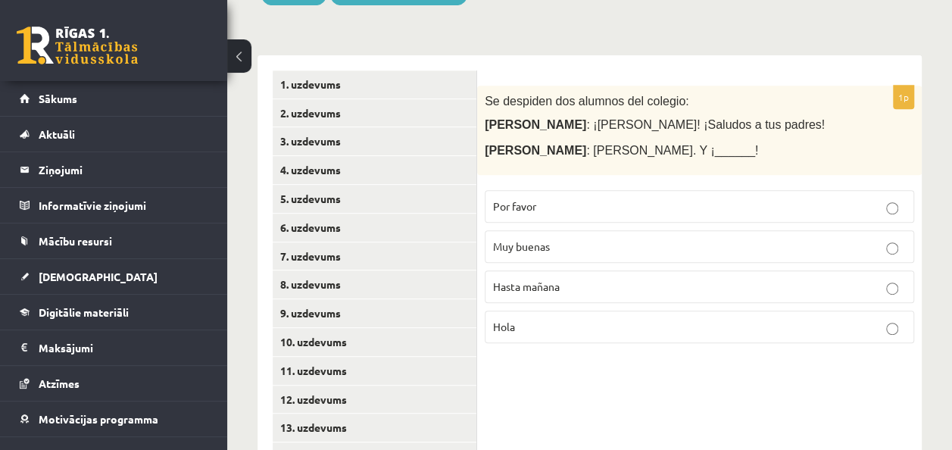
click at [613, 250] on p "Muy buenas" at bounding box center [699, 246] width 413 height 16
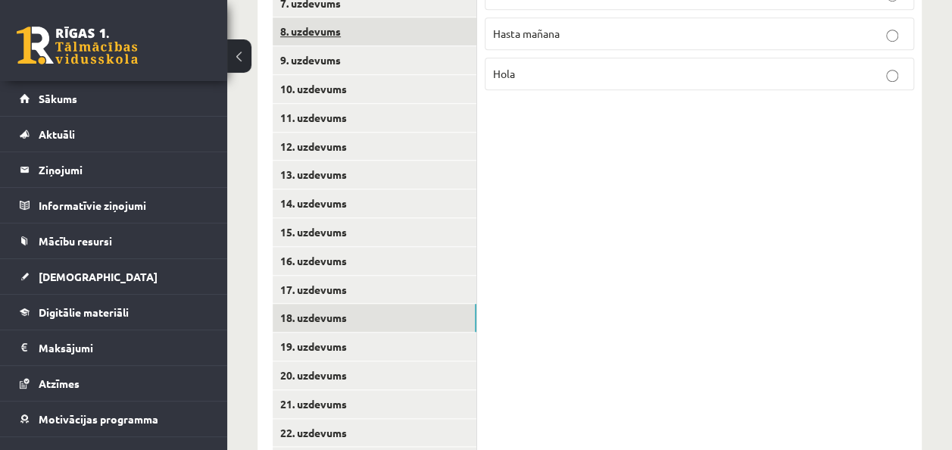
scroll to position [598, 0]
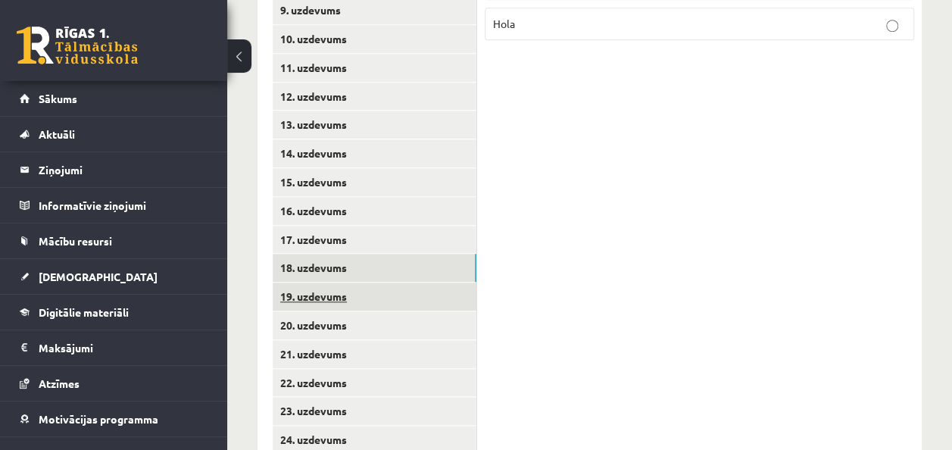
click at [344, 294] on link "19. uzdevums" at bounding box center [375, 296] width 204 height 28
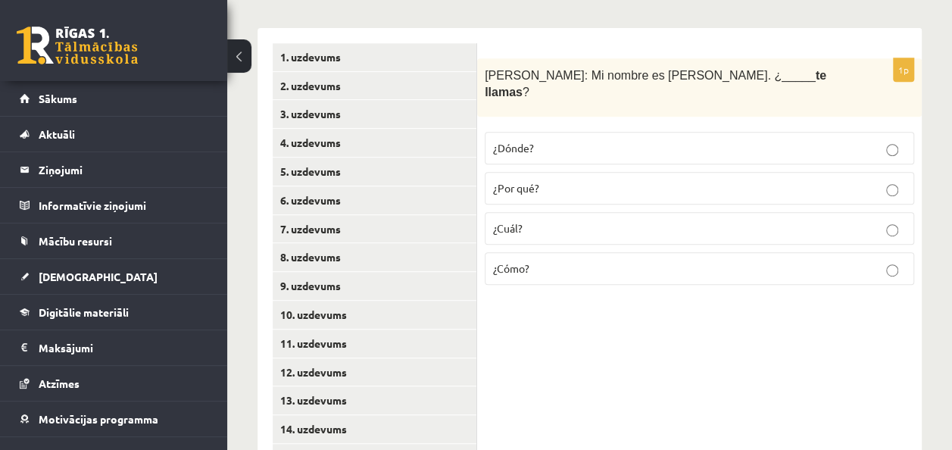
scroll to position [295, 0]
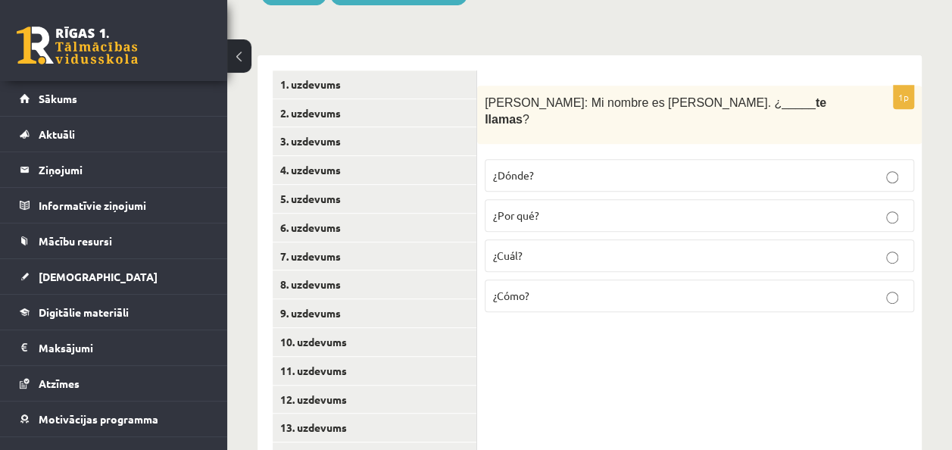
click at [669, 245] on label "¿Cuál?" at bounding box center [699, 255] width 429 height 33
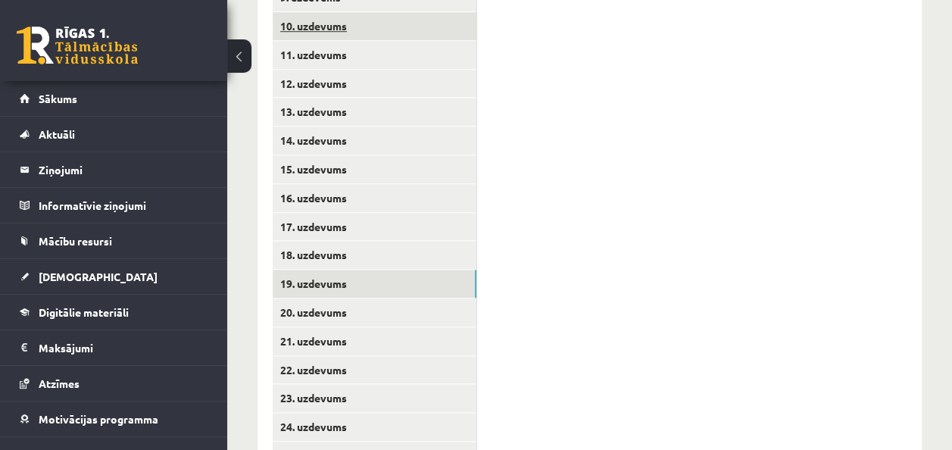
scroll to position [674, 0]
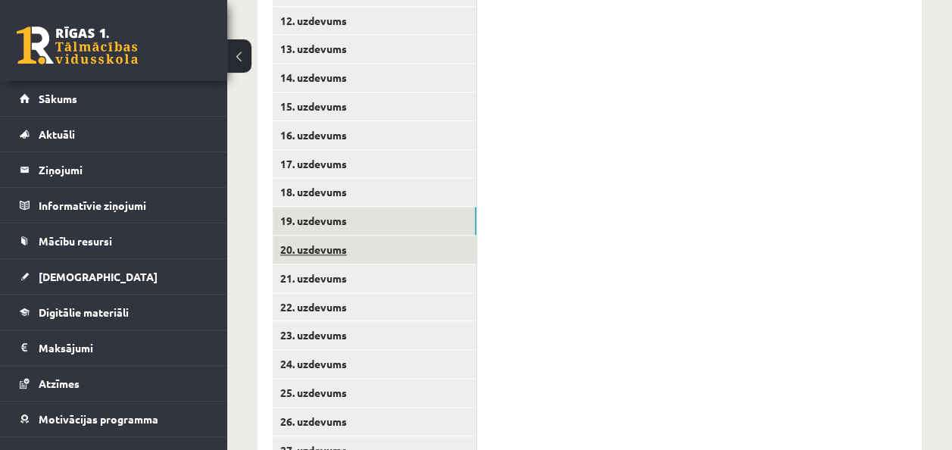
click at [339, 252] on link "20. uzdevums" at bounding box center [375, 249] width 204 height 28
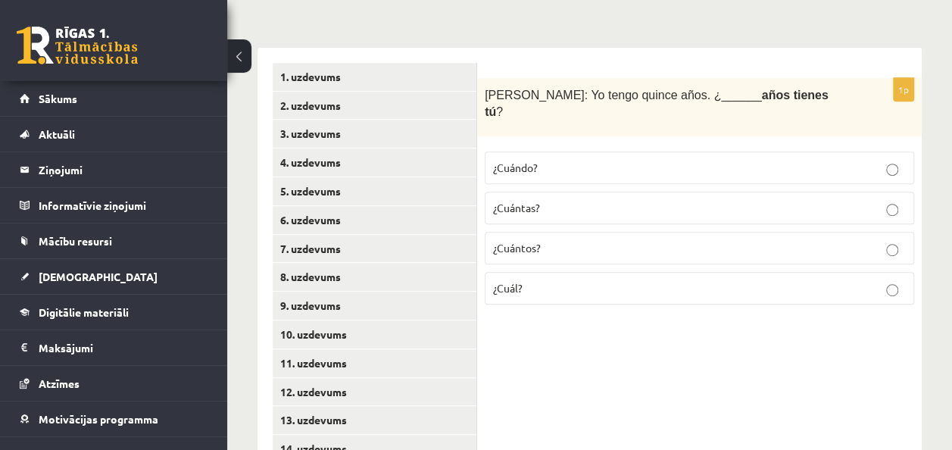
scroll to position [295, 0]
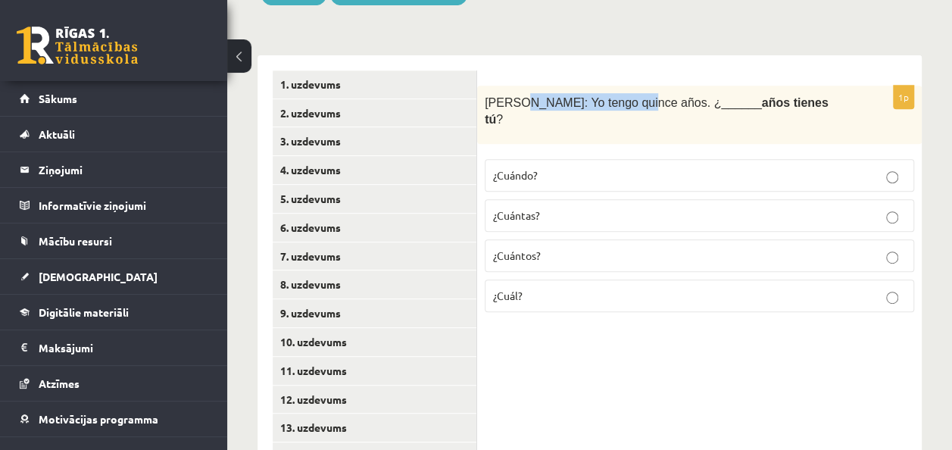
drag, startPoint x: 528, startPoint y: 104, endPoint x: 617, endPoint y: 103, distance: 89.3
click at [617, 103] on span "[PERSON_NAME]: Yo tengo quince años. ¿______ años tienes tú ?" at bounding box center [657, 111] width 344 height 30
drag, startPoint x: 617, startPoint y: 103, endPoint x: 608, endPoint y: 102, distance: 9.1
copy span "Yo tengo quince años."
click at [503, 248] on span "¿Cuántos?" at bounding box center [517, 255] width 48 height 14
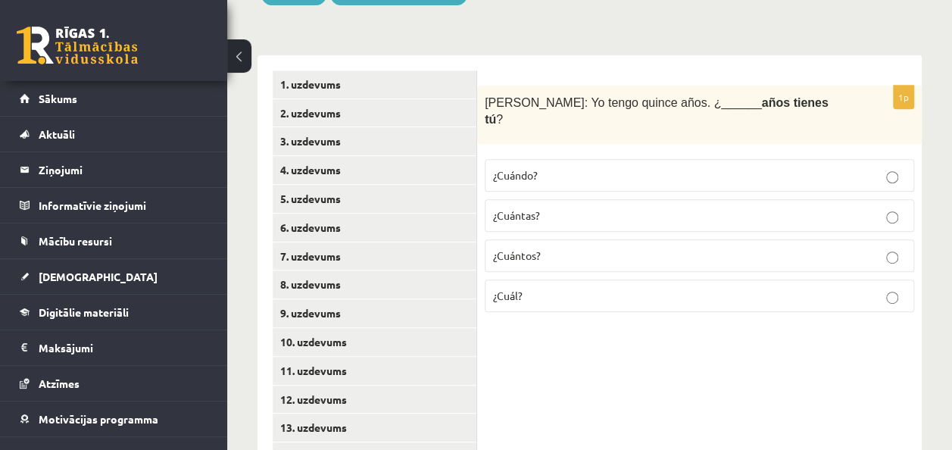
click at [513, 212] on label "¿Cuántas?" at bounding box center [699, 215] width 429 height 33
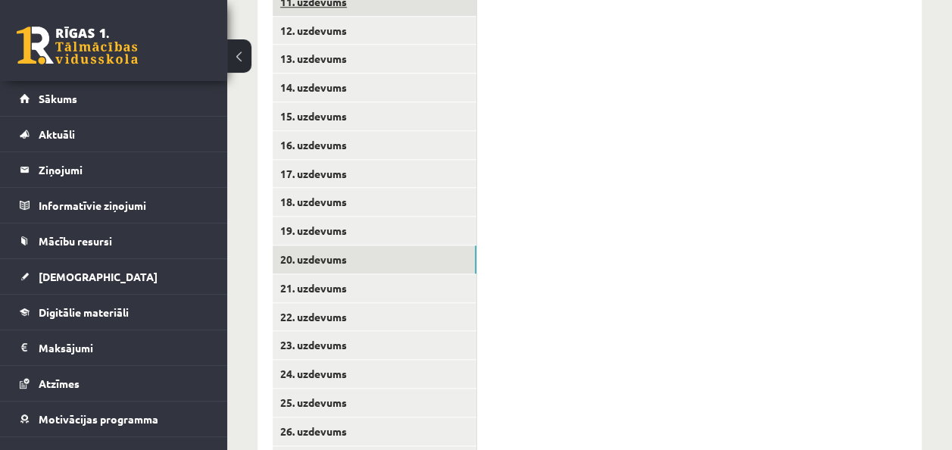
scroll to position [750, 0]
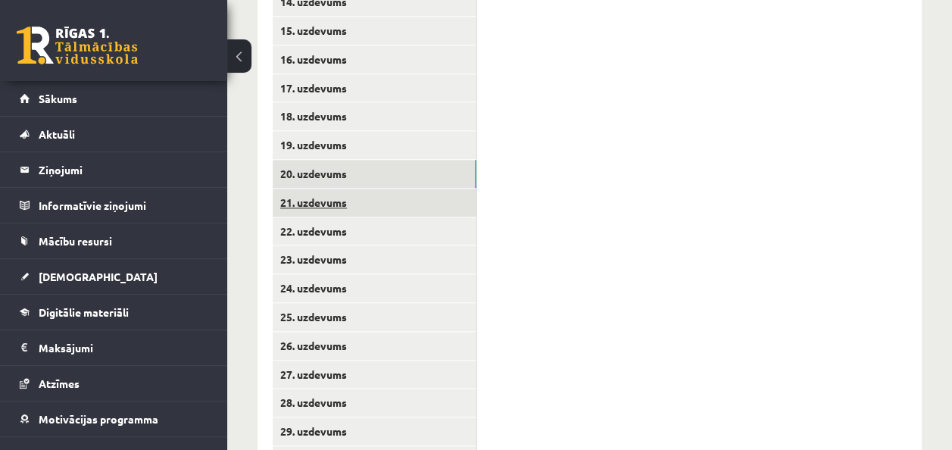
click at [307, 204] on link "21. uzdevums" at bounding box center [375, 203] width 204 height 28
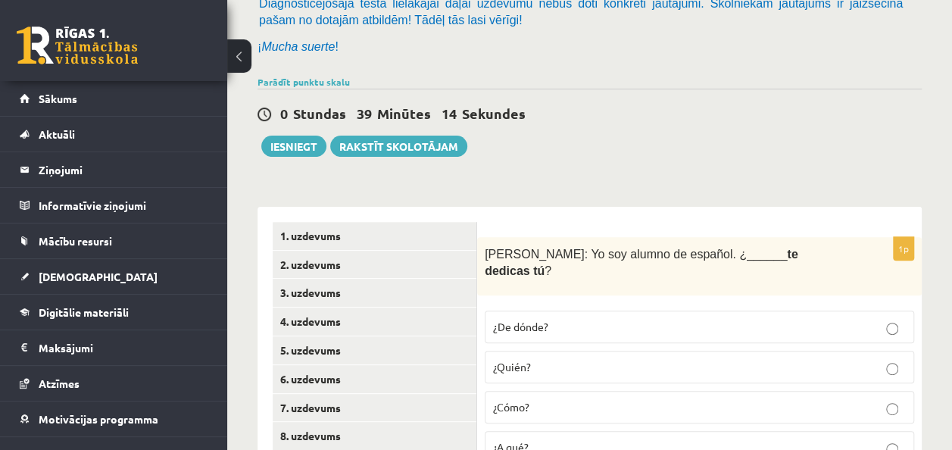
scroll to position [295, 0]
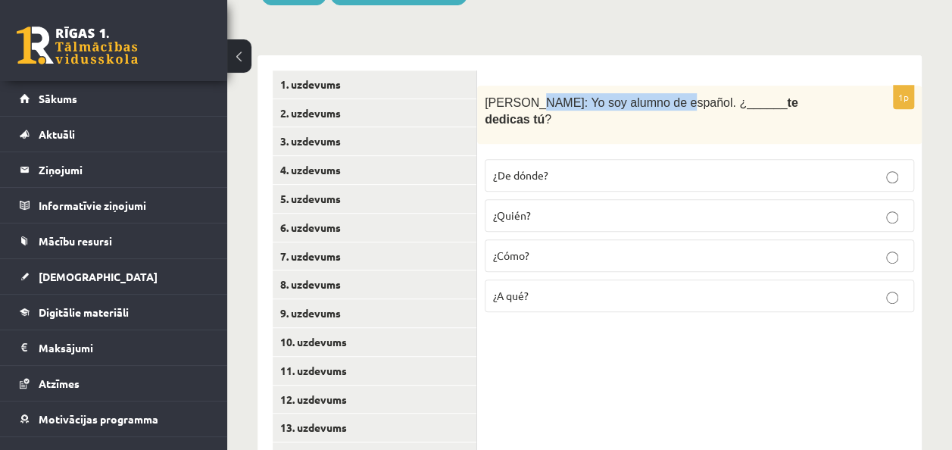
drag, startPoint x: 519, startPoint y: 103, endPoint x: 648, endPoint y: 112, distance: 129.8
click at [648, 112] on div "[PERSON_NAME]: Yo soy alumno de español. ¿______ te dedicas tú ?" at bounding box center [699, 115] width 444 height 58
drag, startPoint x: 648, startPoint y: 112, endPoint x: 622, endPoint y: 98, distance: 29.5
copy span "Yo soy alumno de español."
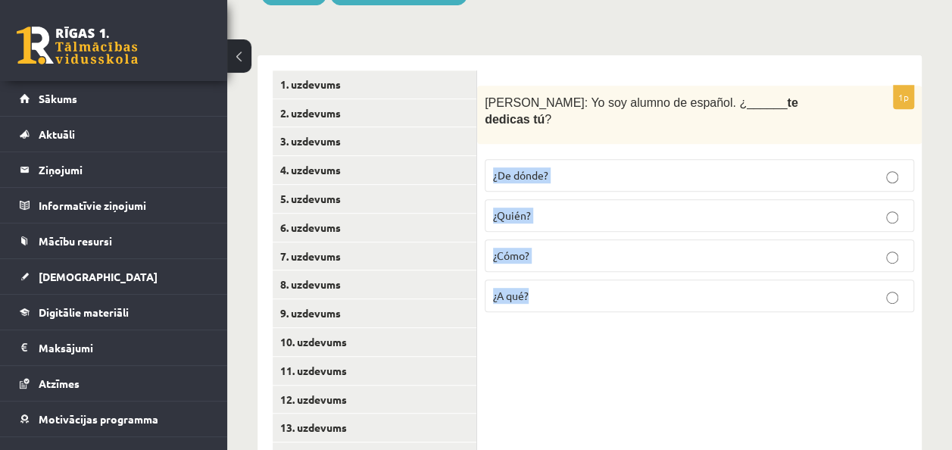
drag, startPoint x: 491, startPoint y: 153, endPoint x: 554, endPoint y: 285, distance: 147.0
click at [554, 285] on fieldset "¿De dónde? ¿Quién? ¿Cómo? ¿A qué?" at bounding box center [699, 233] width 429 height 165
drag, startPoint x: 554, startPoint y: 285, endPoint x: 507, endPoint y: 275, distance: 48.1
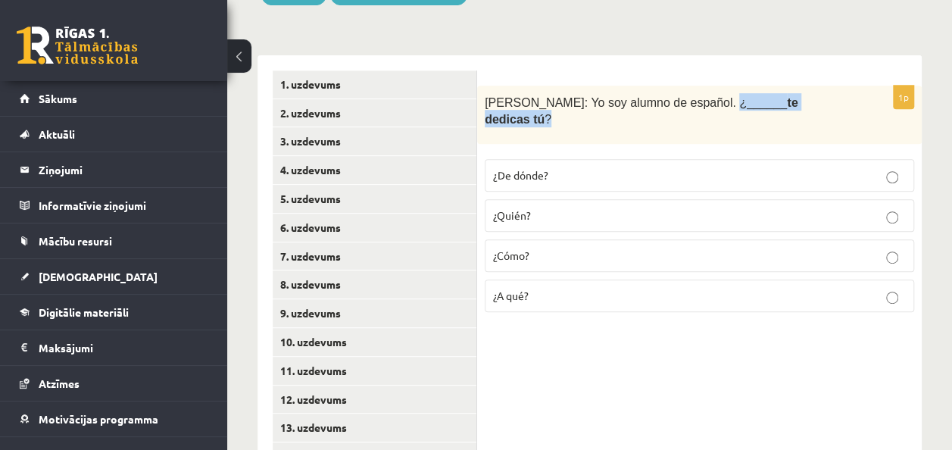
drag, startPoint x: 778, startPoint y: 100, endPoint x: 692, endPoint y: 101, distance: 85.6
click at [692, 101] on p "[PERSON_NAME]: Yo soy alumno de español. ¿______ te dedicas tú ?" at bounding box center [662, 110] width 354 height 34
click at [564, 248] on p "¿Cómo?" at bounding box center [699, 256] width 413 height 16
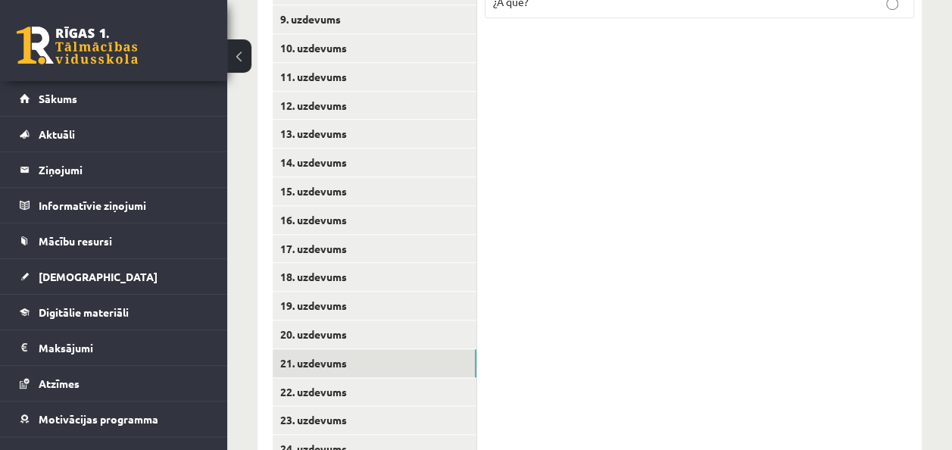
scroll to position [674, 0]
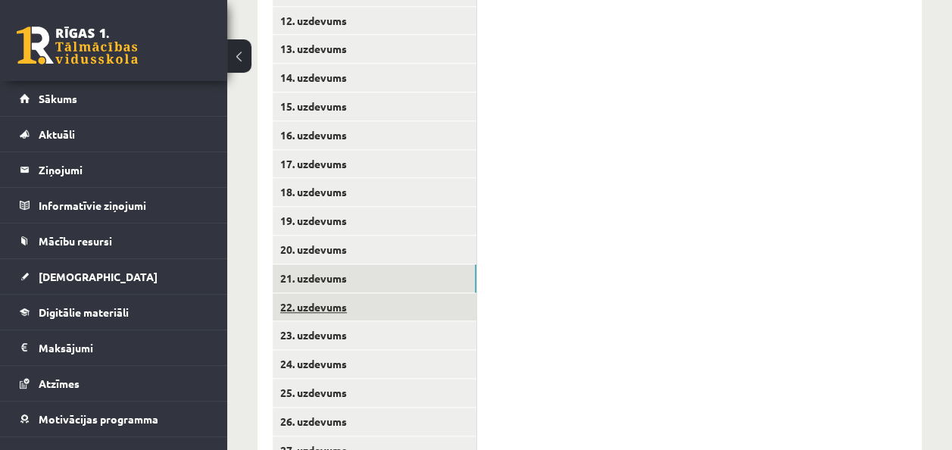
click at [339, 317] on link "22. uzdevums" at bounding box center [375, 307] width 204 height 28
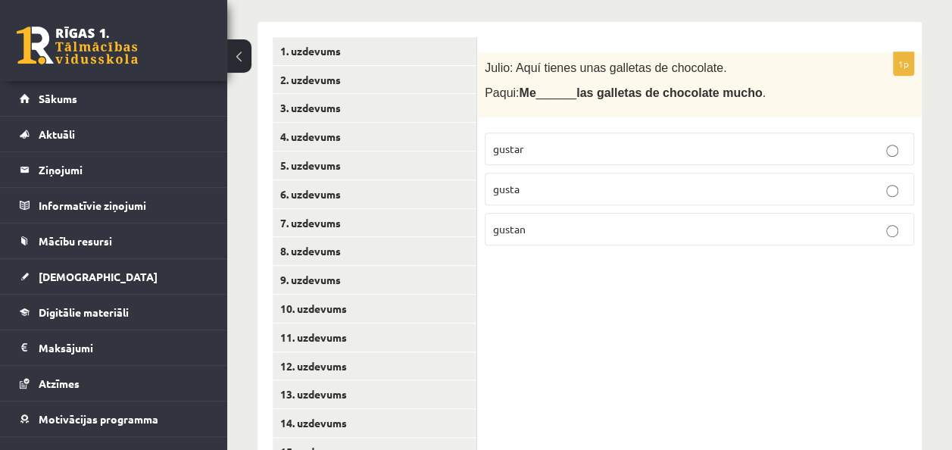
scroll to position [295, 0]
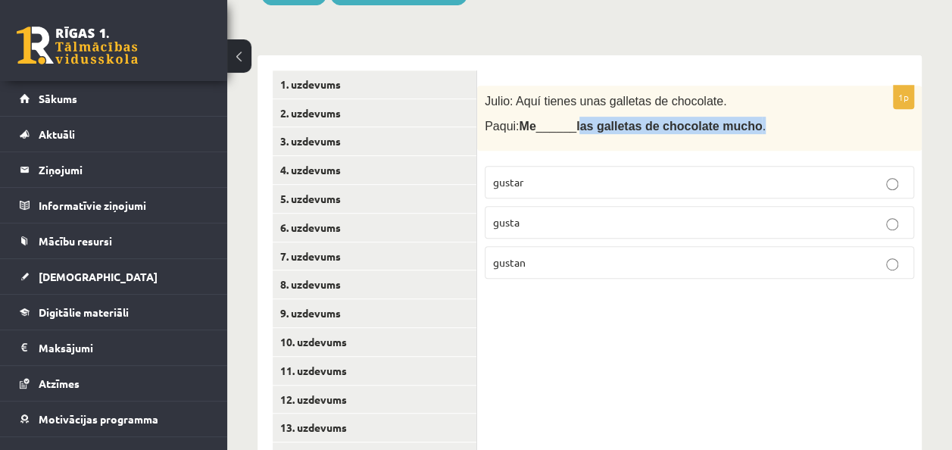
drag, startPoint x: 578, startPoint y: 123, endPoint x: 756, endPoint y: 123, distance: 177.9
click at [756, 123] on p "[PERSON_NAME]: Me ______ las galletas de chocolate mucho ." at bounding box center [662, 125] width 354 height 17
drag, startPoint x: 756, startPoint y: 123, endPoint x: 713, endPoint y: 123, distance: 42.4
drag, startPoint x: 573, startPoint y: 124, endPoint x: 747, endPoint y: 126, distance: 174.1
click at [747, 126] on p "[PERSON_NAME]: Me ______ las galletas de chocolate mucho ." at bounding box center [662, 125] width 354 height 17
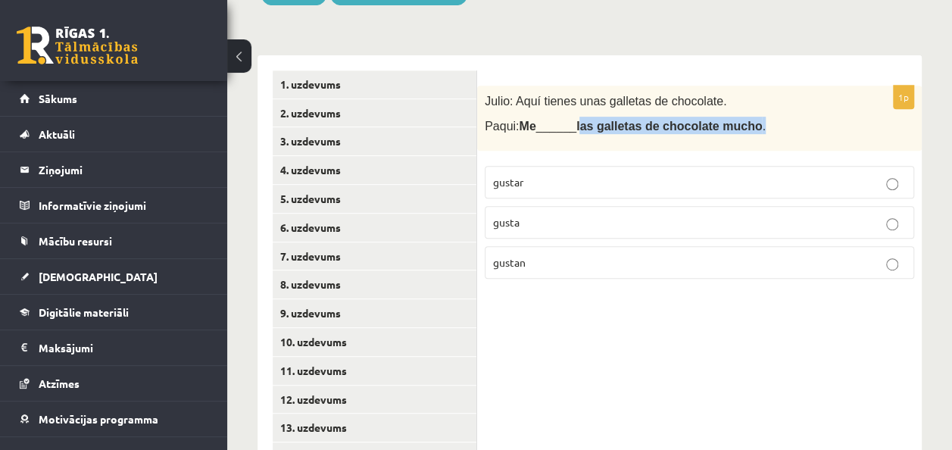
drag, startPoint x: 747, startPoint y: 126, endPoint x: 734, endPoint y: 126, distance: 12.9
click at [594, 218] on p "gusta" at bounding box center [699, 222] width 413 height 16
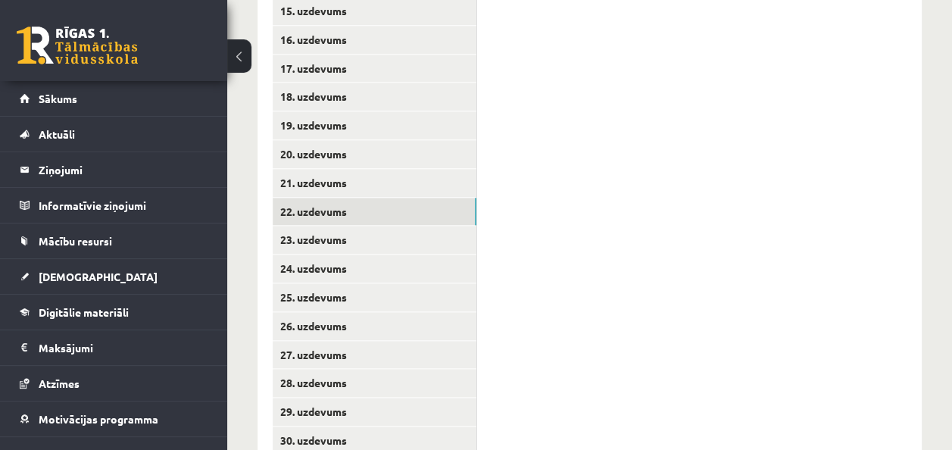
scroll to position [819, 0]
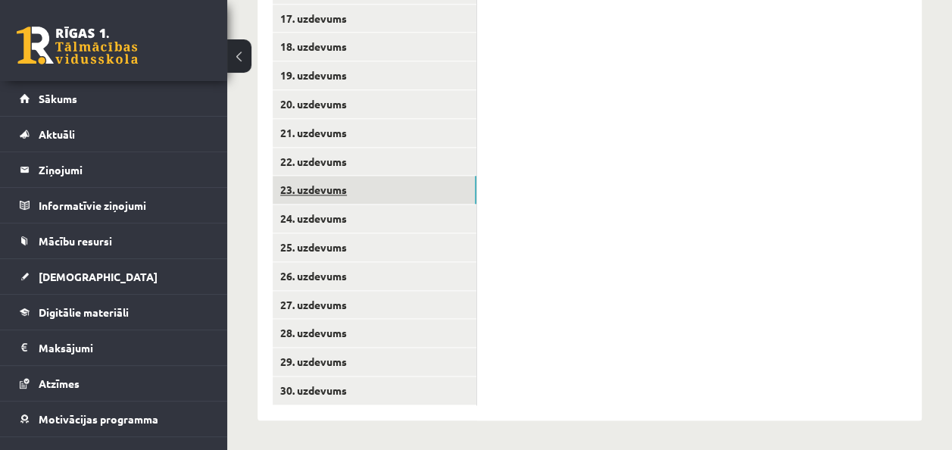
click at [332, 185] on link "23. uzdevums" at bounding box center [375, 190] width 204 height 28
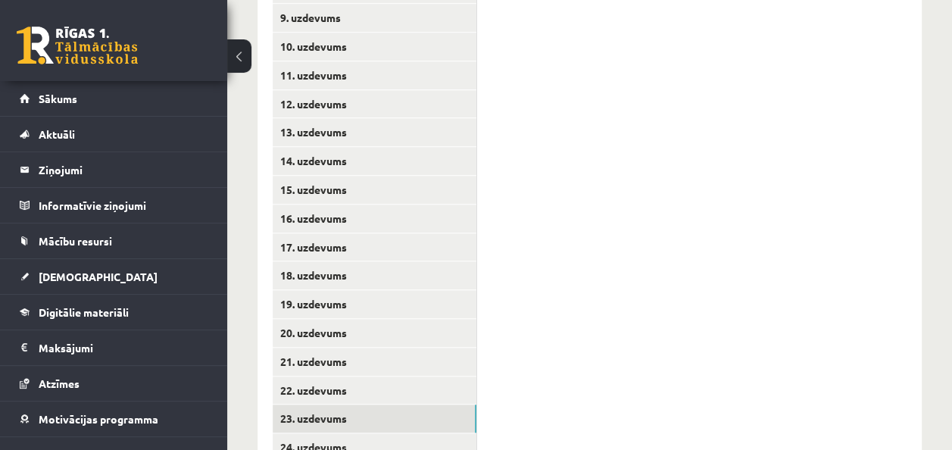
scroll to position [289, 0]
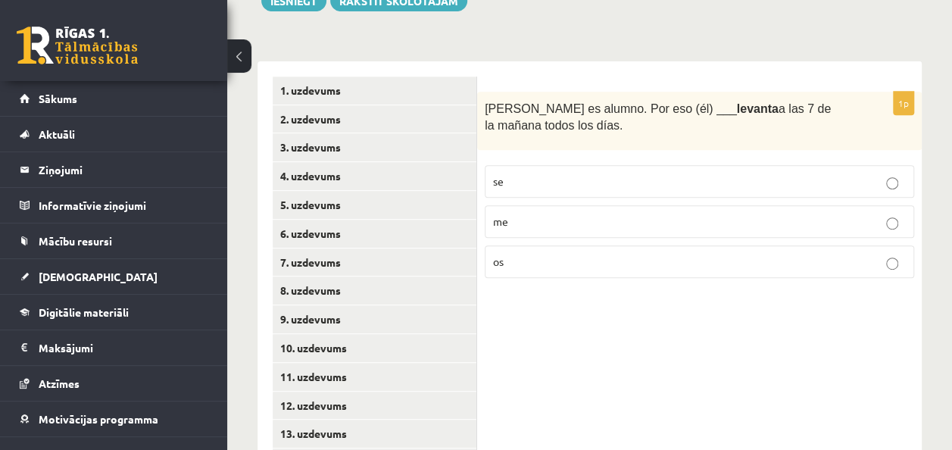
click at [553, 179] on p "se" at bounding box center [699, 181] width 413 height 16
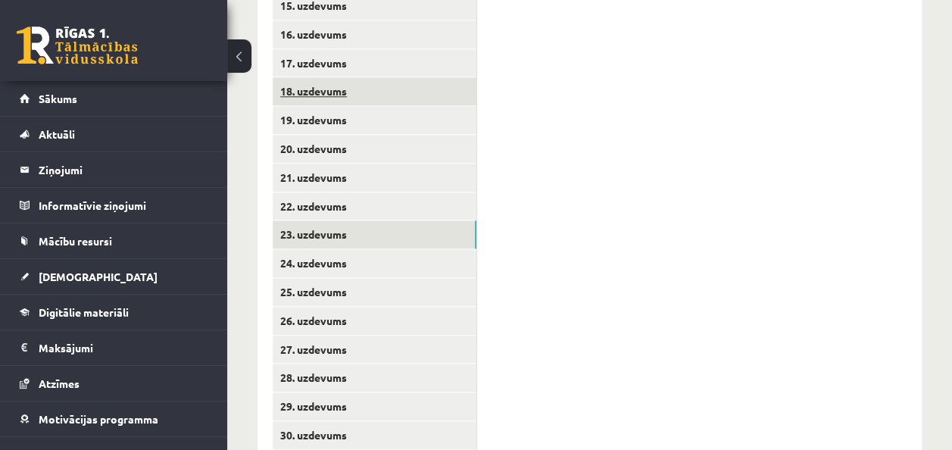
scroll to position [819, 0]
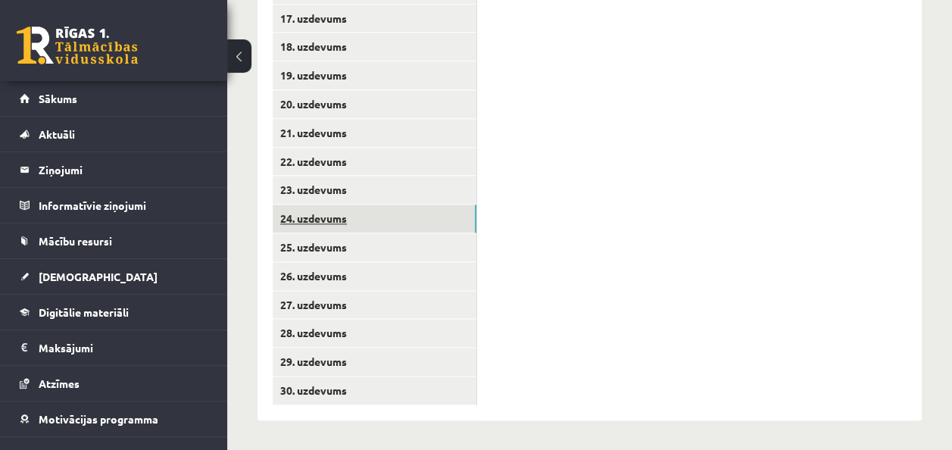
click at [332, 221] on link "24. uzdevums" at bounding box center [375, 218] width 204 height 28
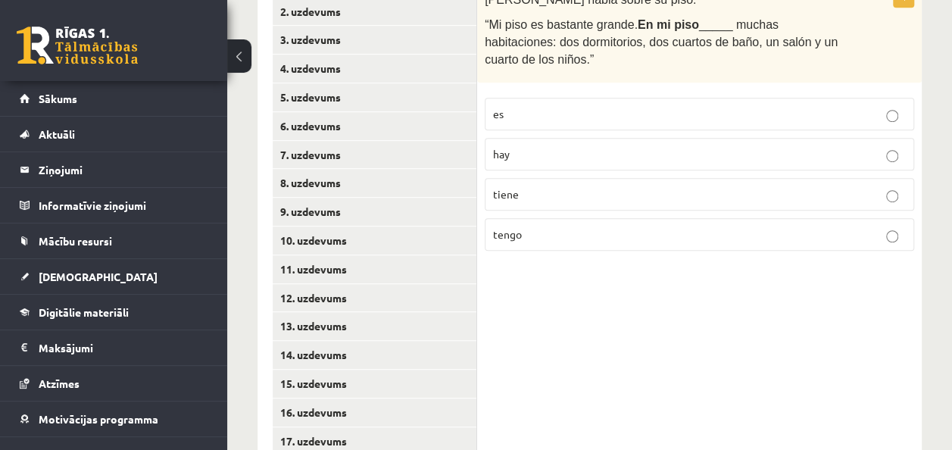
scroll to position [365, 0]
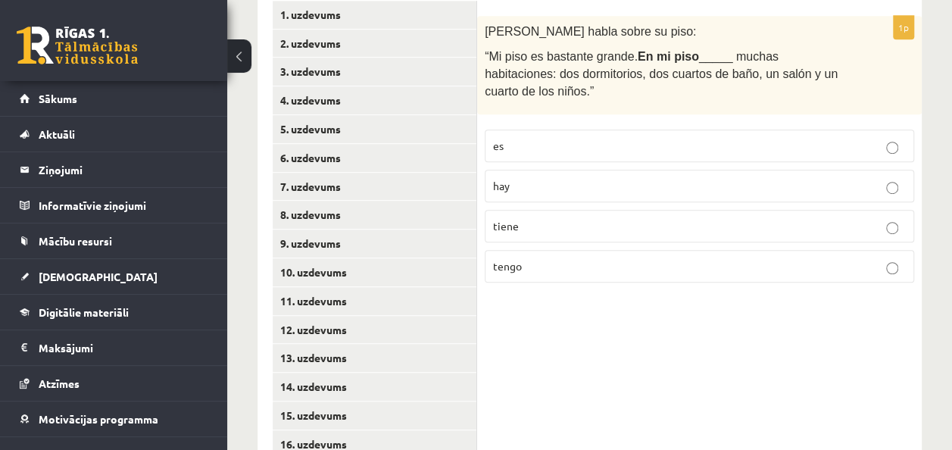
drag, startPoint x: 486, startPoint y: 54, endPoint x: 829, endPoint y: 87, distance: 344.6
click at [829, 87] on p "“Mi piso es bastante grande. En mi piso _____ muchas habitaciones: dos dormitor…" at bounding box center [662, 72] width 354 height 51
drag, startPoint x: 829, startPoint y: 87, endPoint x: 698, endPoint y: 68, distance: 132.3
click at [538, 222] on p "tiene" at bounding box center [699, 226] width 413 height 16
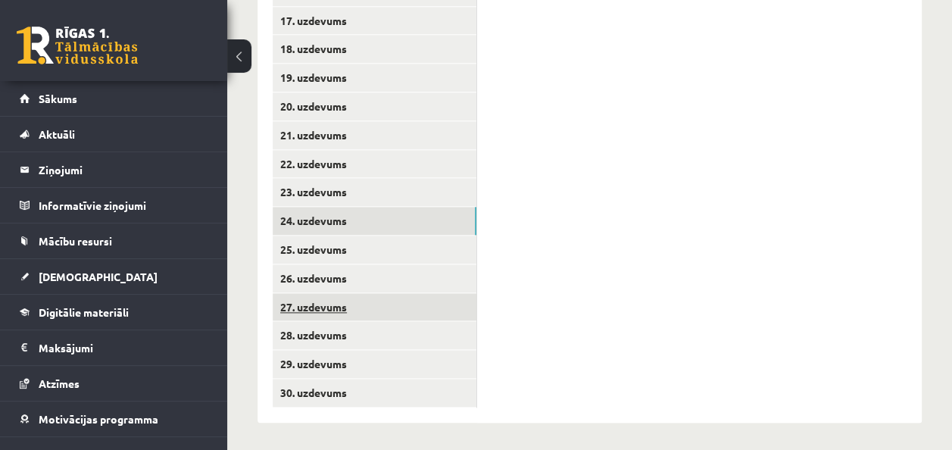
scroll to position [819, 0]
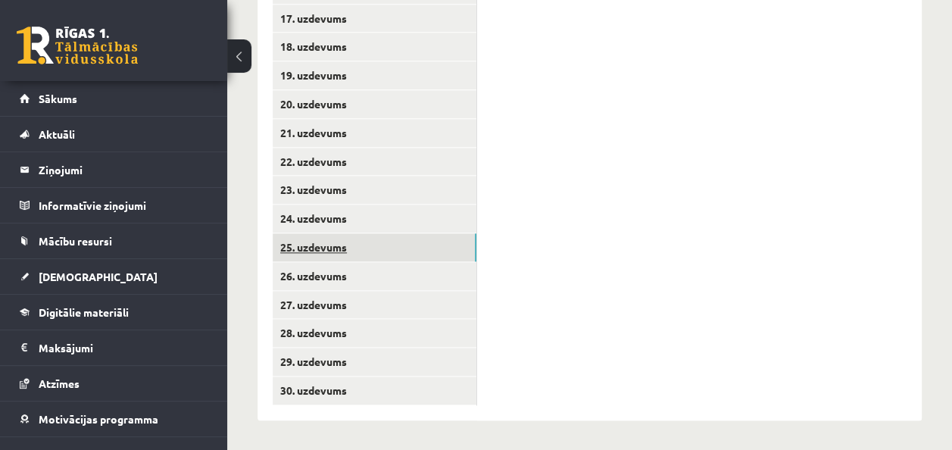
click at [310, 239] on link "25. uzdevums" at bounding box center [375, 247] width 204 height 28
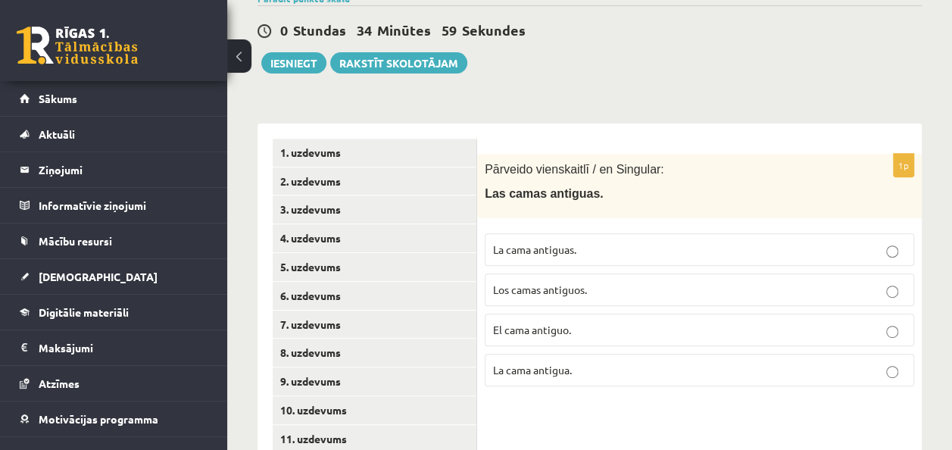
scroll to position [213, 0]
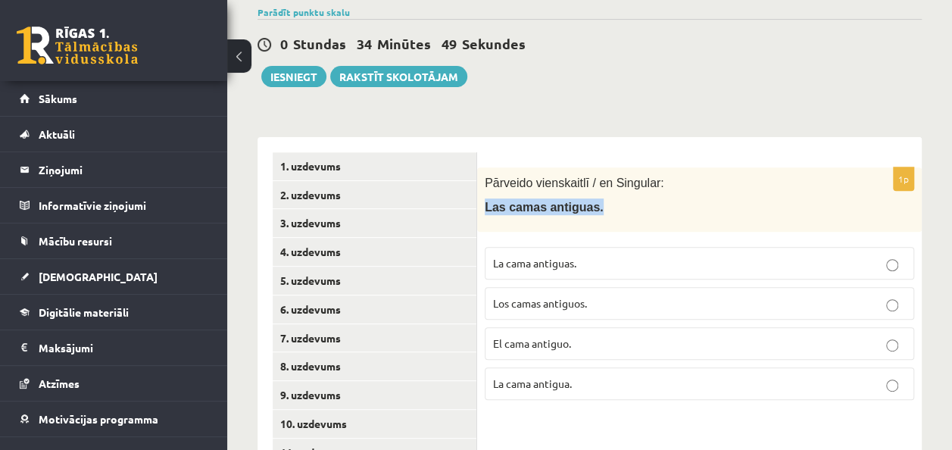
drag, startPoint x: 484, startPoint y: 205, endPoint x: 587, endPoint y: 212, distance: 103.2
click at [587, 212] on div "Pārveido vienskaitlī / en Singular: Las camas antiguas." at bounding box center [699, 199] width 444 height 64
drag, startPoint x: 587, startPoint y: 212, endPoint x: 571, endPoint y: 207, distance: 16.5
click at [548, 382] on span "La cama antigua." at bounding box center [532, 383] width 79 height 14
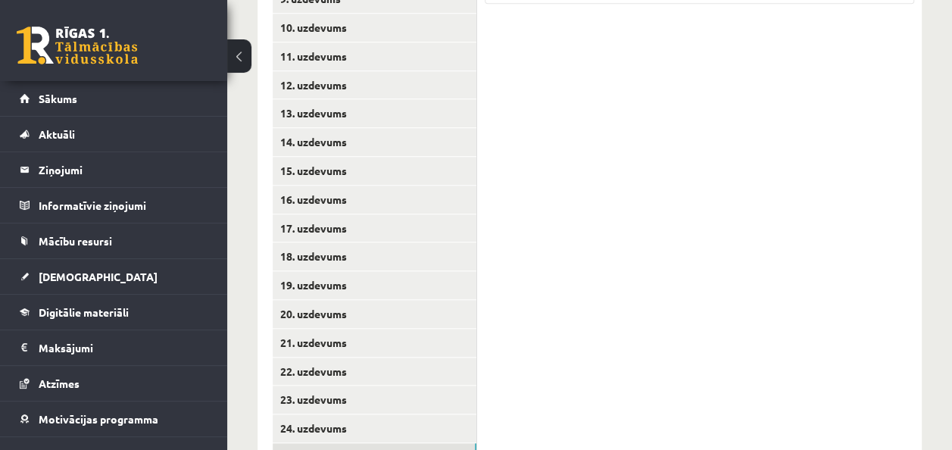
scroll to position [819, 0]
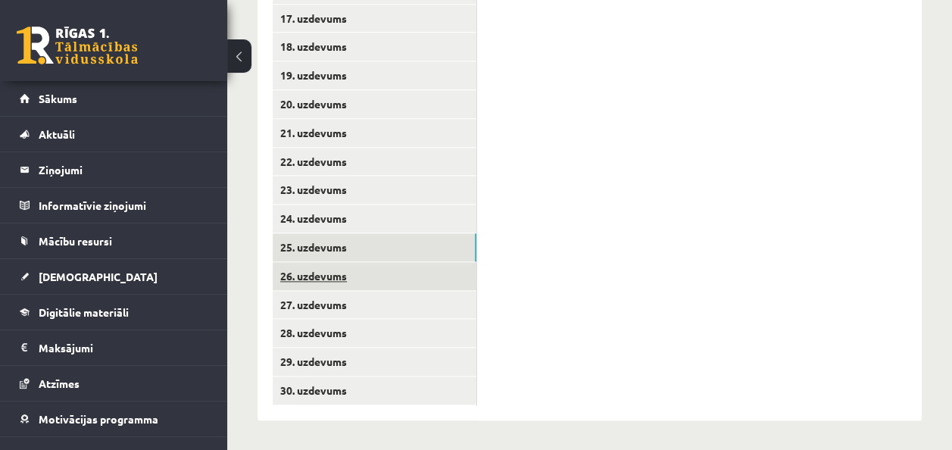
click at [324, 276] on link "26. uzdevums" at bounding box center [375, 276] width 204 height 28
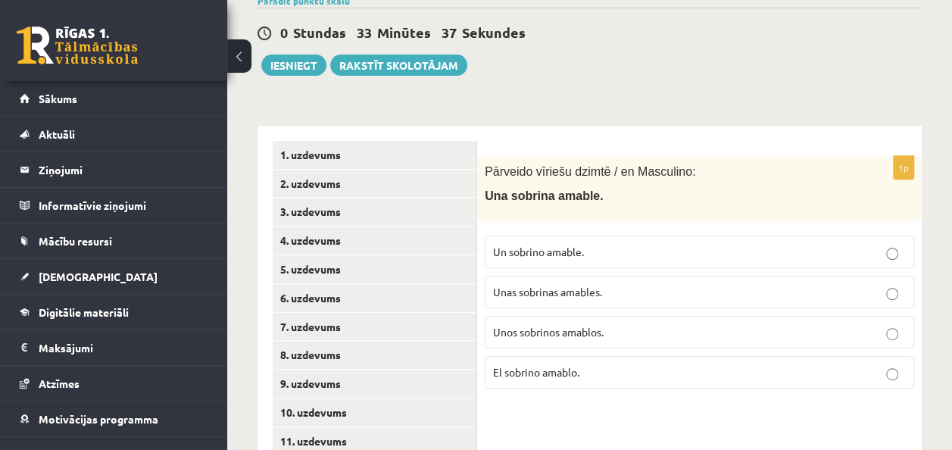
scroll to position [213, 0]
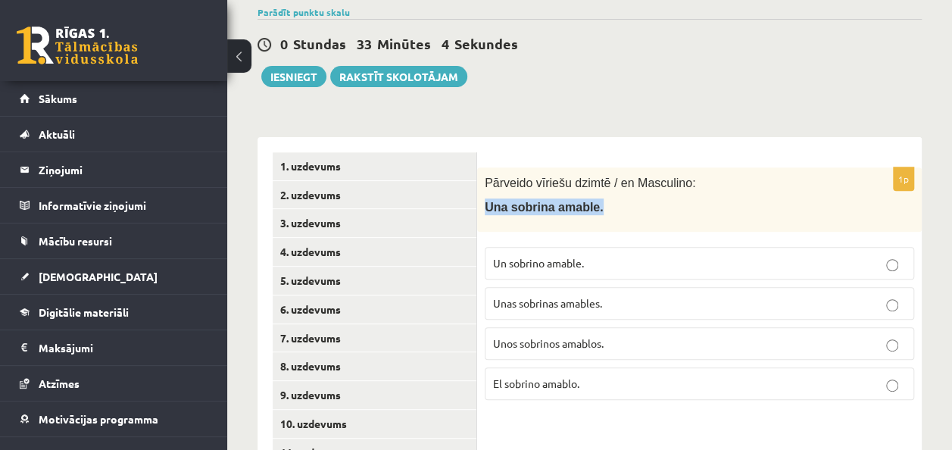
drag, startPoint x: 482, startPoint y: 206, endPoint x: 594, endPoint y: 206, distance: 112.8
click at [594, 206] on div "Pārveido vīriešu dzimtē / en Masculino: Una sobrina amable." at bounding box center [699, 199] width 444 height 64
drag, startPoint x: 594, startPoint y: 206, endPoint x: 571, endPoint y: 206, distance: 23.5
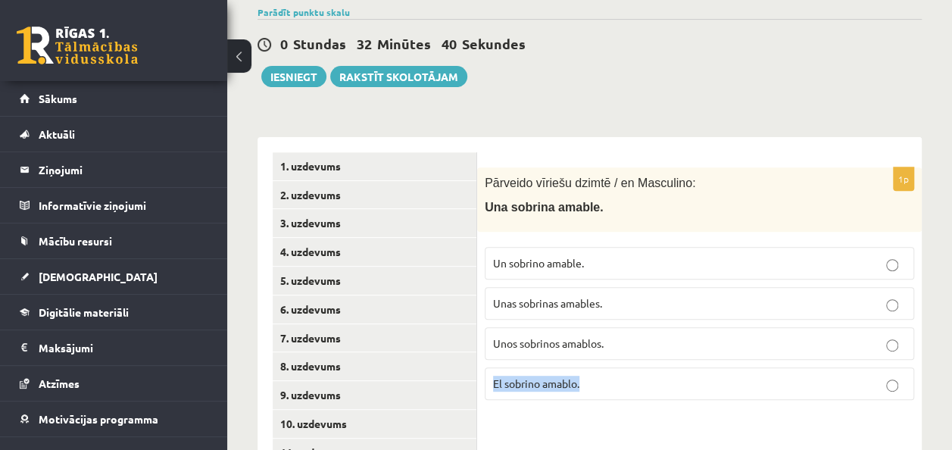
drag, startPoint x: 595, startPoint y: 379, endPoint x: 491, endPoint y: 380, distance: 103.7
click at [491, 380] on label "El sobrino amablo." at bounding box center [699, 383] width 429 height 33
drag, startPoint x: 491, startPoint y: 380, endPoint x: 509, endPoint y: 376, distance: 18.0
click at [609, 380] on p "El sobrino amablo." at bounding box center [699, 384] width 413 height 16
drag, startPoint x: 625, startPoint y: 341, endPoint x: 485, endPoint y: 339, distance: 140.8
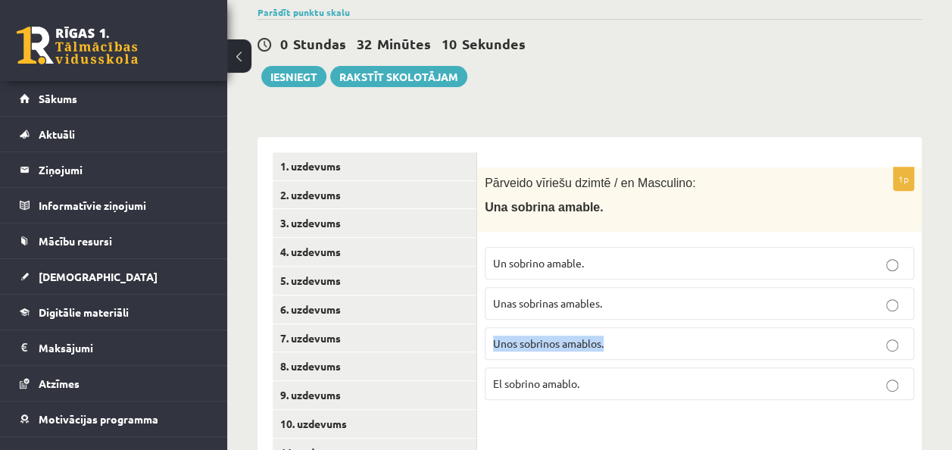
click at [485, 339] on label "Unos sobrinos amablos." at bounding box center [699, 343] width 429 height 33
drag, startPoint x: 485, startPoint y: 339, endPoint x: 519, endPoint y: 338, distance: 34.9
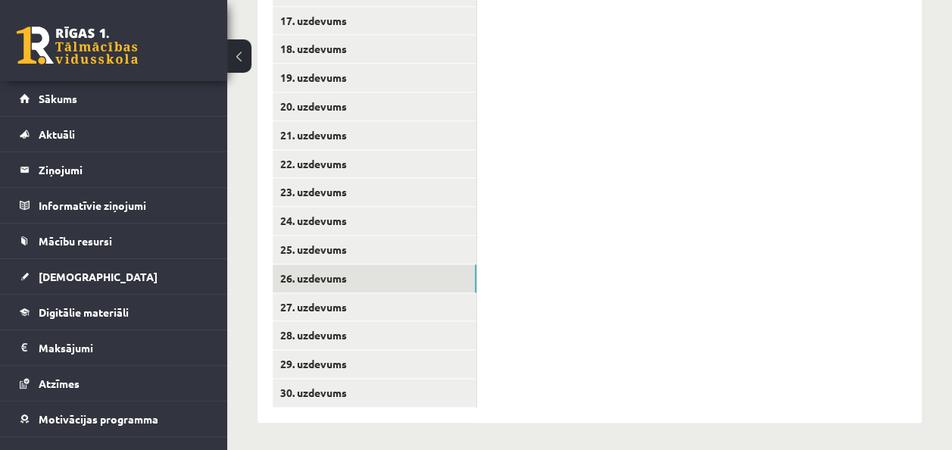
scroll to position [819, 0]
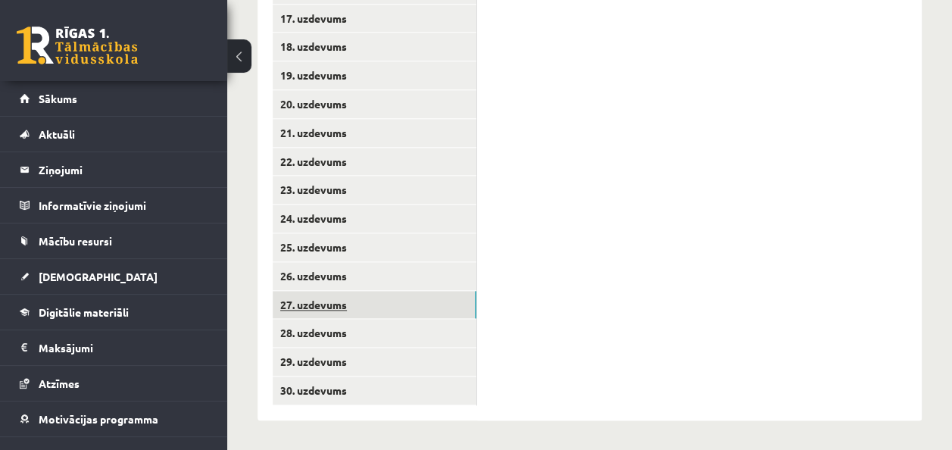
click at [345, 301] on link "27. uzdevums" at bounding box center [375, 305] width 204 height 28
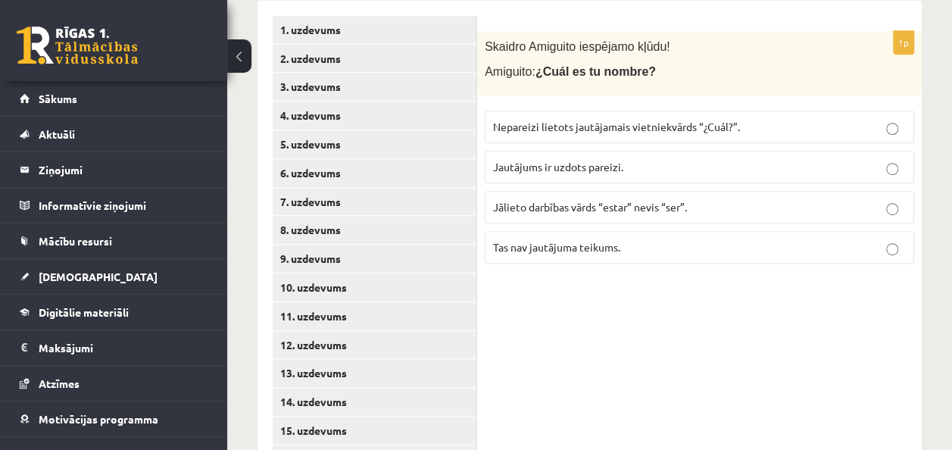
scroll to position [365, 0]
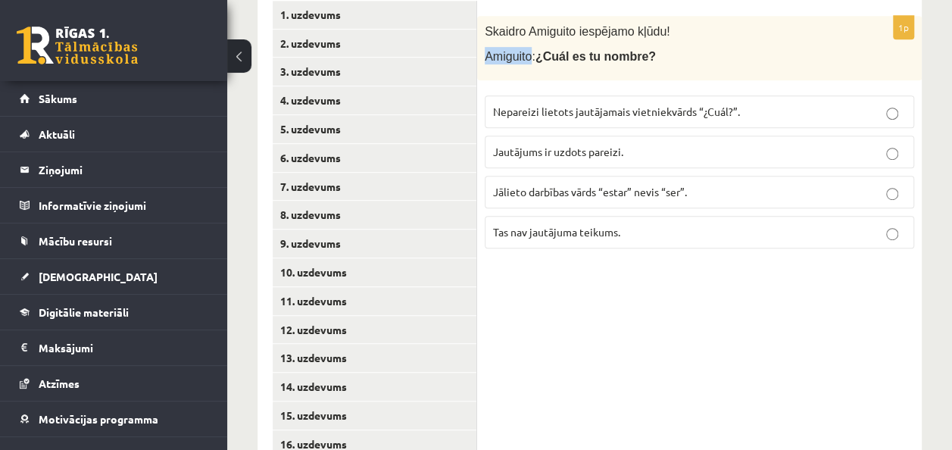
drag, startPoint x: 486, startPoint y: 57, endPoint x: 527, endPoint y: 60, distance: 41.0
click at [527, 60] on span "Amiguito: ¿Cuál es tu nombre?" at bounding box center [570, 56] width 171 height 13
drag, startPoint x: 537, startPoint y: 53, endPoint x: 666, endPoint y: 57, distance: 129.5
click at [666, 57] on p "Amiguito: ¿Cuál es tu nombre?" at bounding box center [662, 55] width 354 height 17
drag, startPoint x: 666, startPoint y: 57, endPoint x: 628, endPoint y: 57, distance: 37.9
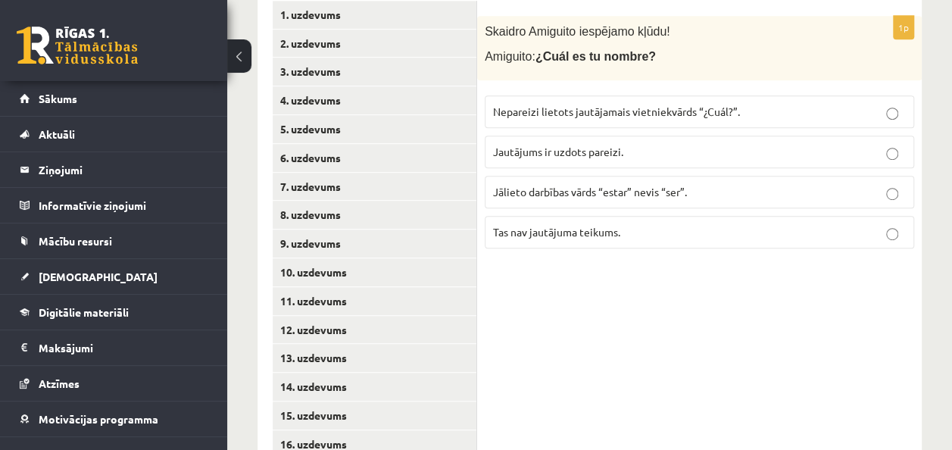
click at [678, 161] on label "Jautājums ir uzdots pareizi." at bounding box center [699, 152] width 429 height 33
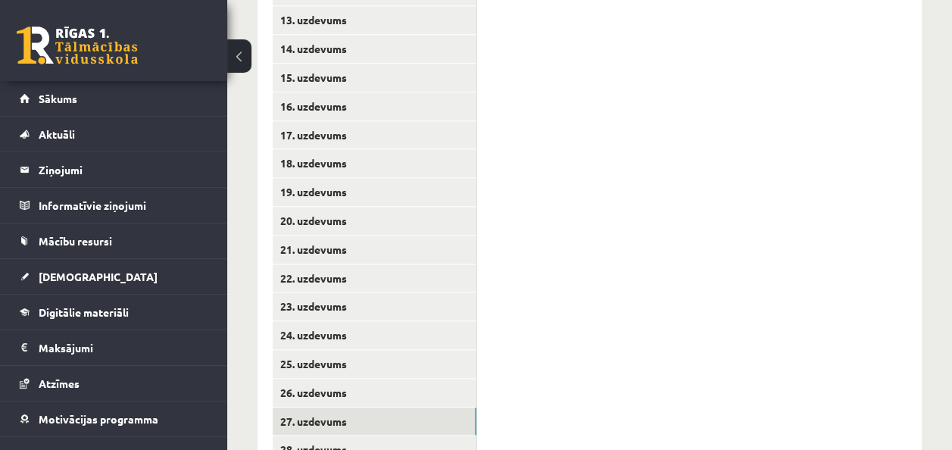
scroll to position [819, 0]
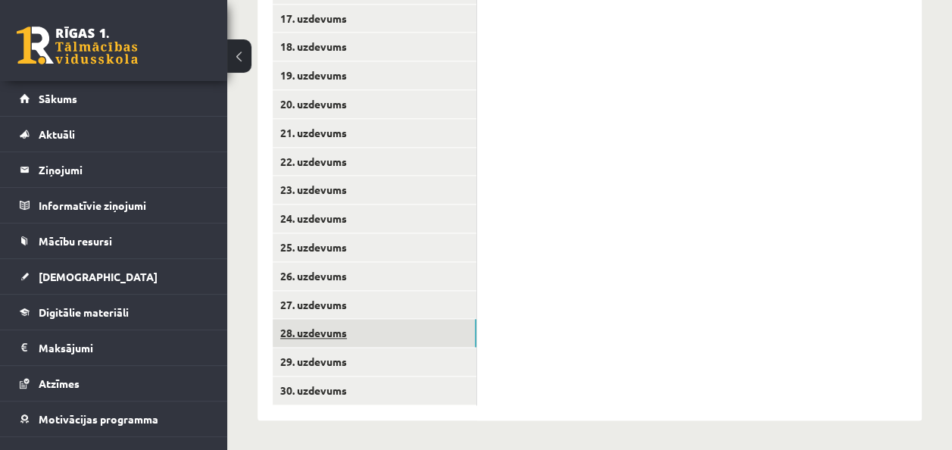
click at [341, 335] on link "28. uzdevums" at bounding box center [375, 333] width 204 height 28
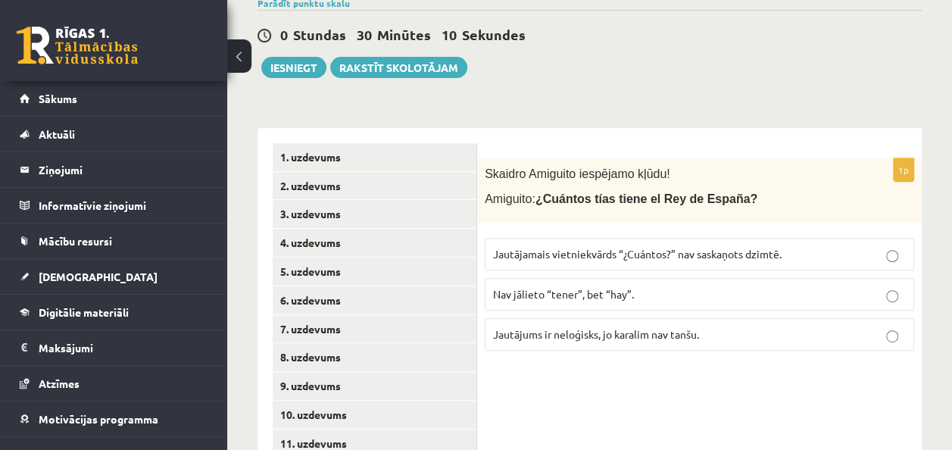
scroll to position [289, 0]
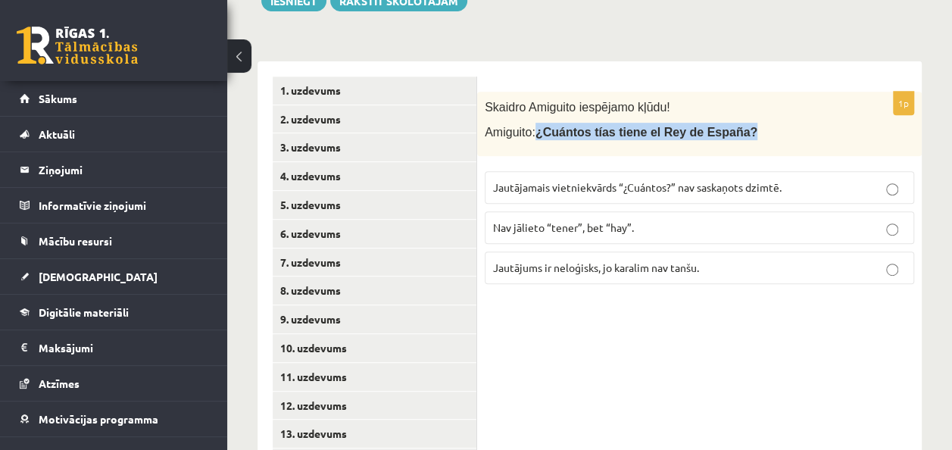
drag, startPoint x: 536, startPoint y: 127, endPoint x: 753, endPoint y: 135, distance: 216.7
click at [753, 135] on p "Amiguito: ¿Cuántos tías tiene el Rey de España?" at bounding box center [662, 131] width 354 height 17
drag, startPoint x: 753, startPoint y: 135, endPoint x: 692, endPoint y: 126, distance: 61.2
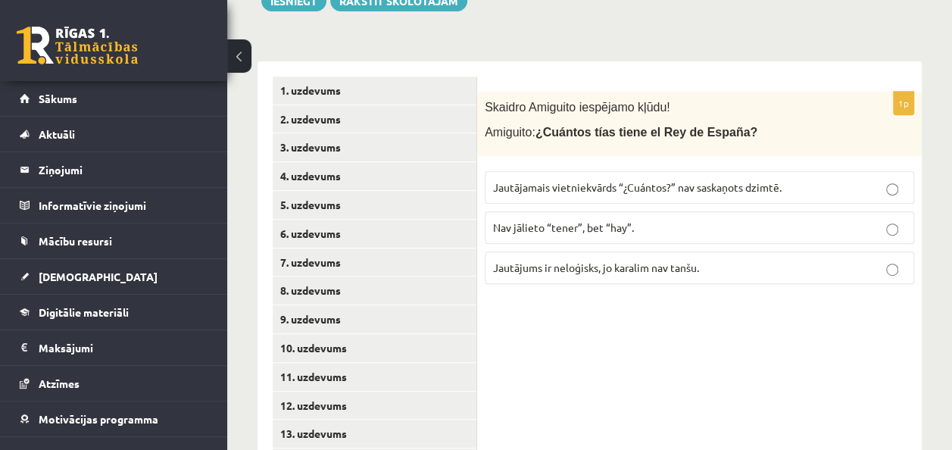
click at [700, 273] on p "Jautājums ir neloģisks, jo karalim nav tanšu." at bounding box center [699, 268] width 413 height 16
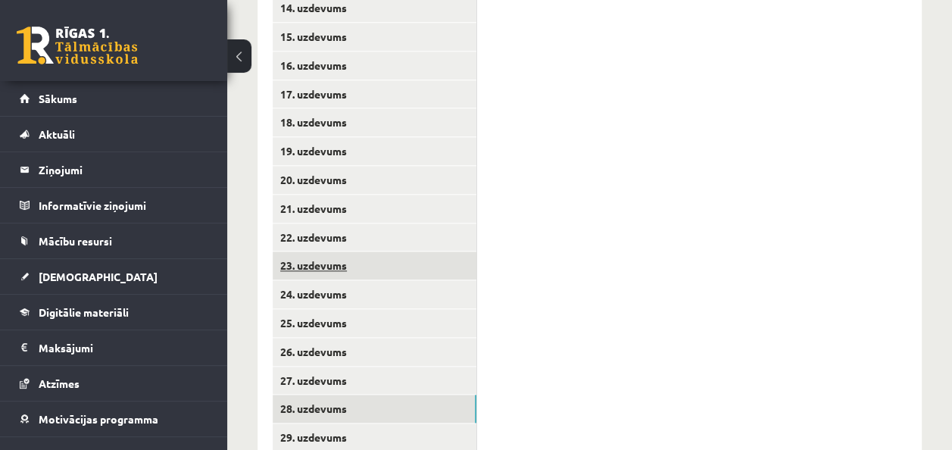
scroll to position [819, 0]
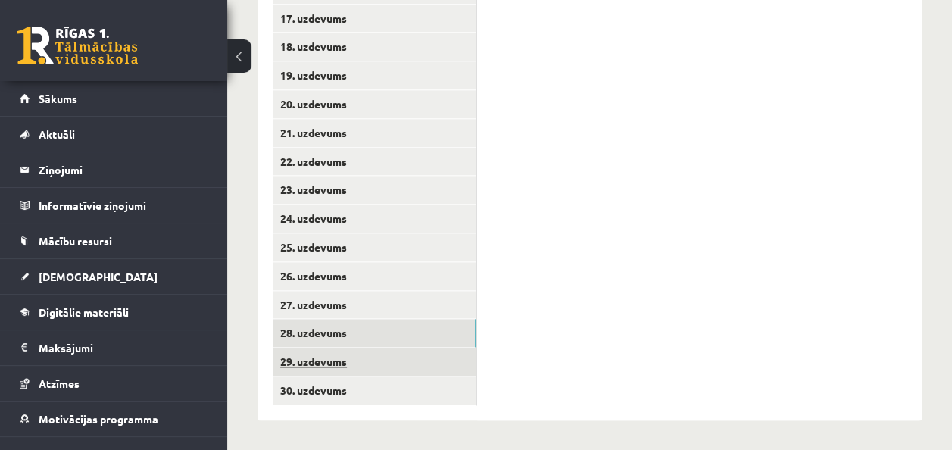
click at [317, 363] on link "29. uzdevums" at bounding box center [375, 362] width 204 height 28
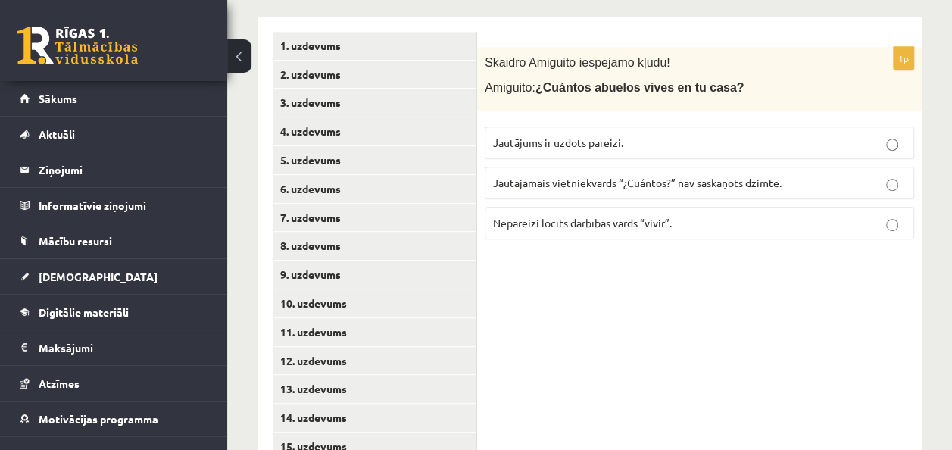
scroll to position [289, 0]
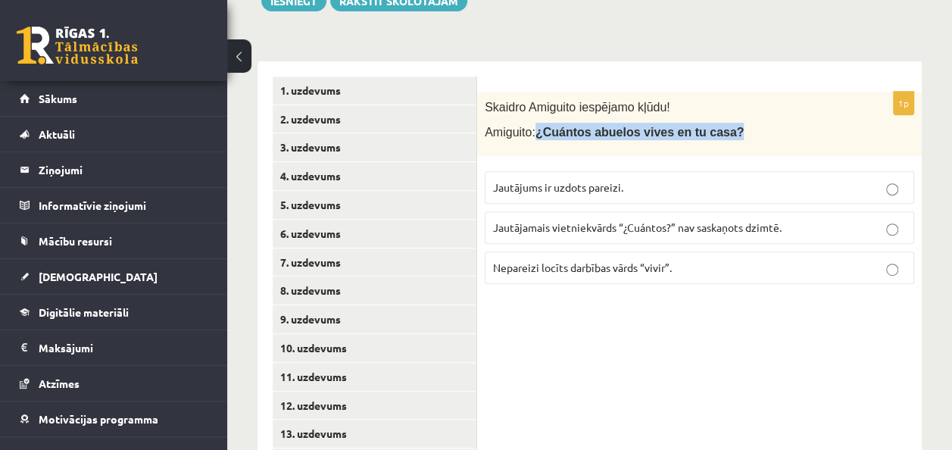
drag, startPoint x: 536, startPoint y: 132, endPoint x: 737, endPoint y: 144, distance: 201.0
click at [737, 144] on div "Skaidro Amiguito iespējamo kļūdu! Amiguito: ¿Cuántos abuelos vives en tu casa?" at bounding box center [699, 124] width 444 height 64
drag, startPoint x: 737, startPoint y: 144, endPoint x: 656, endPoint y: 141, distance: 81.1
click at [654, 189] on p "Jautājums ir uzdots pareizi." at bounding box center [699, 187] width 413 height 16
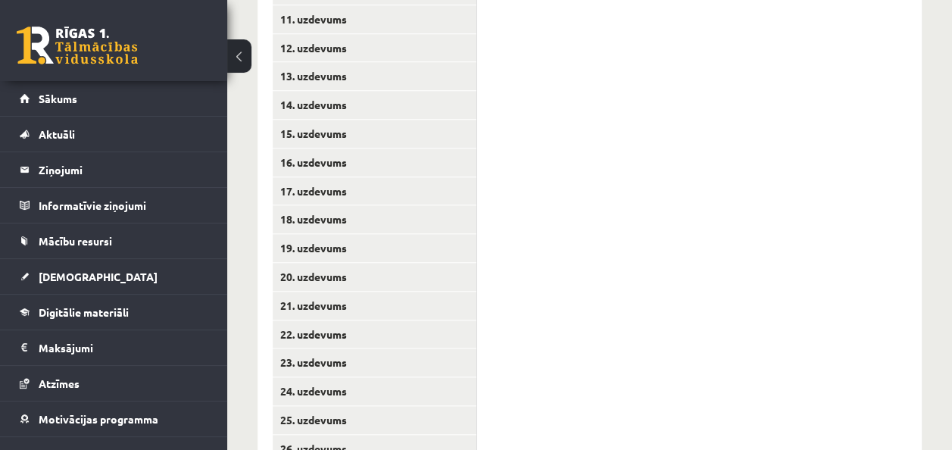
scroll to position [819, 0]
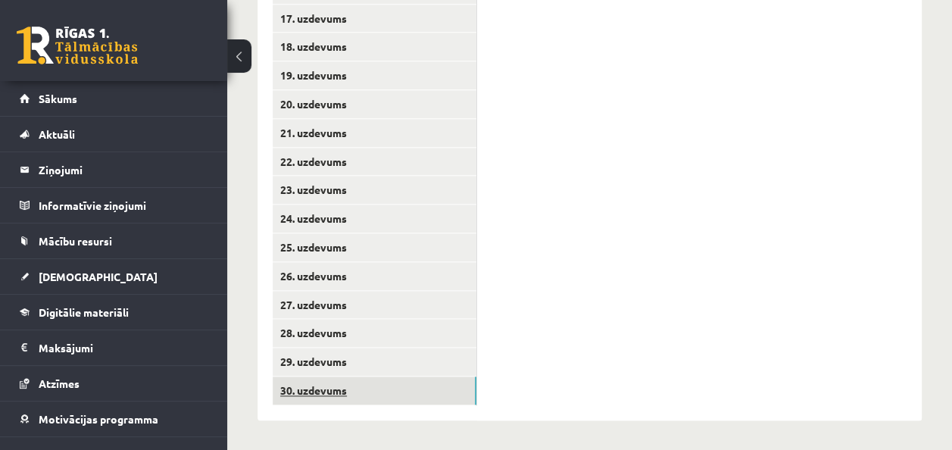
click at [392, 386] on link "30. uzdevums" at bounding box center [375, 390] width 204 height 28
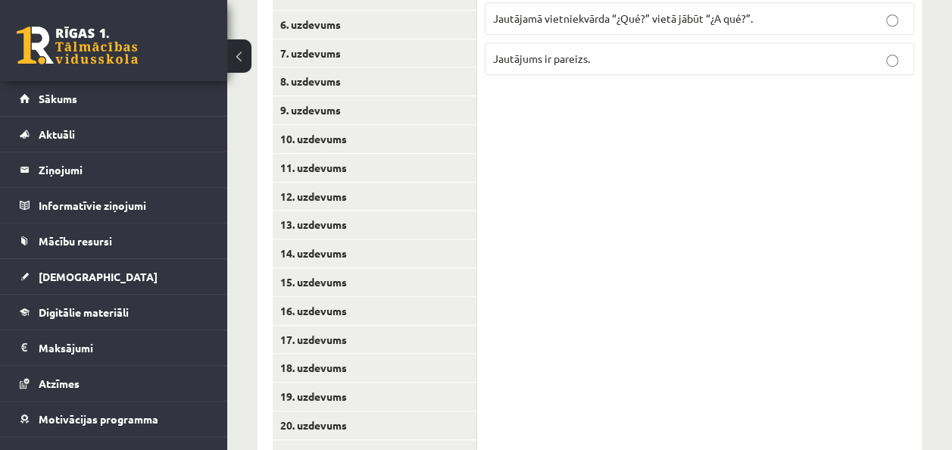
scroll to position [365, 0]
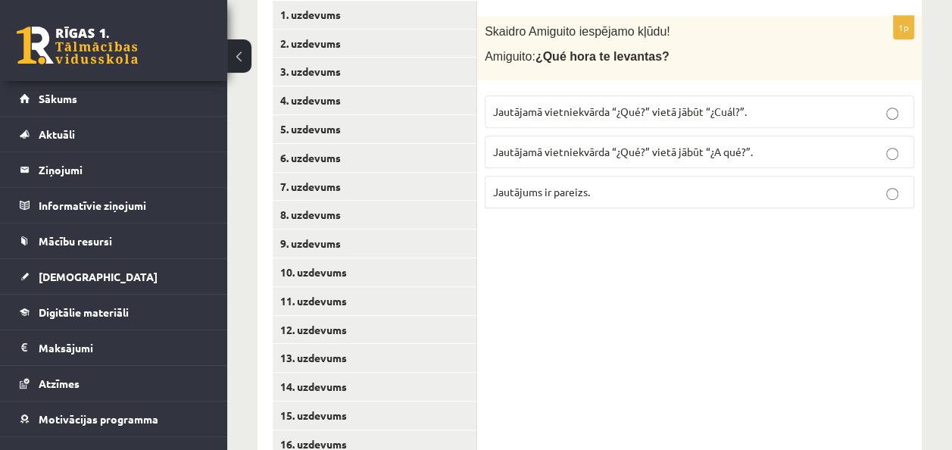
click at [536, 62] on p "Amiguito: ¿Qué hora te levantas?" at bounding box center [662, 55] width 354 height 17
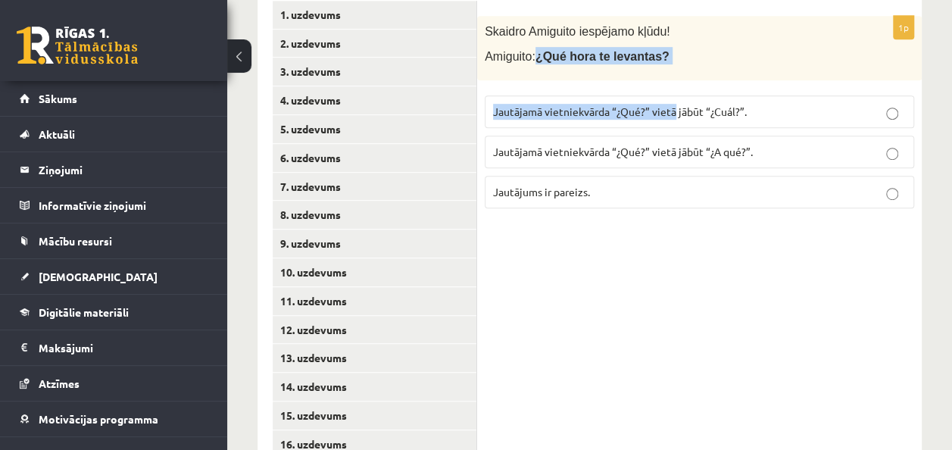
drag, startPoint x: 536, startPoint y: 61, endPoint x: 674, endPoint y: 82, distance: 139.3
click at [674, 82] on div "1p [PERSON_NAME] iespējamo kļūdu! Amiguito: ¿Qué hora te levantas? Jautājamā vi…" at bounding box center [699, 118] width 444 height 204
drag, startPoint x: 674, startPoint y: 82, endPoint x: 645, endPoint y: 79, distance: 28.9
click at [645, 79] on div "Skaidro Amiguito iespējamo kļūdu! Amiguito: ¿Qué hora te levantas?" at bounding box center [699, 48] width 444 height 64
drag, startPoint x: 531, startPoint y: 49, endPoint x: 648, endPoint y: 68, distance: 118.1
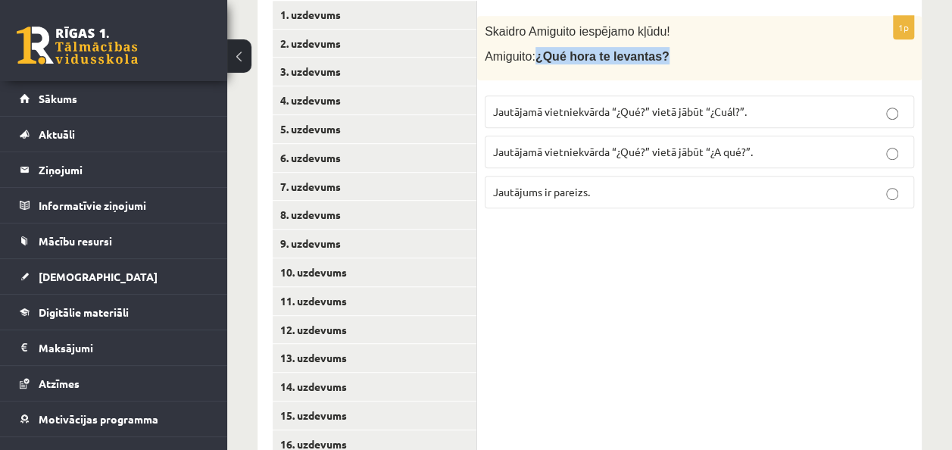
click at [648, 68] on div "Skaidro Amiguito iespējamo kļūdu! Amiguito: ¿Qué hora te levantas?" at bounding box center [699, 48] width 444 height 64
drag, startPoint x: 648, startPoint y: 68, endPoint x: 637, endPoint y: 54, distance: 17.9
click at [659, 119] on label "Jautājamā vietniekvārda “¿Qué?” vietā jābūt “¿Cuál?”." at bounding box center [699, 111] width 429 height 33
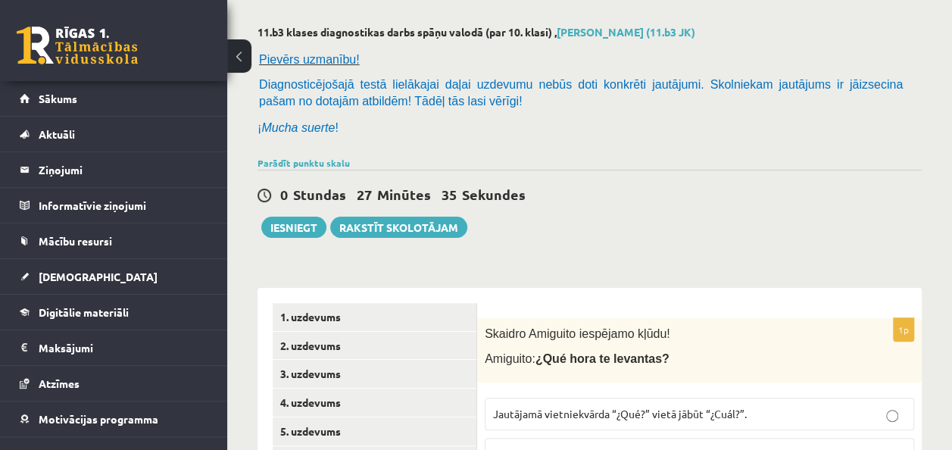
scroll to position [62, 0]
click at [301, 227] on button "Iesniegt" at bounding box center [293, 227] width 65 height 21
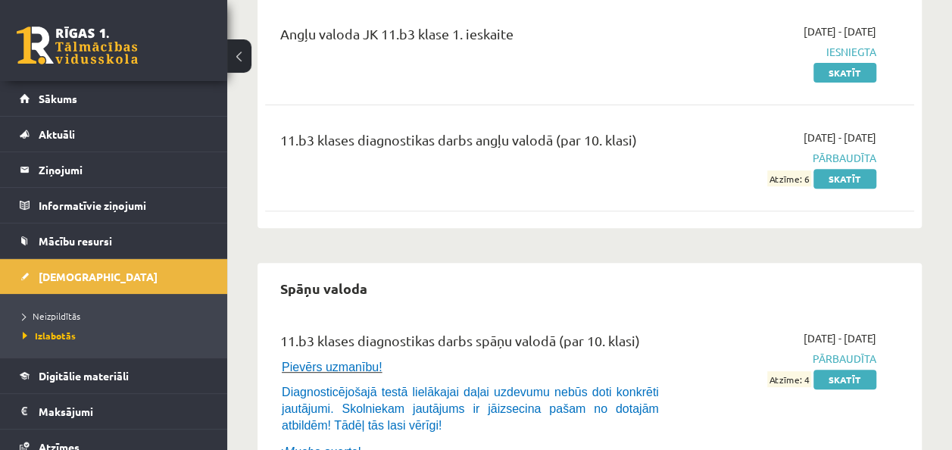
scroll to position [227, 0]
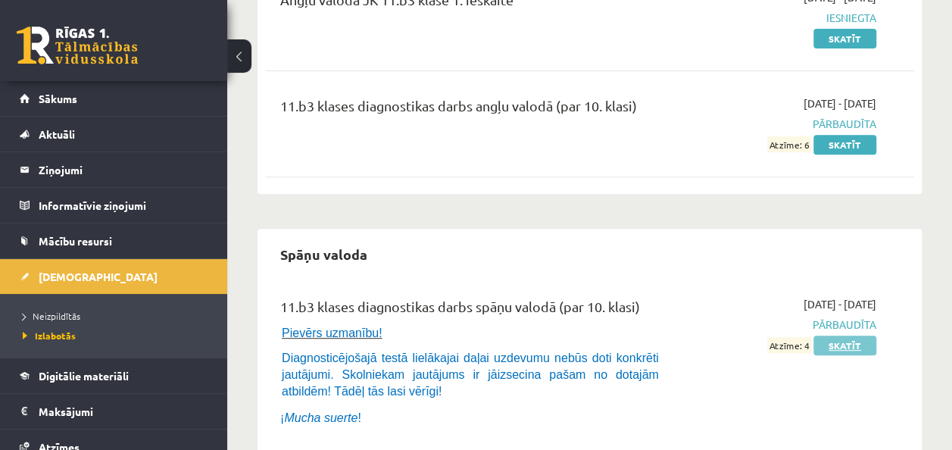
click at [851, 338] on link "Skatīt" at bounding box center [844, 345] width 63 height 20
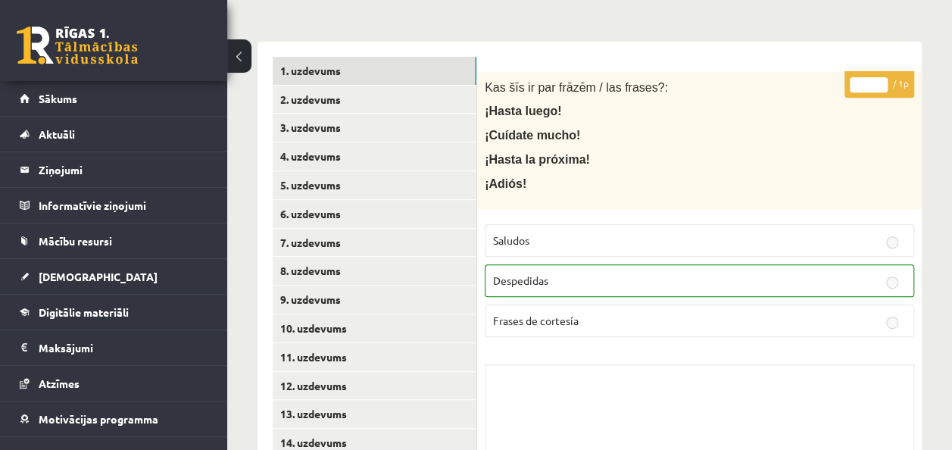
scroll to position [303, 0]
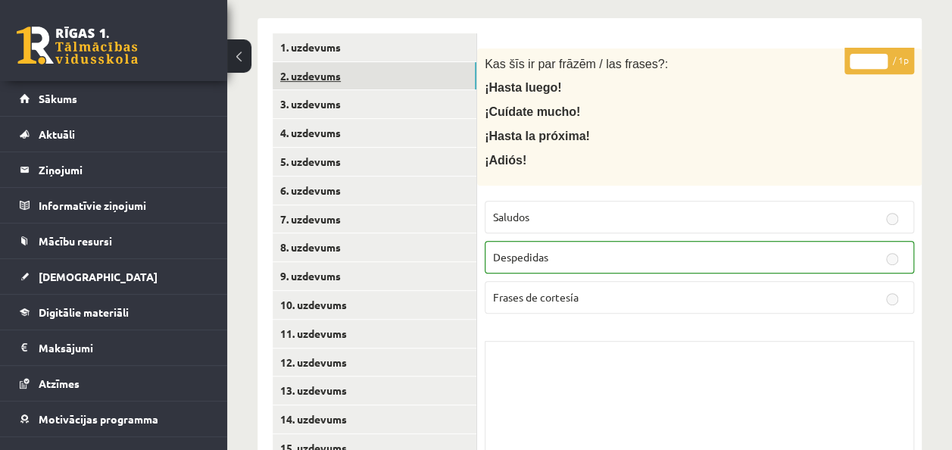
click at [304, 68] on link "2. uzdevums" at bounding box center [375, 76] width 204 height 28
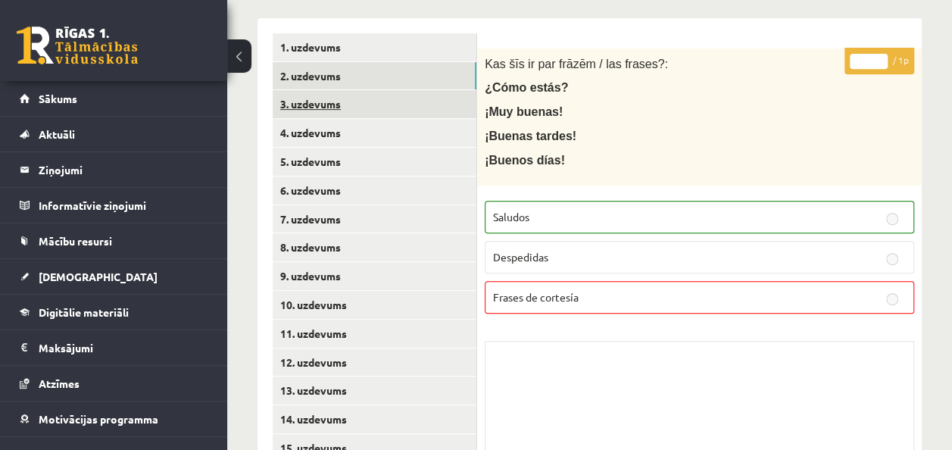
click at [330, 109] on link "3. uzdevums" at bounding box center [375, 104] width 204 height 28
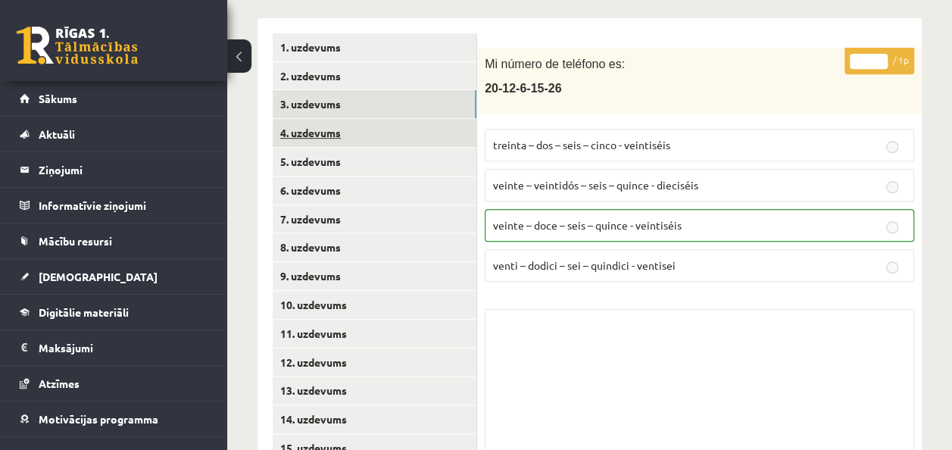
click at [318, 137] on link "4. uzdevums" at bounding box center [375, 133] width 204 height 28
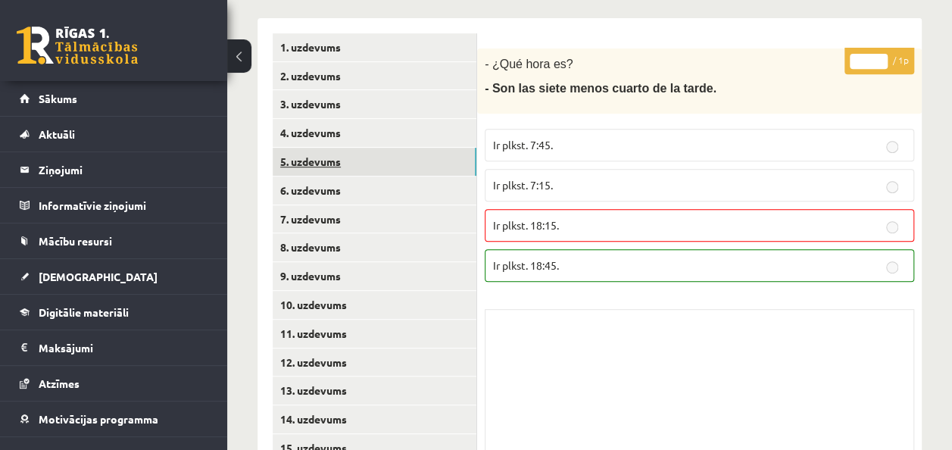
click at [326, 167] on link "5. uzdevums" at bounding box center [375, 162] width 204 height 28
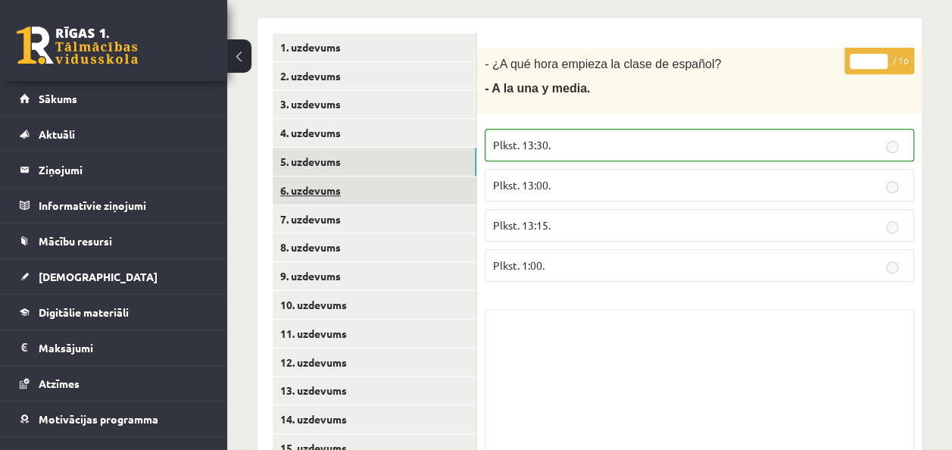
click at [313, 193] on link "6. uzdevums" at bounding box center [375, 190] width 204 height 28
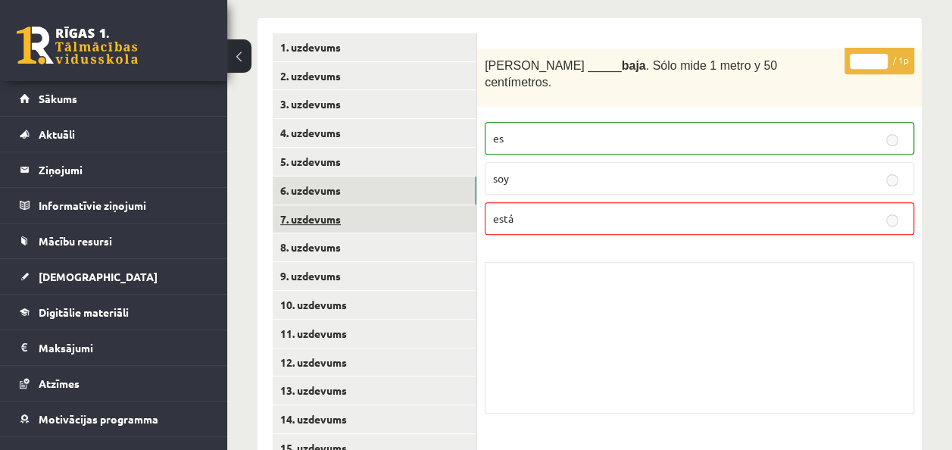
click at [315, 222] on link "7. uzdevums" at bounding box center [375, 219] width 204 height 28
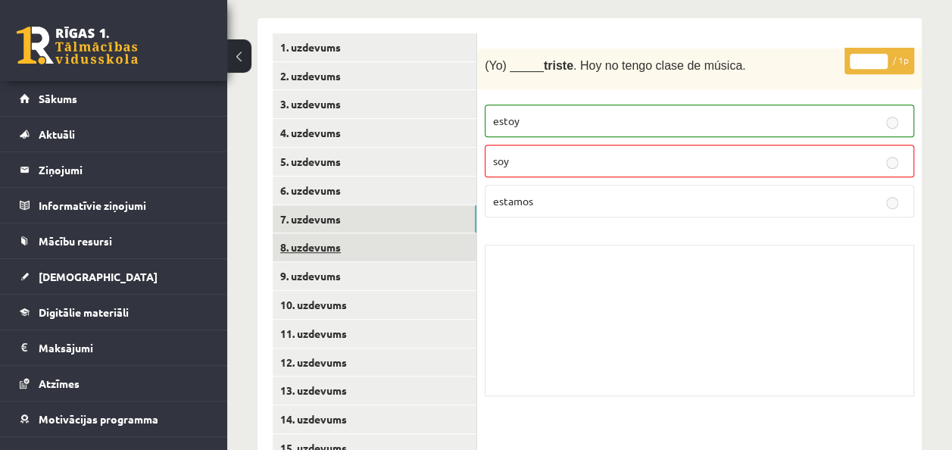
click at [313, 244] on link "8. uzdevums" at bounding box center [375, 247] width 204 height 28
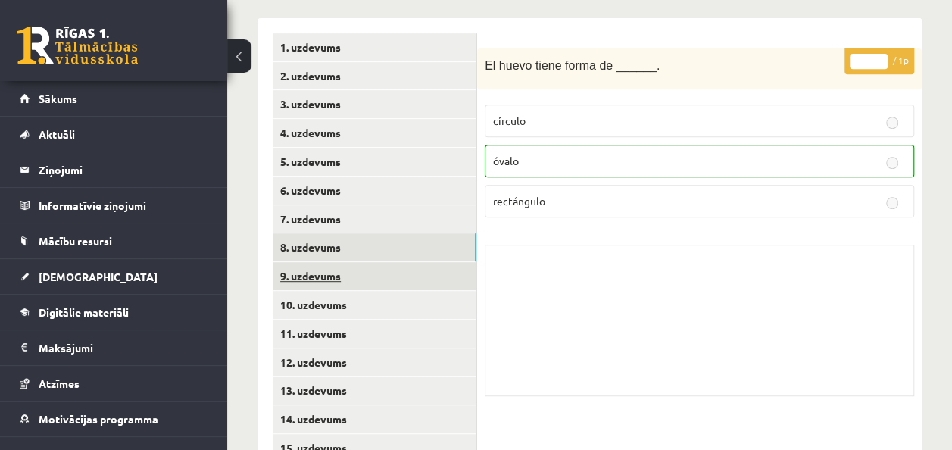
click at [319, 285] on link "9. uzdevums" at bounding box center [375, 276] width 204 height 28
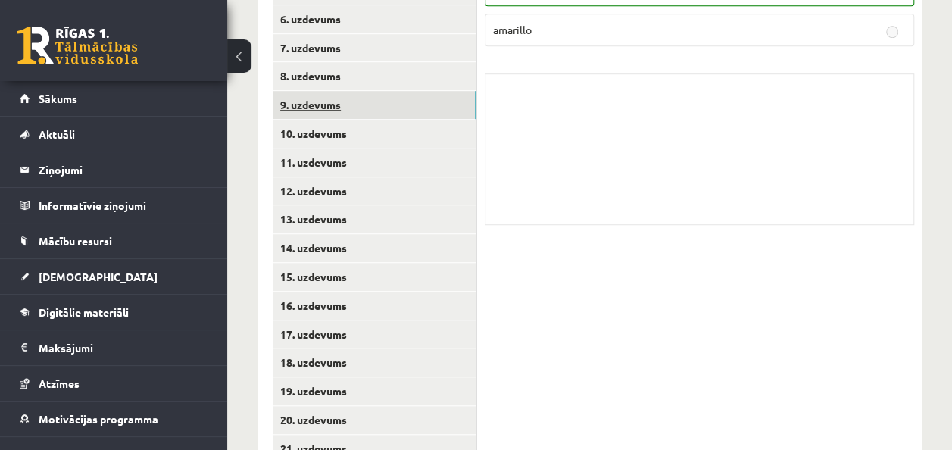
scroll to position [530, 0]
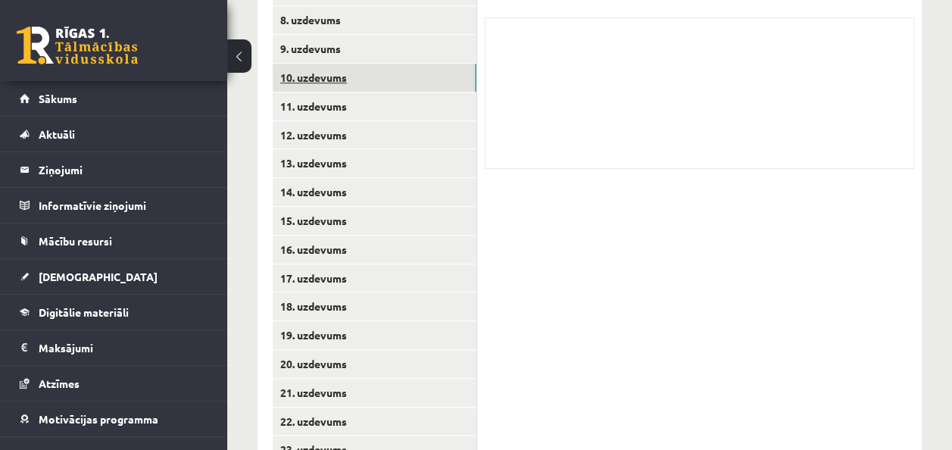
click at [312, 86] on link "10. uzdevums" at bounding box center [375, 78] width 204 height 28
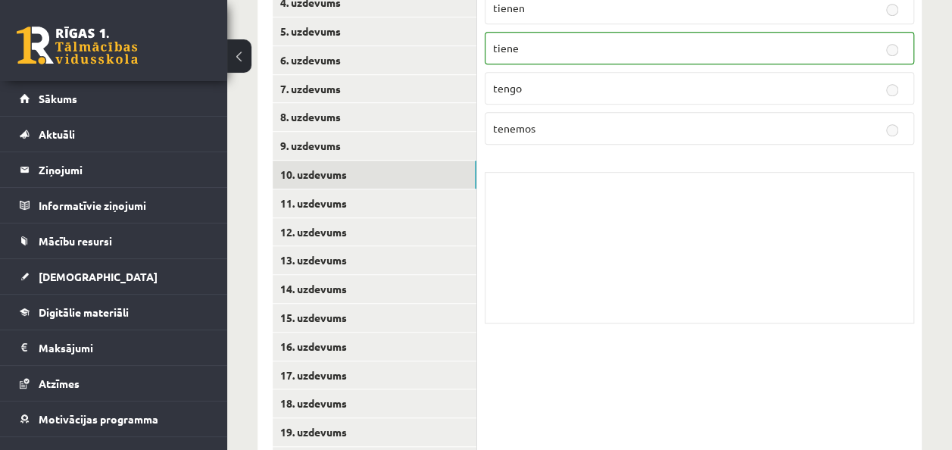
scroll to position [454, 0]
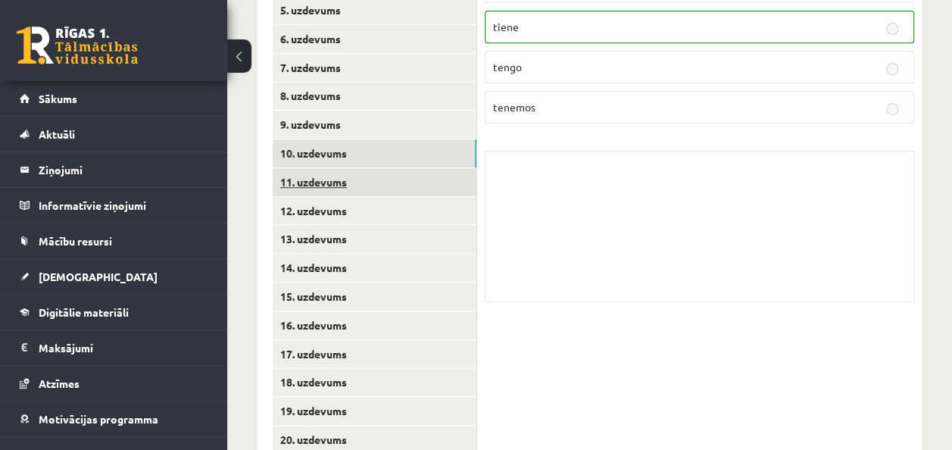
click at [370, 191] on link "11. uzdevums" at bounding box center [375, 182] width 204 height 28
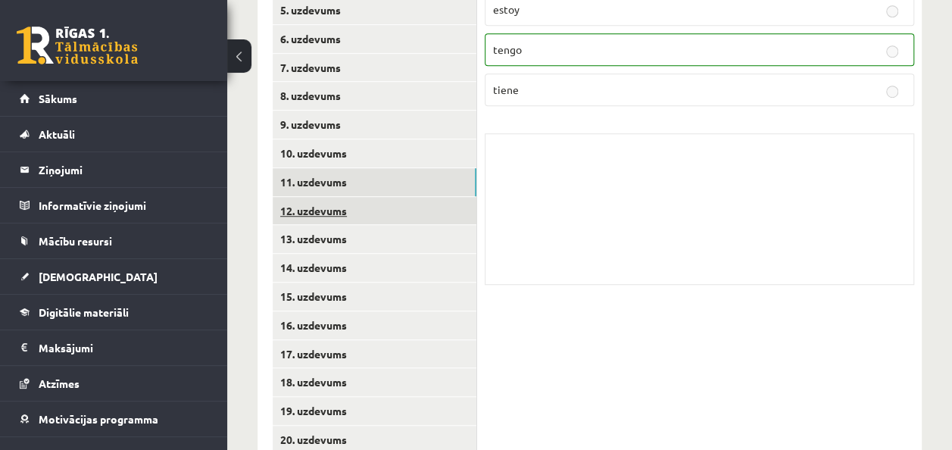
click at [333, 210] on link "12. uzdevums" at bounding box center [375, 211] width 204 height 28
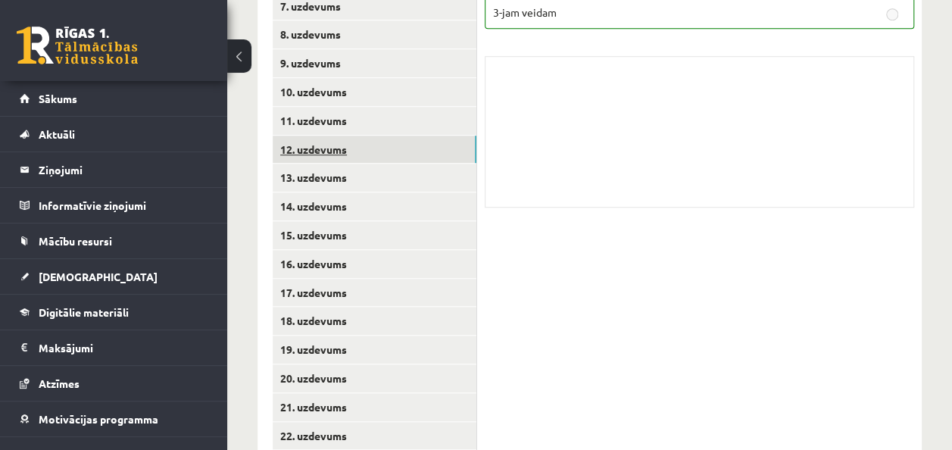
scroll to position [530, 0]
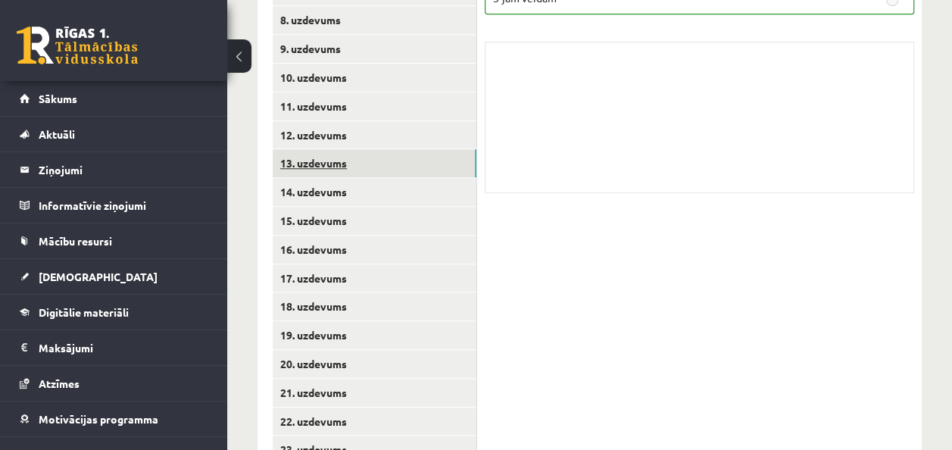
click at [320, 163] on link "13. uzdevums" at bounding box center [375, 163] width 204 height 28
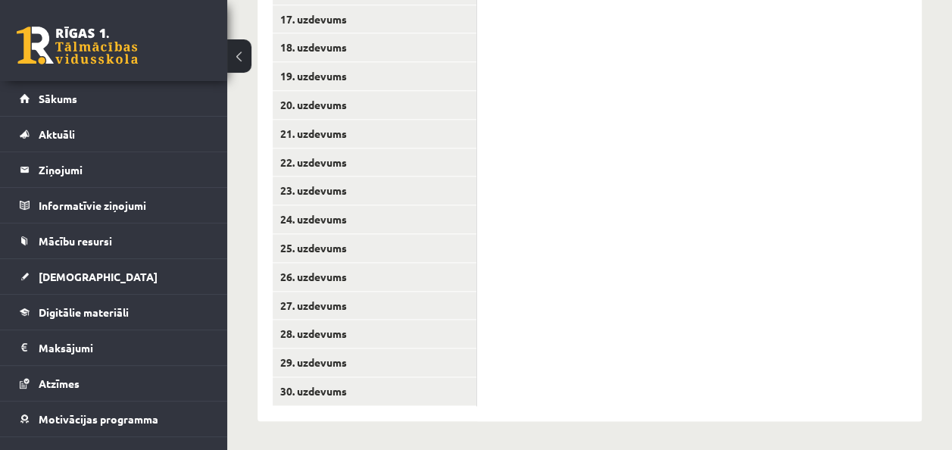
scroll to position [790, 0]
click at [316, 391] on link "30. uzdevums" at bounding box center [375, 390] width 204 height 28
click at [319, 364] on link "29. uzdevums" at bounding box center [375, 362] width 204 height 28
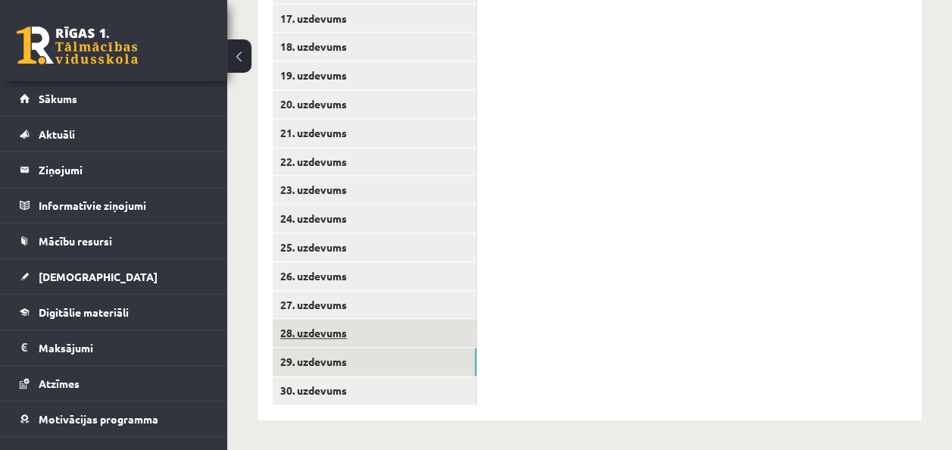
click at [339, 332] on link "28. uzdevums" at bounding box center [375, 333] width 204 height 28
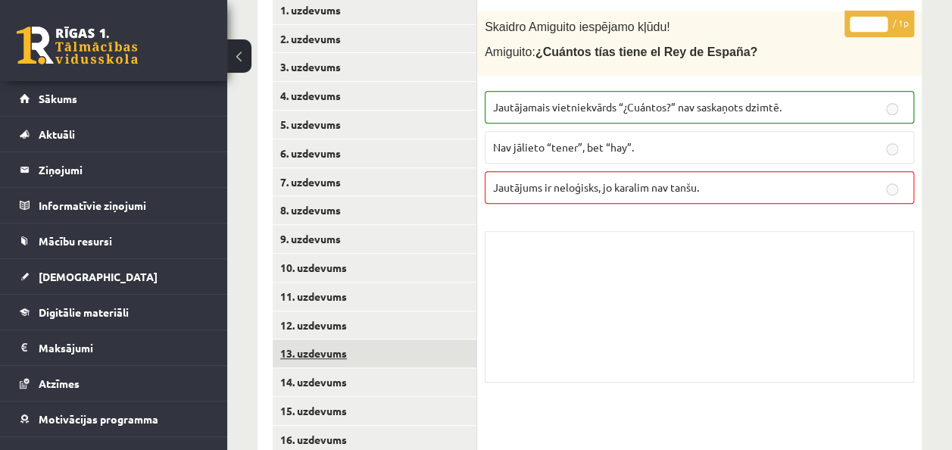
scroll to position [335, 0]
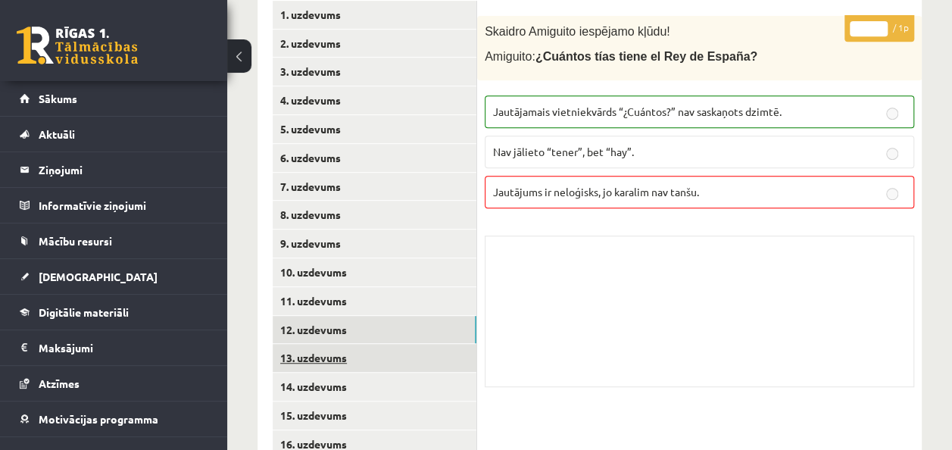
click at [339, 327] on link "12. uzdevums" at bounding box center [375, 330] width 204 height 28
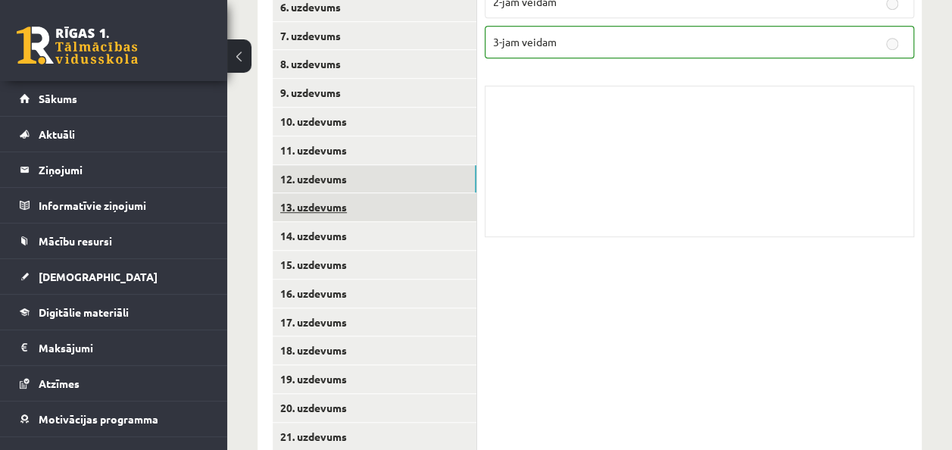
scroll to position [487, 0]
click at [339, 327] on link "17. uzdevums" at bounding box center [375, 321] width 204 height 28
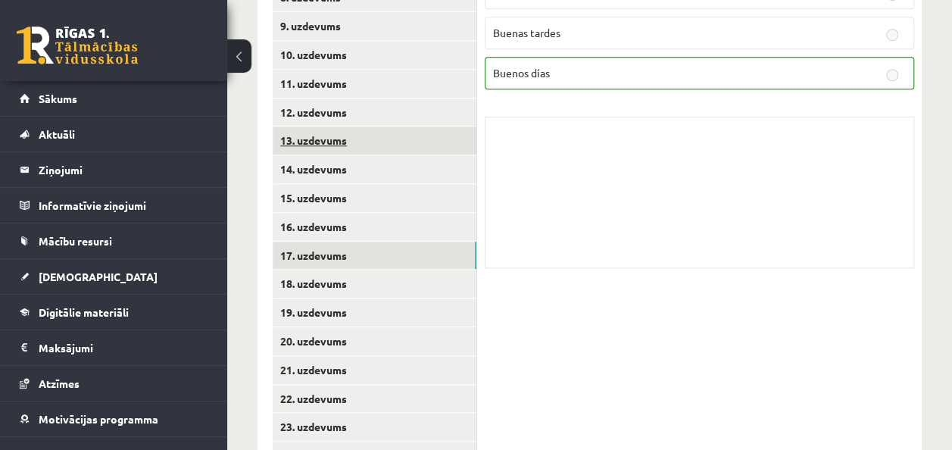
scroll to position [563, 0]
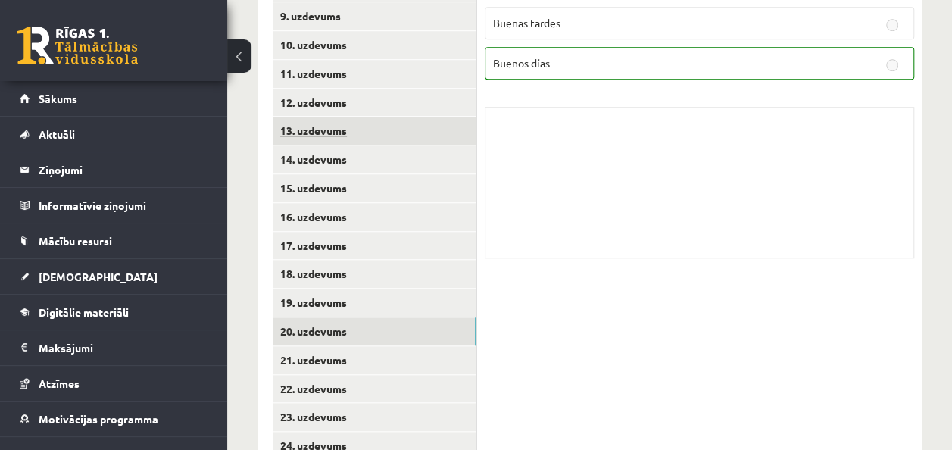
click at [339, 327] on link "20. uzdevums" at bounding box center [375, 331] width 204 height 28
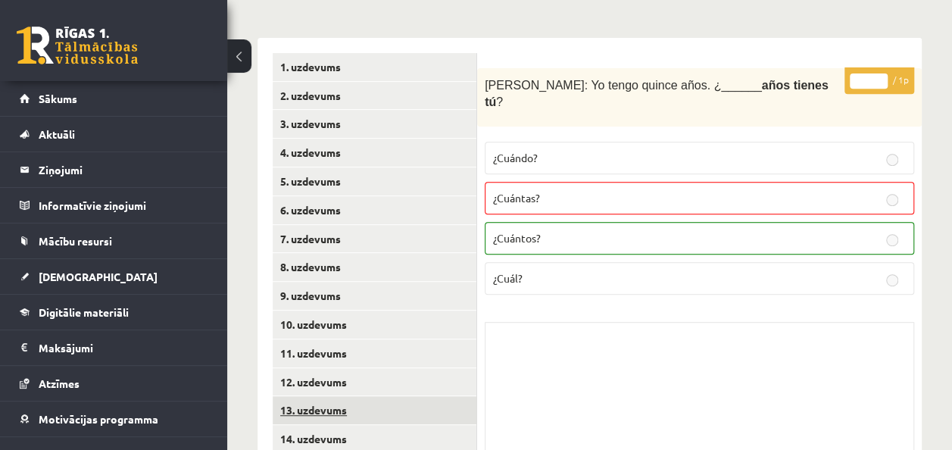
scroll to position [260, 0]
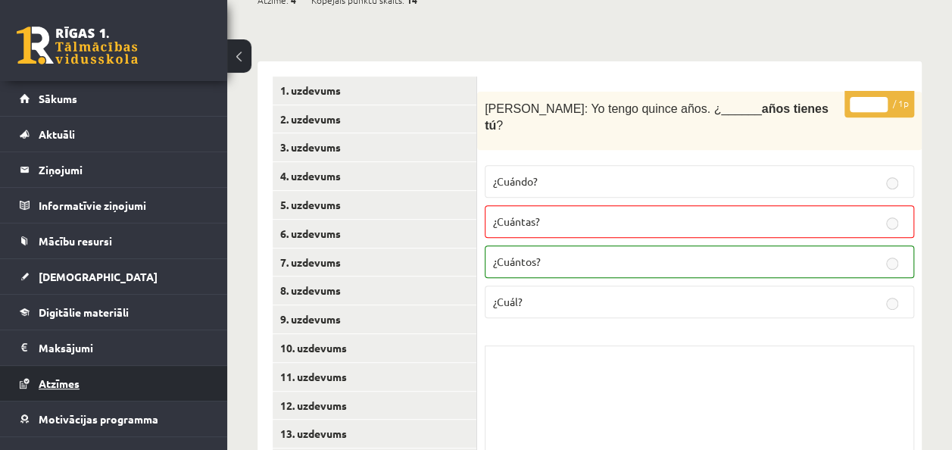
click at [64, 385] on span "Atzīmes" at bounding box center [59, 383] width 41 height 14
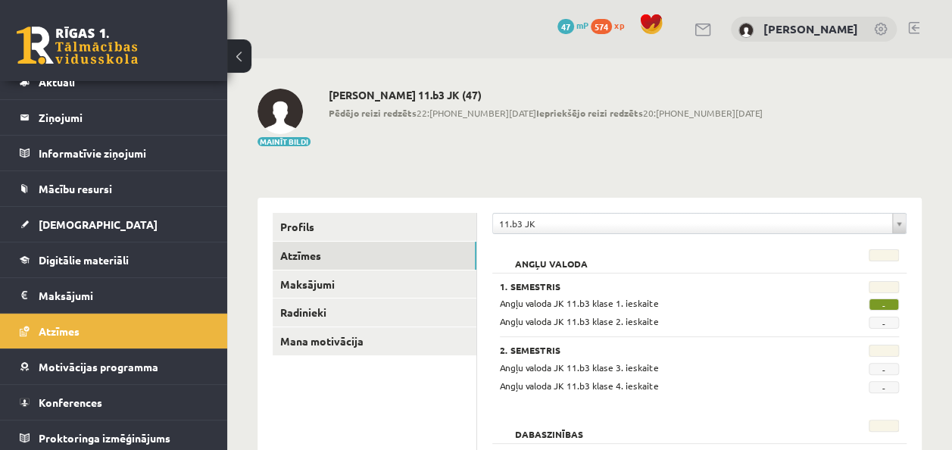
scroll to position [55, 0]
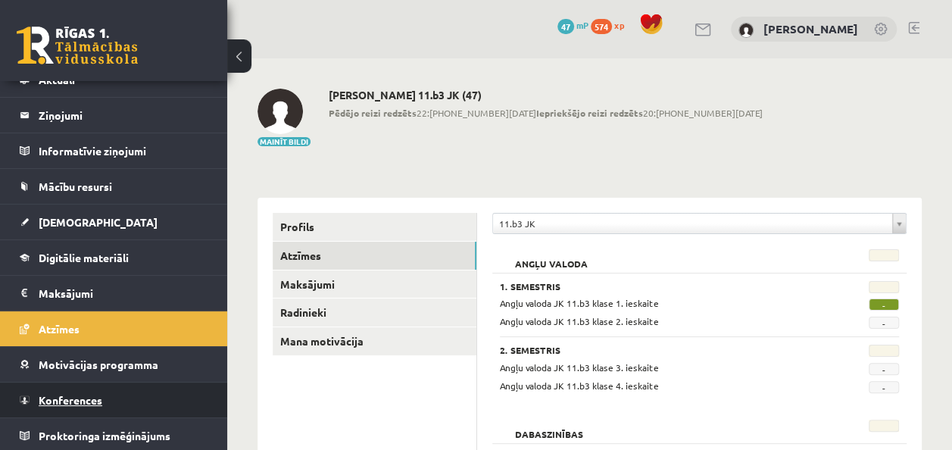
click at [92, 400] on span "Konferences" at bounding box center [71, 400] width 64 height 14
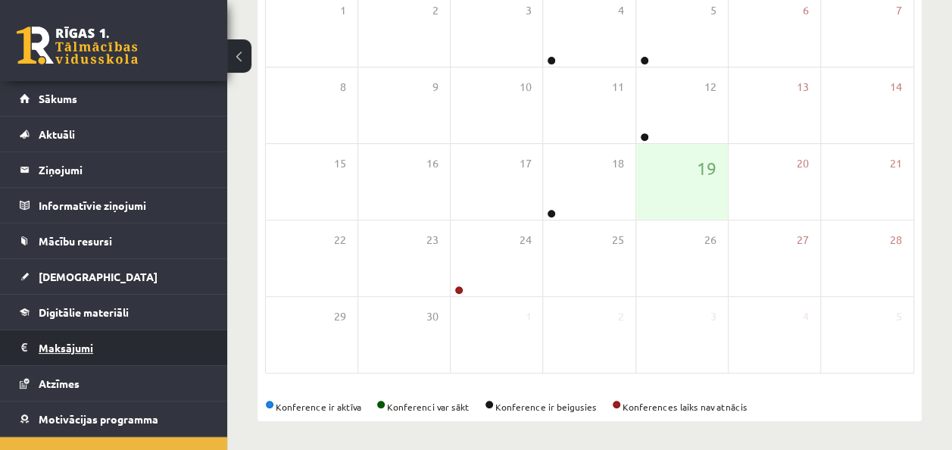
scroll to position [196, 0]
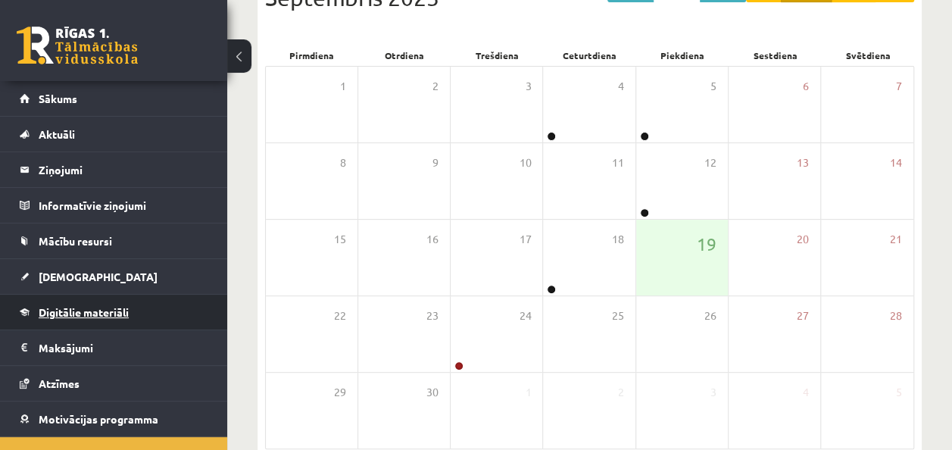
click at [98, 311] on span "Digitālie materiāli" at bounding box center [84, 312] width 90 height 14
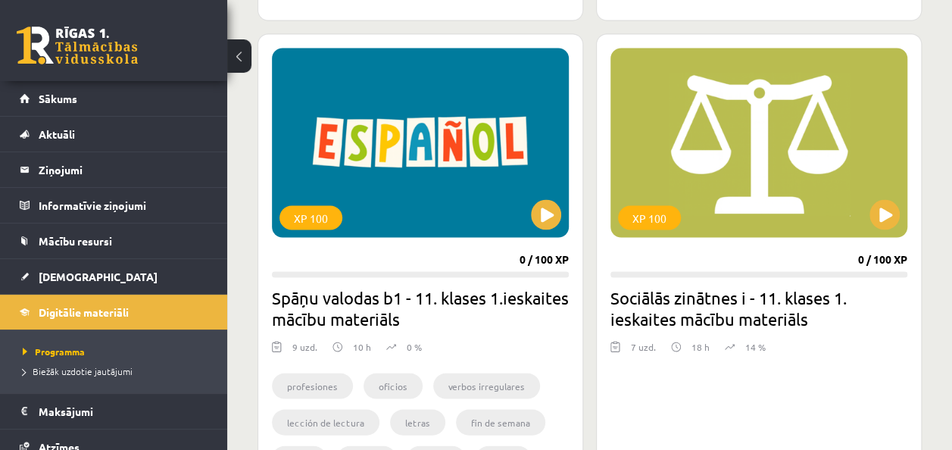
scroll to position [4284, 0]
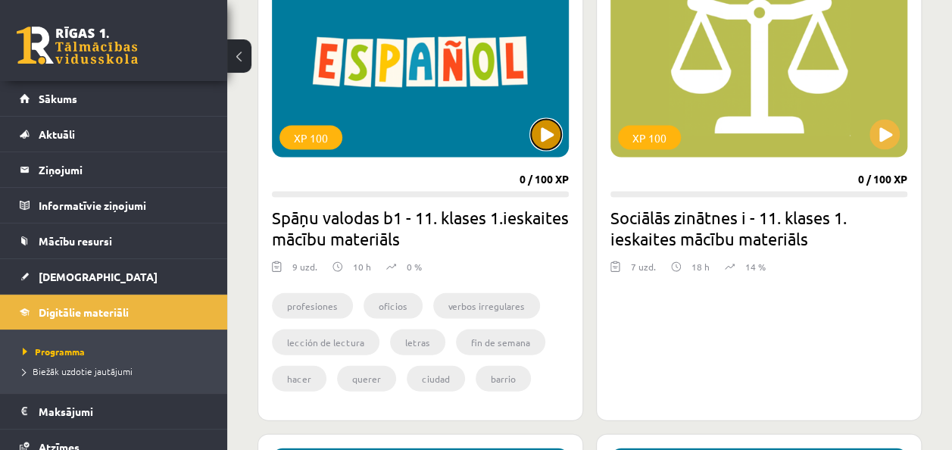
click at [548, 141] on button at bounding box center [546, 135] width 30 height 30
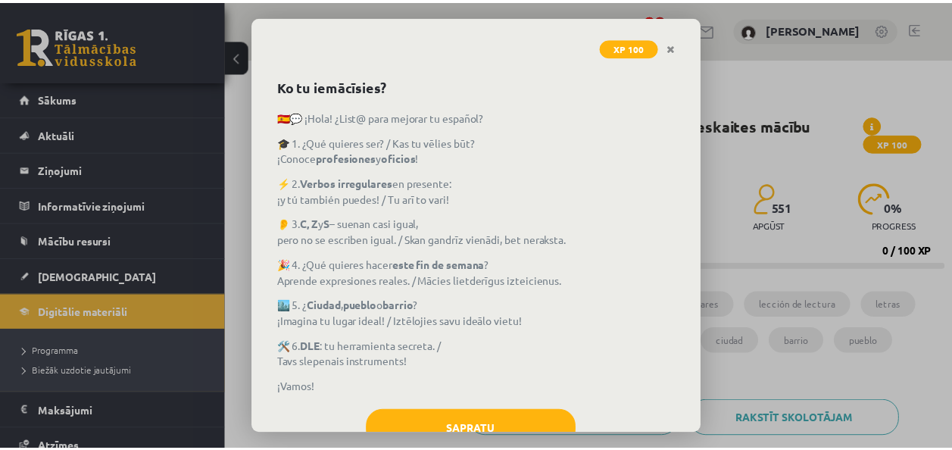
scroll to position [100, 0]
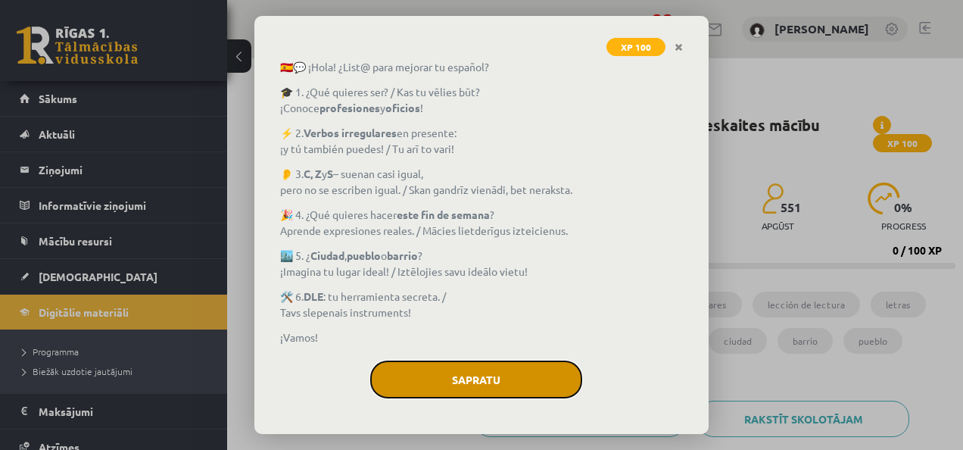
click at [505, 366] on button "Sapratu" at bounding box center [476, 379] width 212 height 38
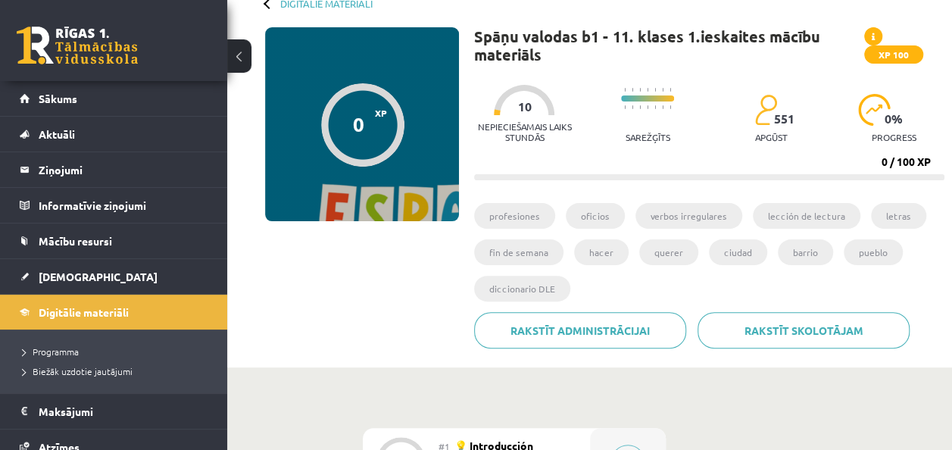
scroll to position [0, 0]
